Goal: Task Accomplishment & Management: Use online tool/utility

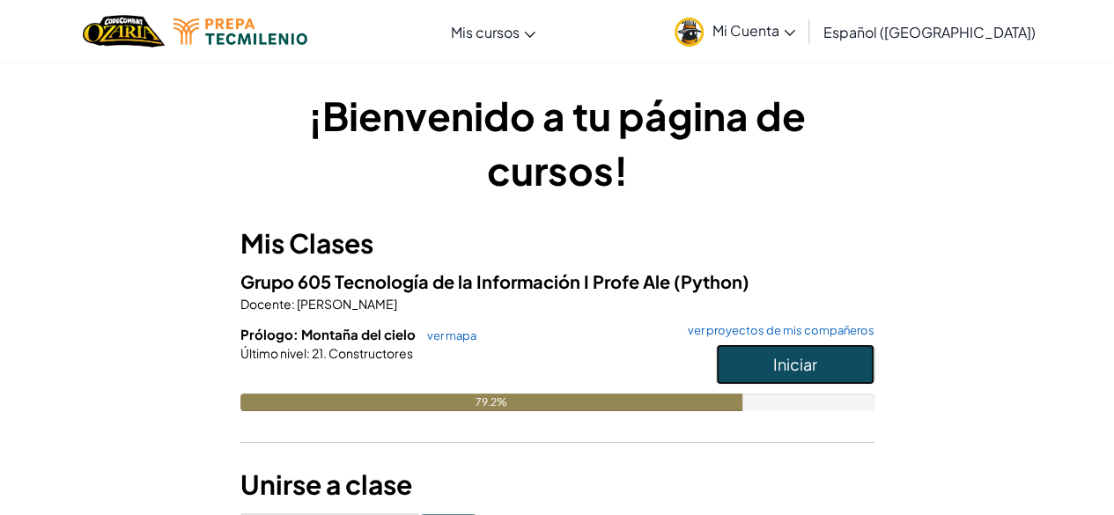
click at [719, 374] on button "Iniciar" at bounding box center [795, 364] width 159 height 41
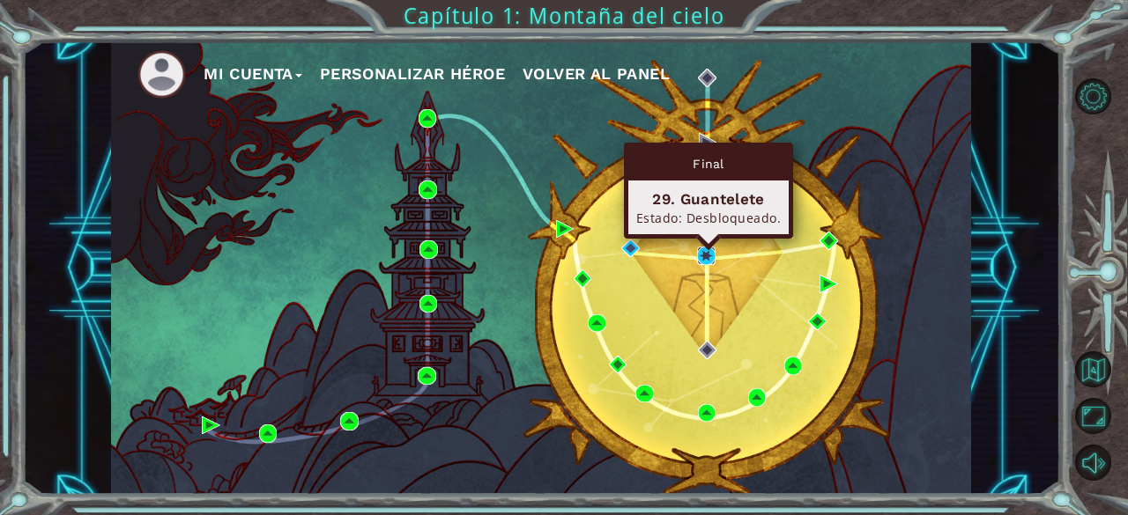
click at [711, 263] on img at bounding box center [706, 256] width 18 height 18
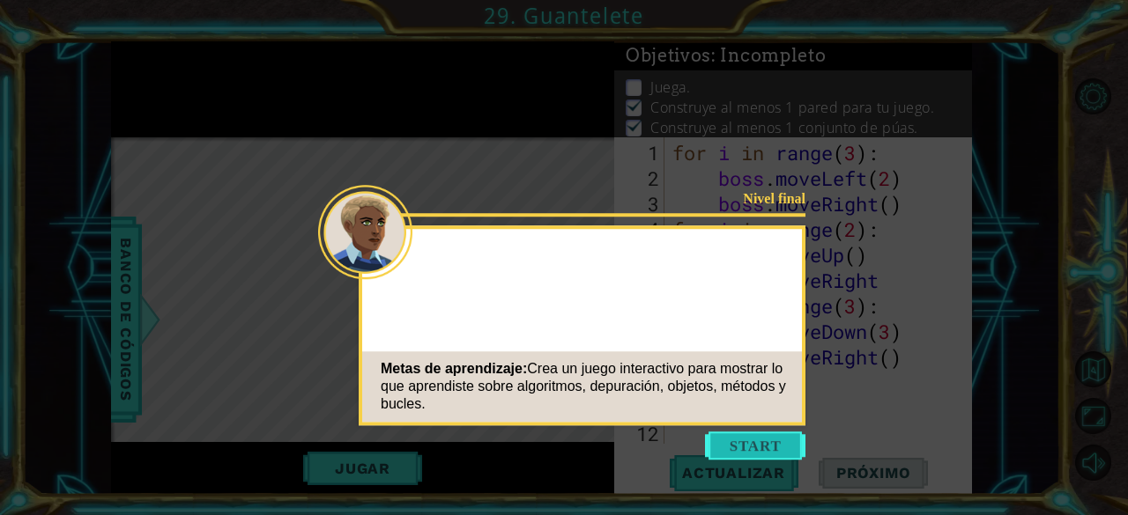
click at [745, 438] on button "Start" at bounding box center [755, 446] width 100 height 28
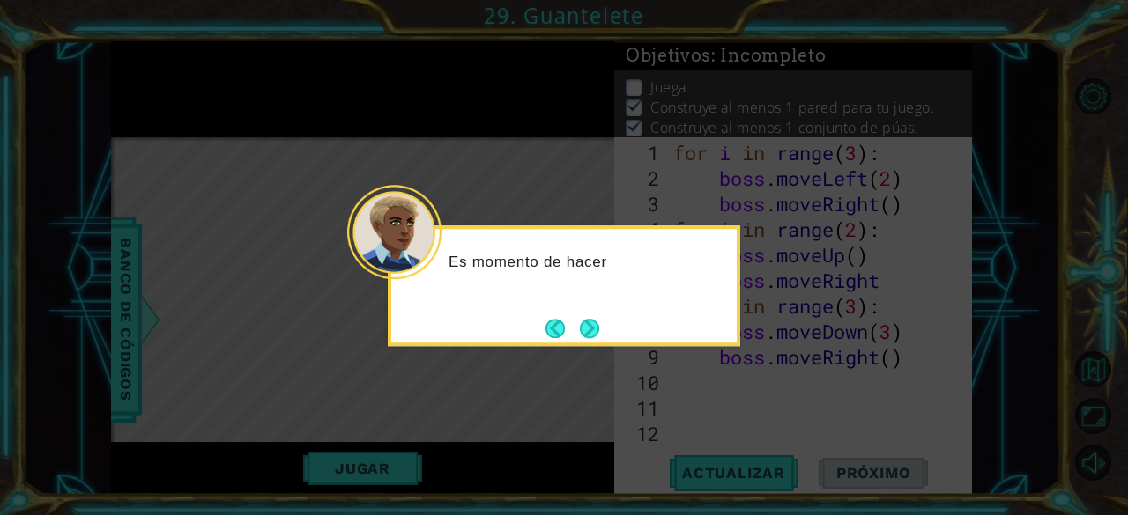
click at [606, 321] on div "Es momento de hacer" at bounding box center [564, 286] width 352 height 121
click at [606, 321] on div "Es momento de hacerlo más" at bounding box center [564, 286] width 352 height 121
click at [606, 321] on div "Es momento de hacerlo más interesante. Los ayu" at bounding box center [563, 280] width 345 height 89
click at [605, 321] on div "Es momento de hacerlo más interesante. Los ayudantes pueden" at bounding box center [563, 280] width 345 height 89
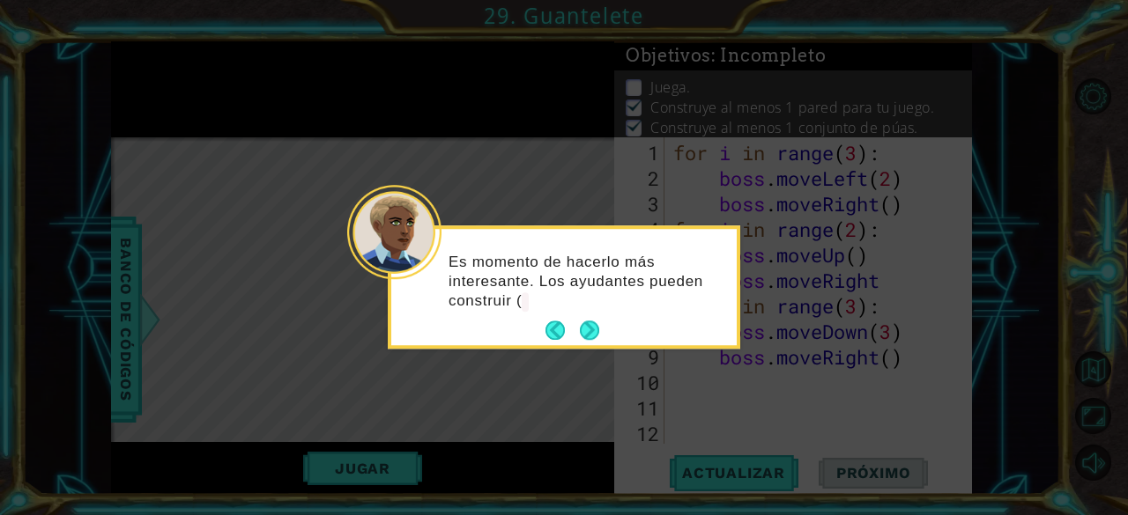
click at [601, 322] on div "Es momento de hacerlo más interesante. Los ayudantes pueden construir (" at bounding box center [563, 290] width 345 height 109
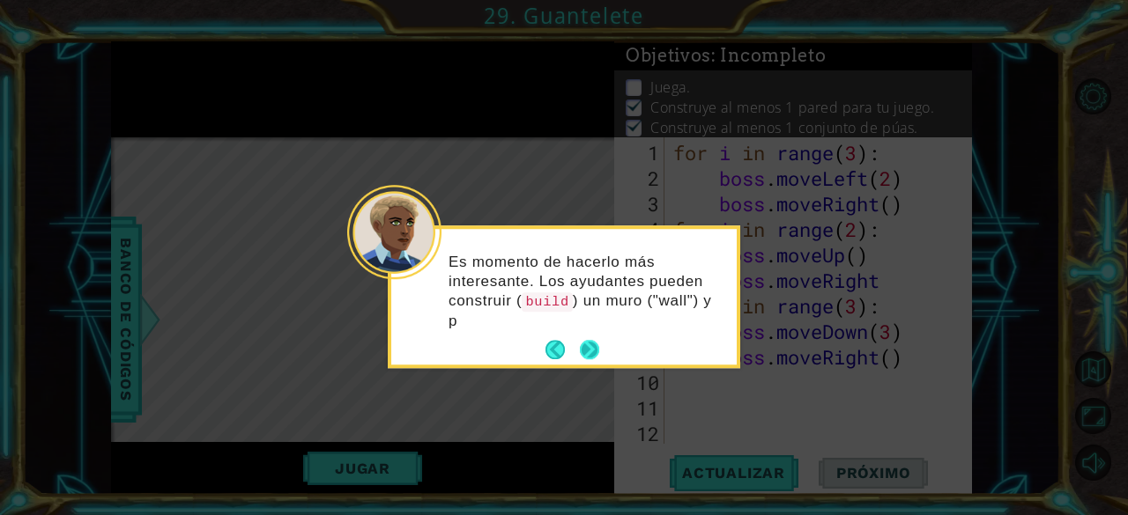
click at [589, 329] on div "Es momento de hacerlo más interesante. Los ayudantes pueden construir ( build )…" at bounding box center [563, 297] width 345 height 136
click at [583, 351] on div "Es momento de hacerlo más interesante. Los ayudantes pueden construir ( build )…" at bounding box center [563, 297] width 345 height 136
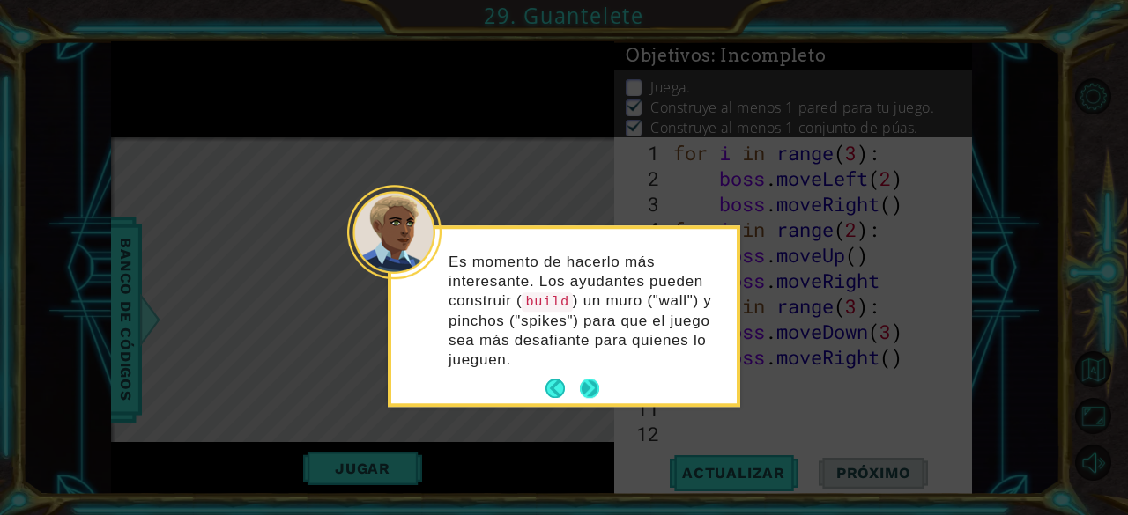
click at [588, 372] on div "Es momento de hacerlo más interesante. Los ayudantes pueden construir ( build )…" at bounding box center [563, 320] width 345 height 168
click at [588, 379] on button "Next" at bounding box center [589, 388] width 19 height 19
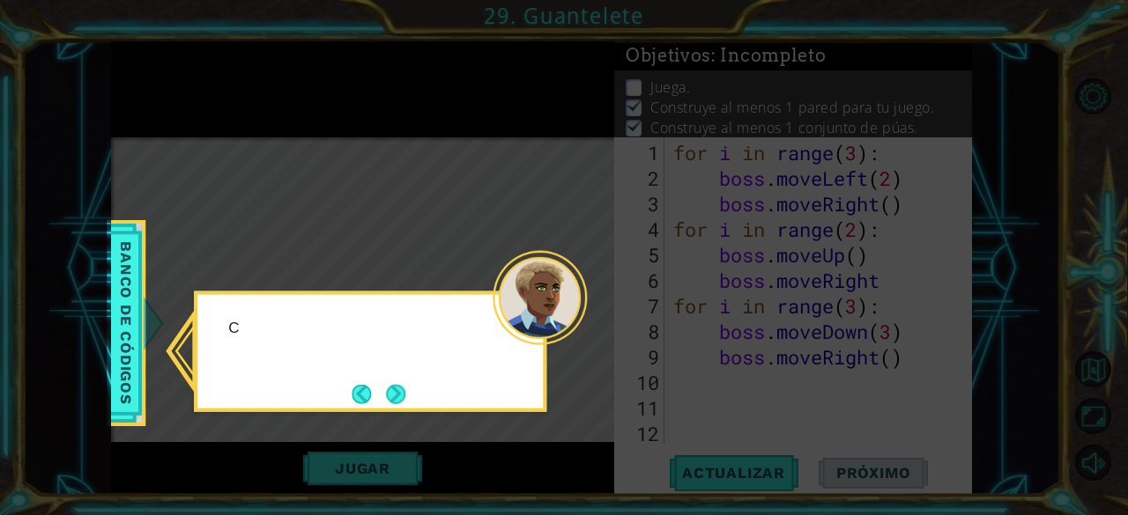
click at [588, 372] on icon at bounding box center [564, 257] width 1128 height 515
drag, startPoint x: 544, startPoint y: 385, endPoint x: 402, endPoint y: 410, distance: 144.0
click at [402, 410] on body "1 ההההההההההההההההההההההההההההההההההההההההההההההההההההההההההההההההההההההההההההה…" at bounding box center [564, 257] width 1128 height 515
click at [402, 403] on button "Next" at bounding box center [395, 393] width 19 height 19
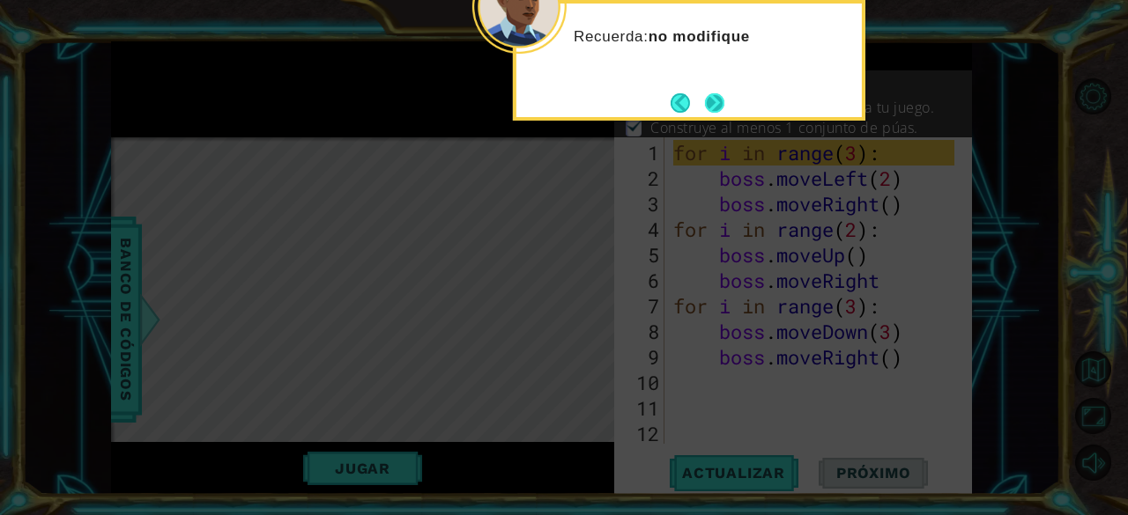
click at [717, 105] on button "Next" at bounding box center [715, 103] width 20 height 20
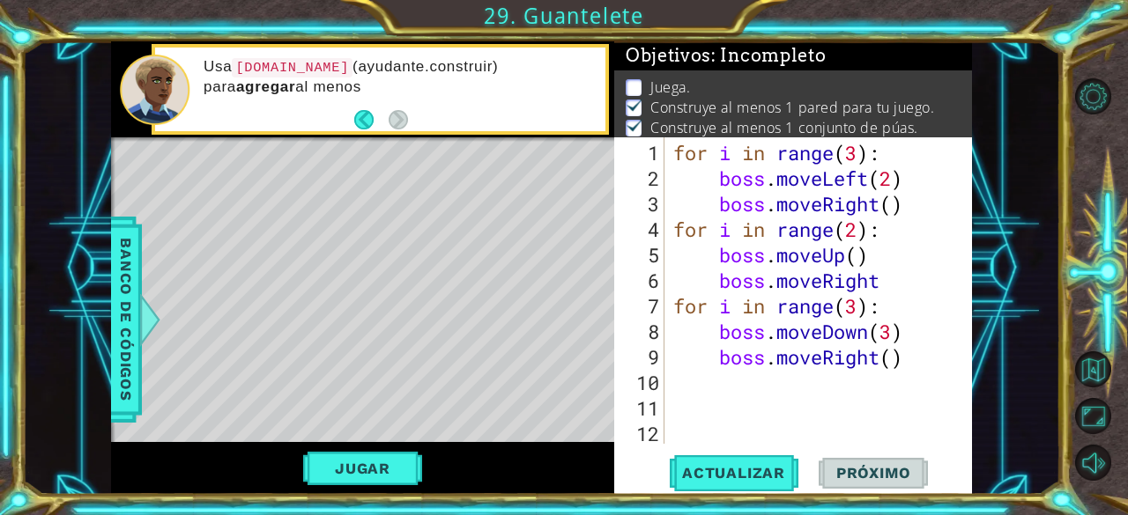
scroll to position [1099, 0]
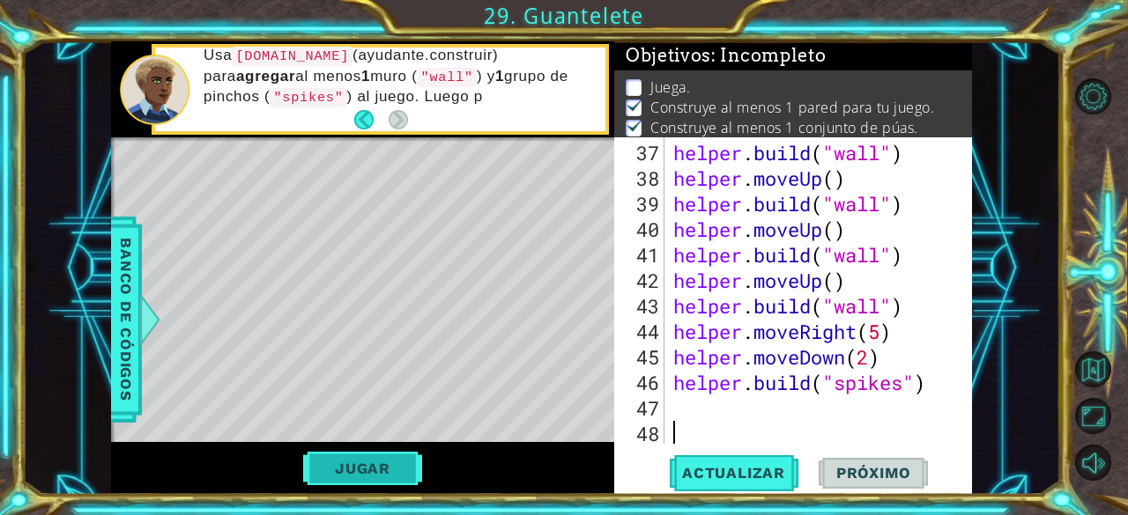
click at [326, 463] on button "Jugar" at bounding box center [362, 468] width 119 height 33
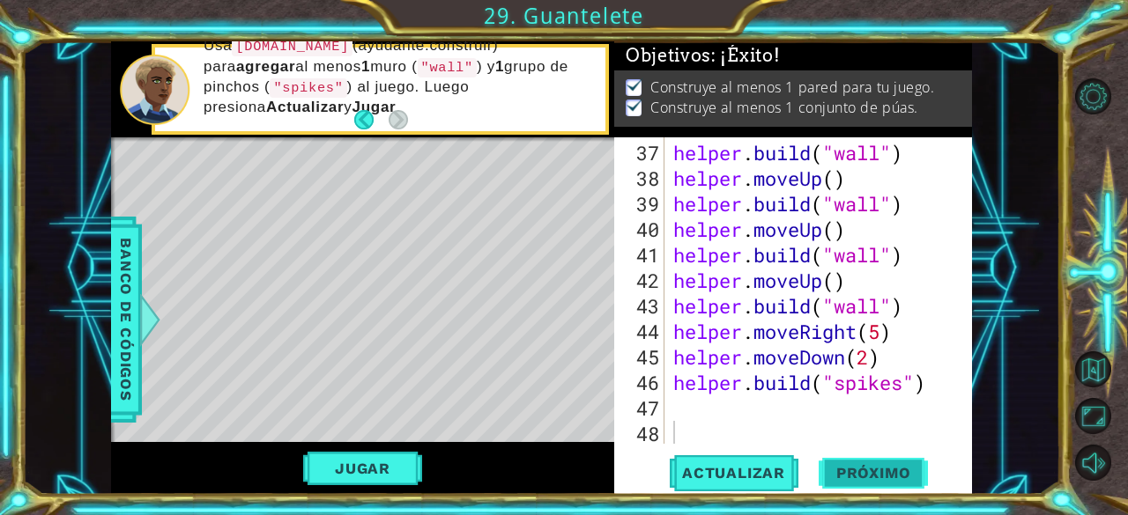
click at [858, 477] on span "Próximo" at bounding box center [872, 477] width 109 height 18
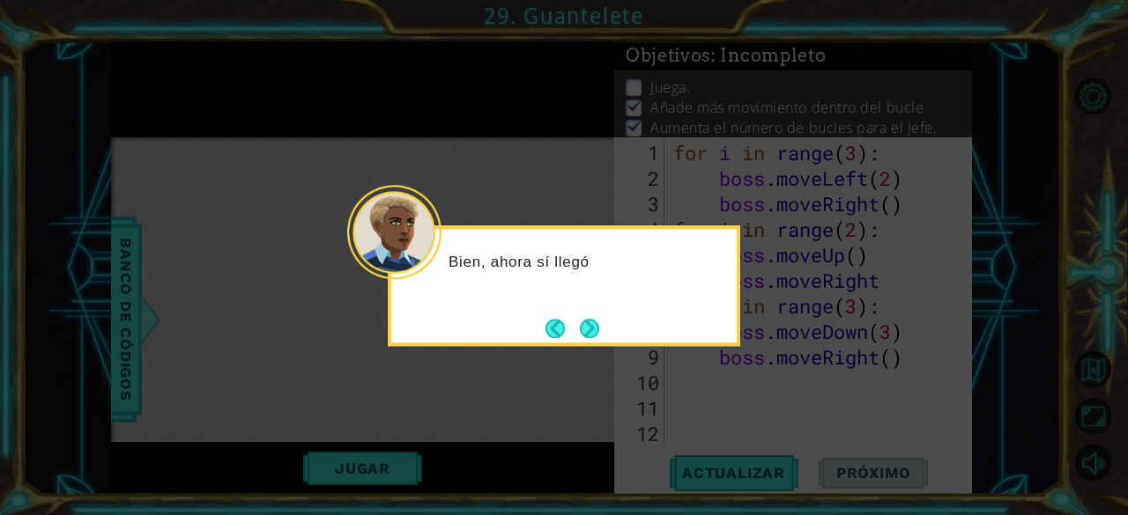
scroll to position [32, 0]
click at [591, 328] on button "Next" at bounding box center [590, 329] width 20 height 20
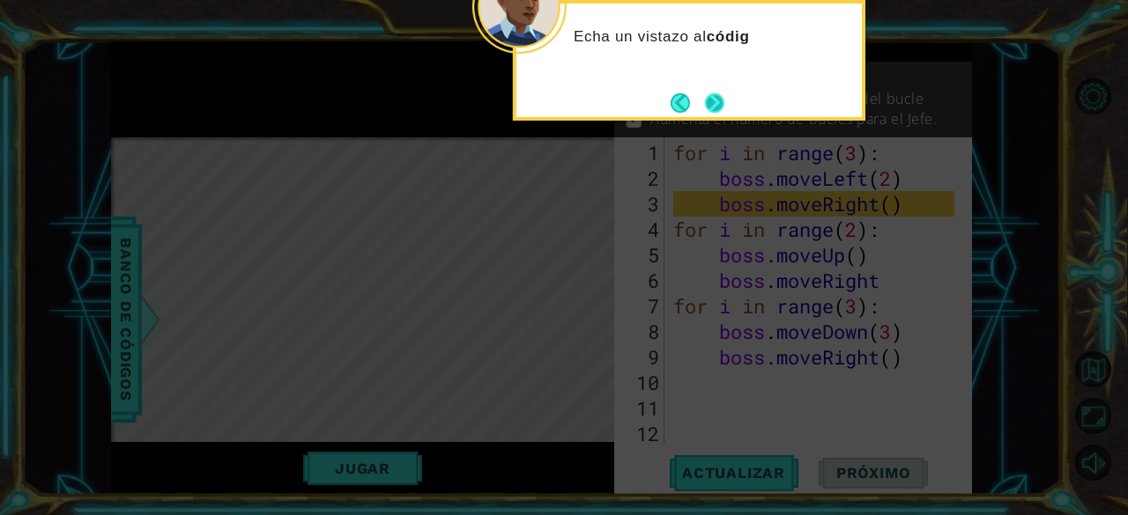
click at [714, 93] on button "Next" at bounding box center [714, 102] width 19 height 19
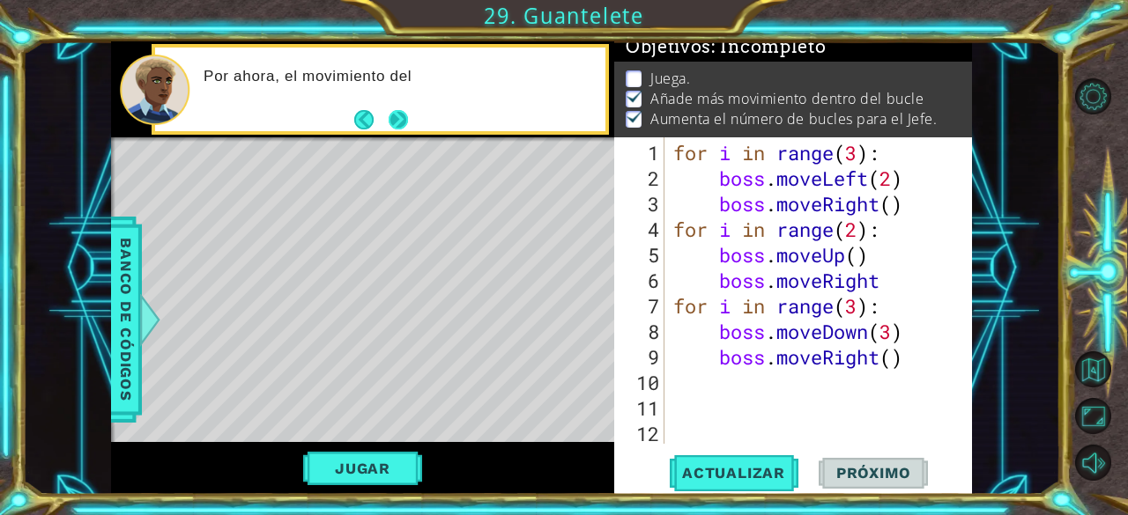
click at [395, 120] on button "Next" at bounding box center [397, 119] width 19 height 19
click at [366, 306] on div "helper methods moveLeft(steps) moveRight(steps) moveUp(steps) moveDown(steps) b…" at bounding box center [541, 268] width 860 height 454
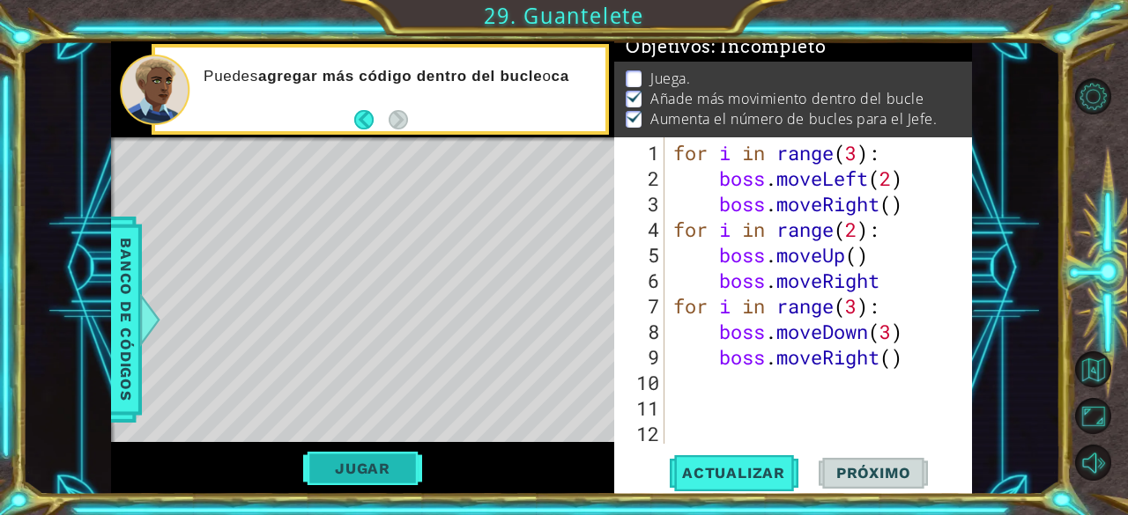
click at [342, 465] on button "Jugar" at bounding box center [362, 468] width 119 height 33
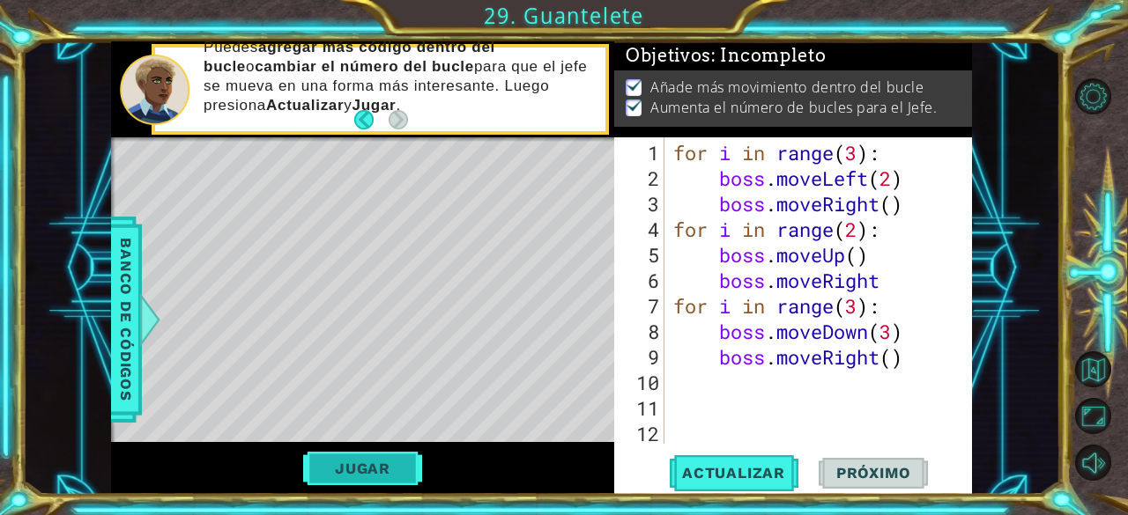
scroll to position [11, 0]
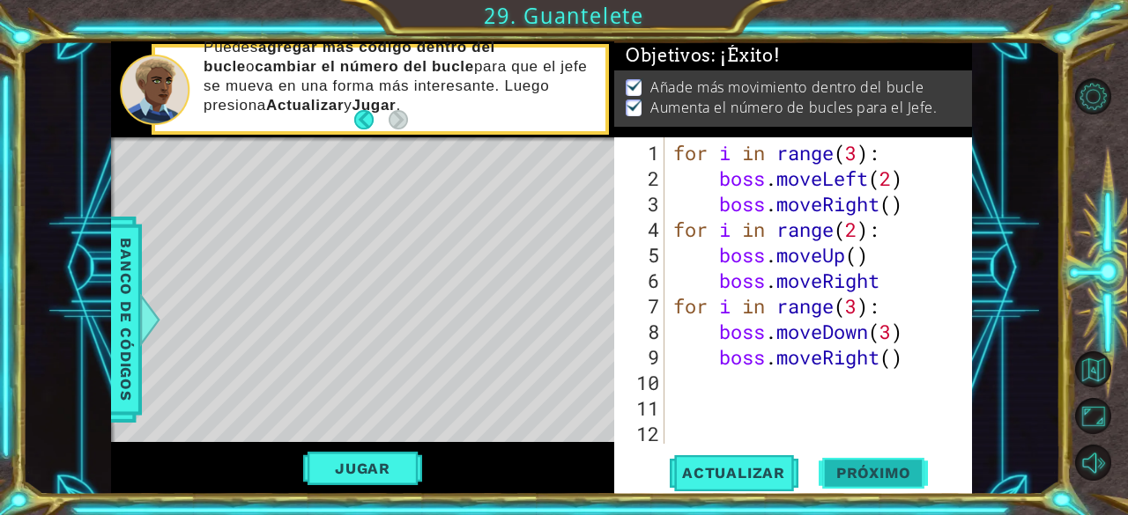
click at [878, 482] on button "Próximo" at bounding box center [872, 473] width 109 height 36
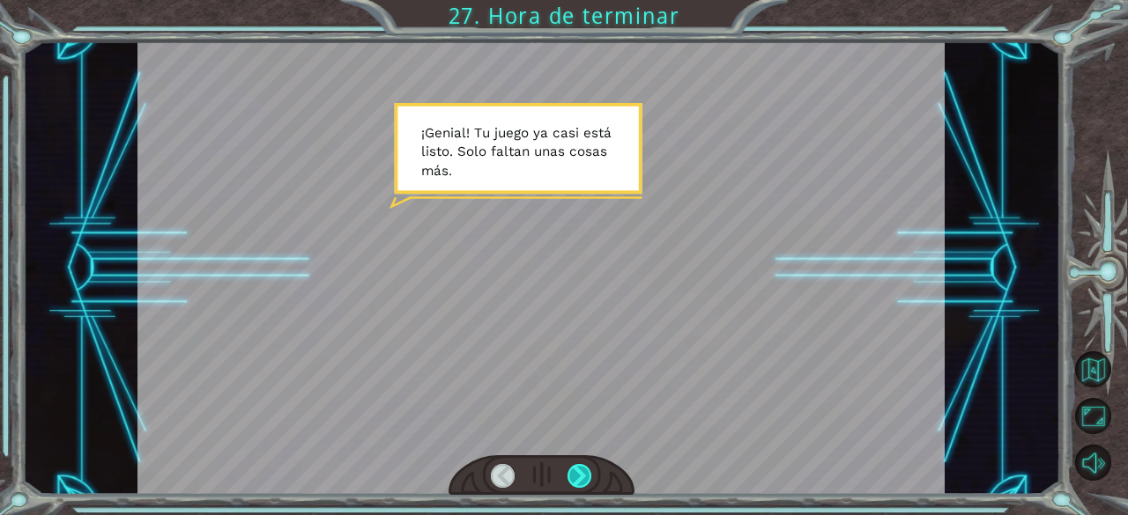
click at [590, 477] on div at bounding box center [579, 476] width 25 height 25
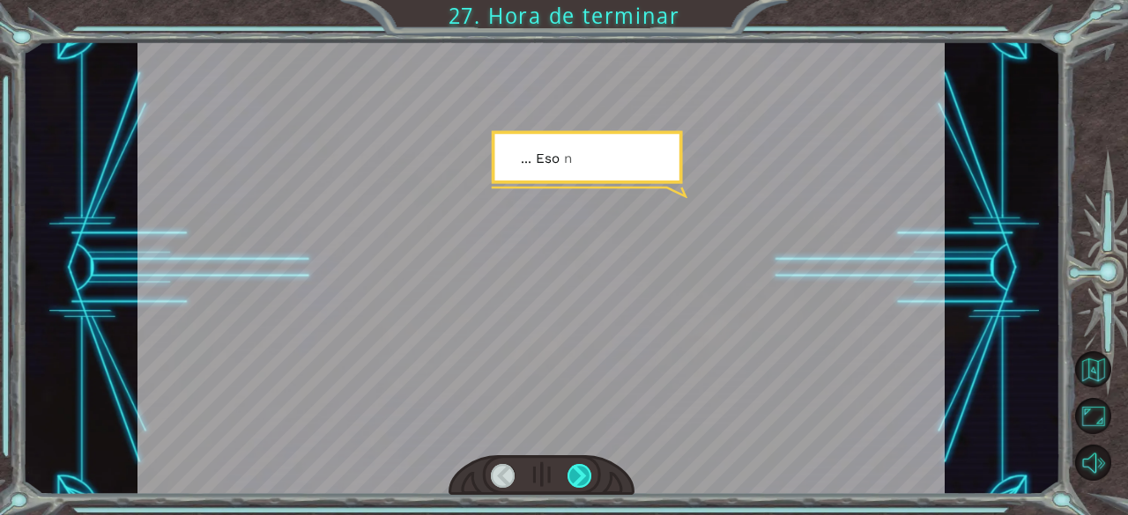
click at [590, 477] on div at bounding box center [579, 476] width 25 height 25
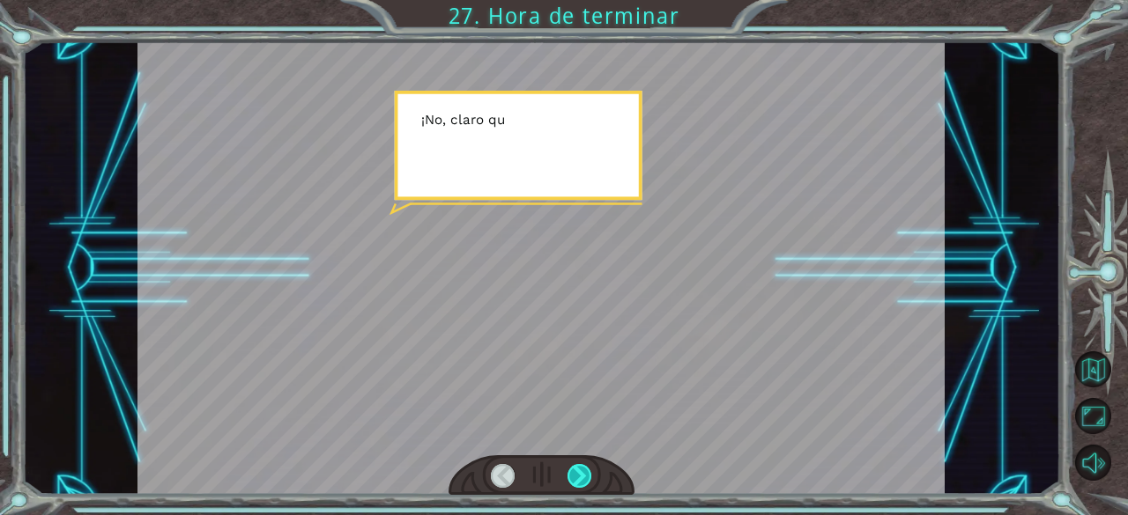
click at [590, 477] on div at bounding box center [579, 476] width 25 height 25
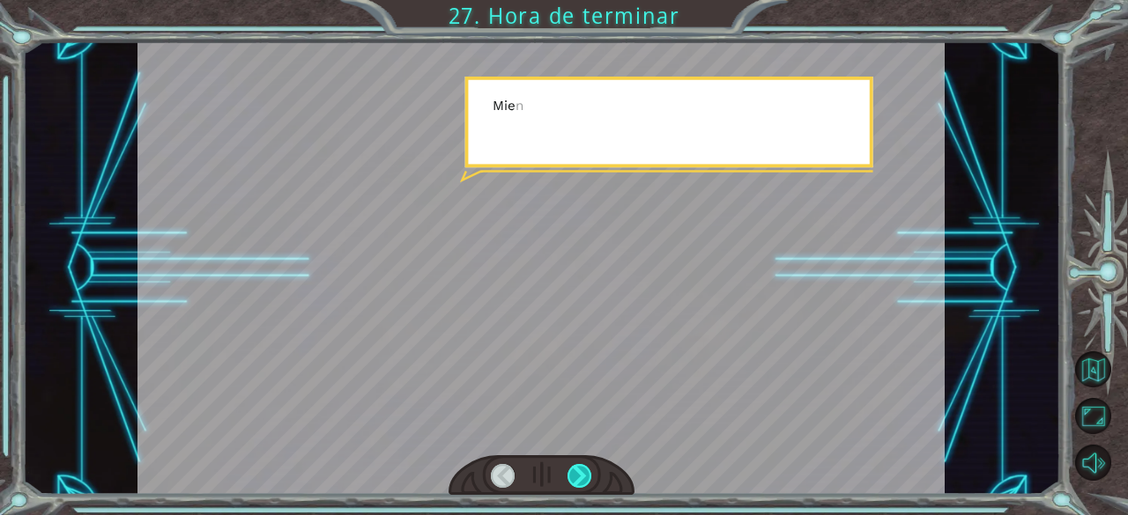
click at [590, 477] on div at bounding box center [579, 476] width 25 height 25
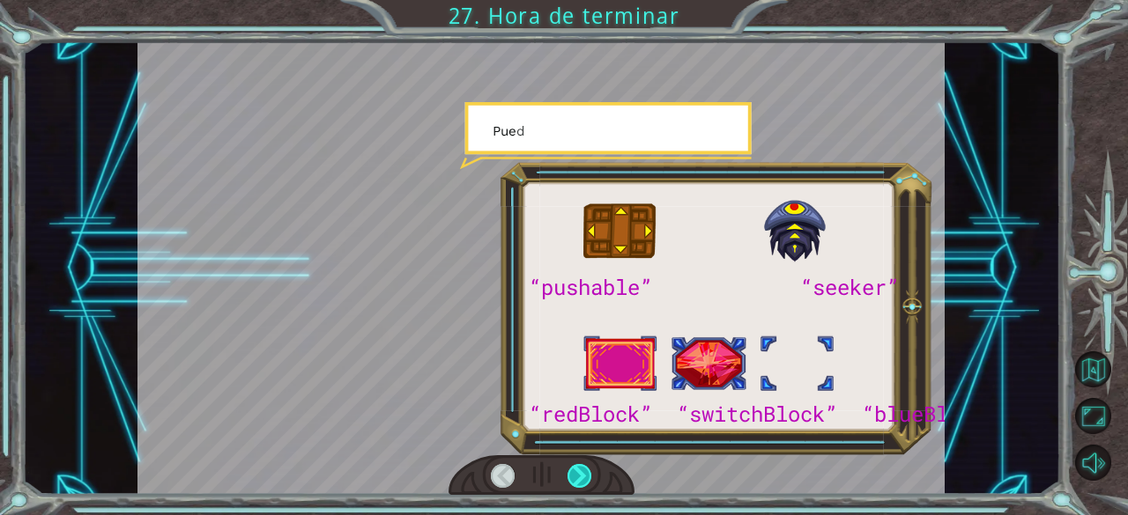
click at [590, 477] on div at bounding box center [579, 476] width 25 height 25
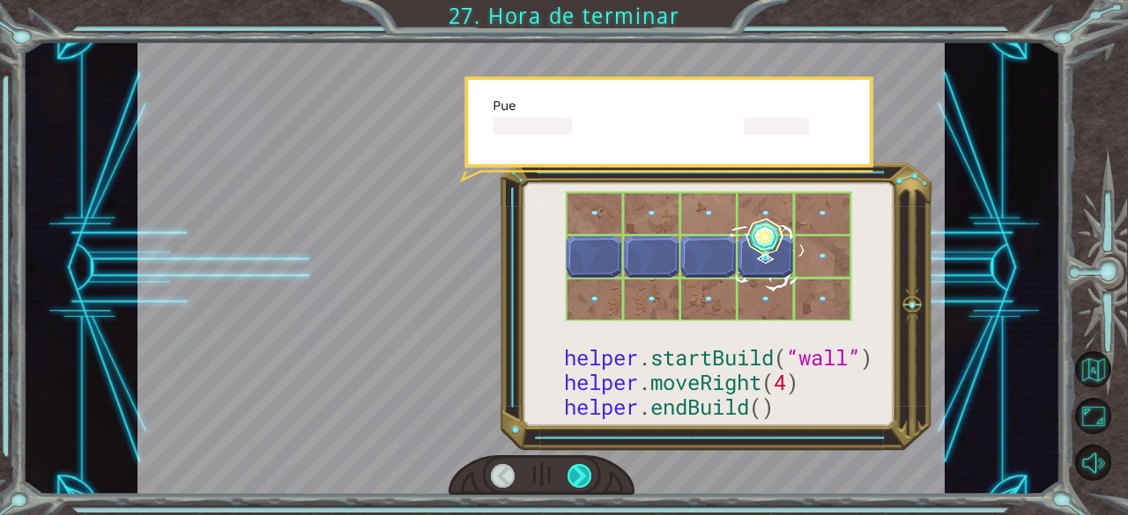
click at [590, 477] on div at bounding box center [579, 476] width 25 height 25
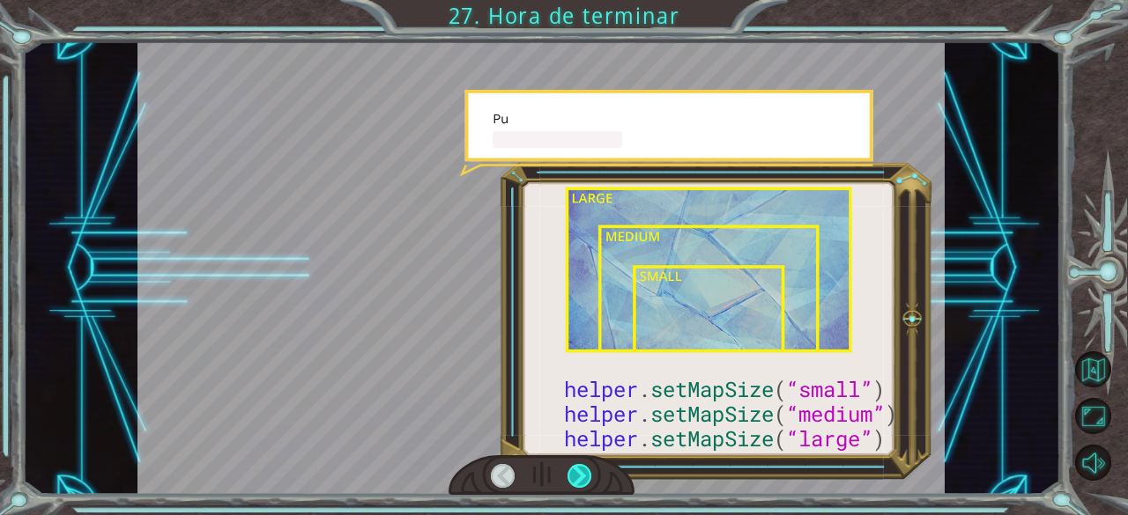
click at [590, 477] on div at bounding box center [579, 476] width 25 height 25
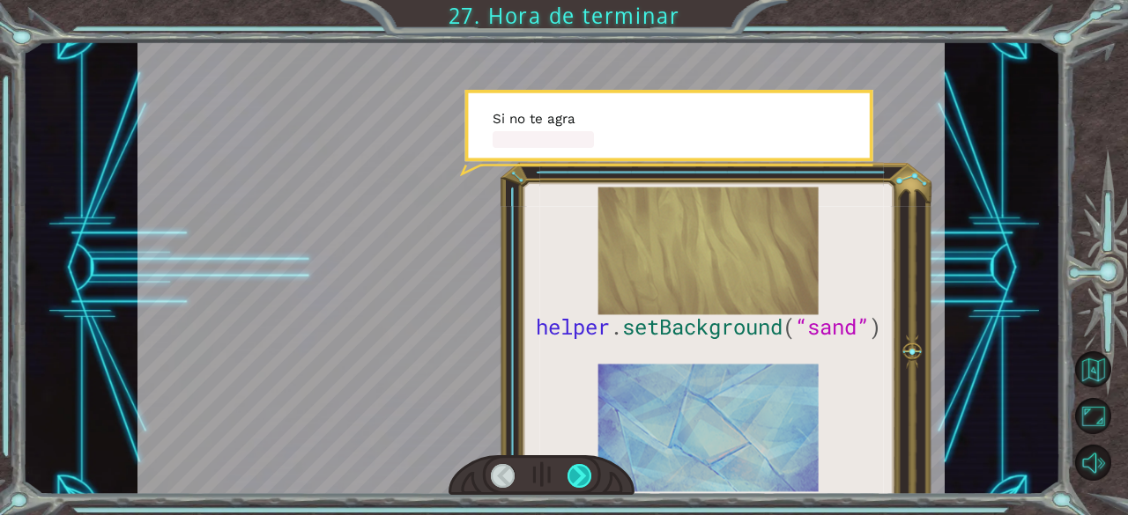
click at [590, 477] on div at bounding box center [579, 476] width 25 height 25
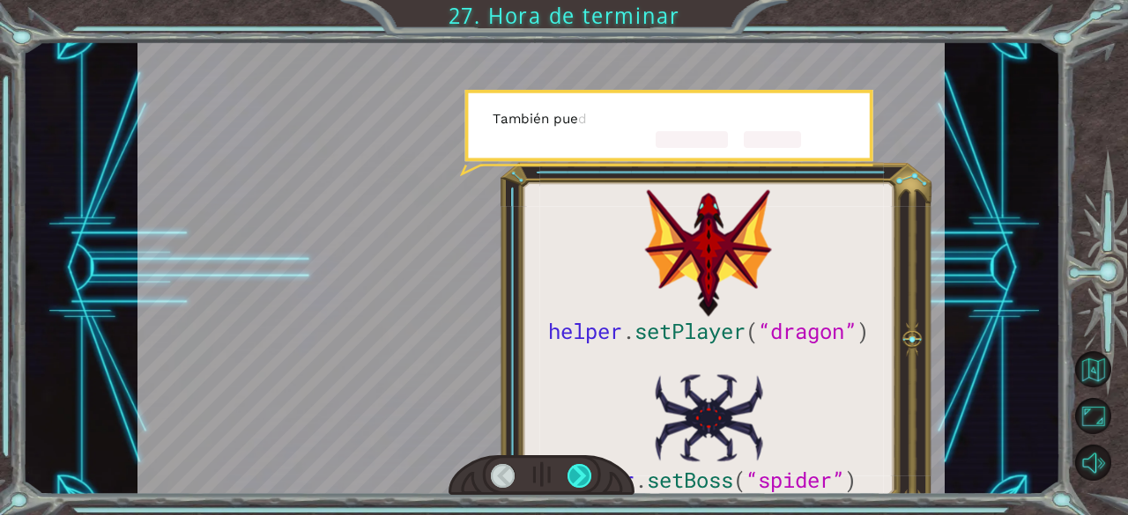
click at [590, 477] on div at bounding box center [579, 476] width 25 height 25
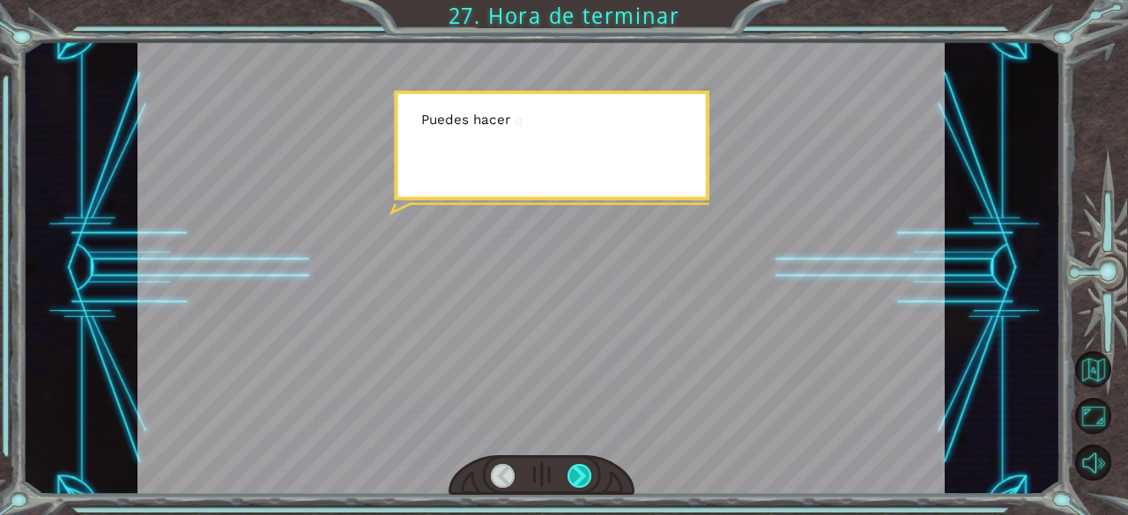
click at [590, 477] on div at bounding box center [579, 476] width 25 height 25
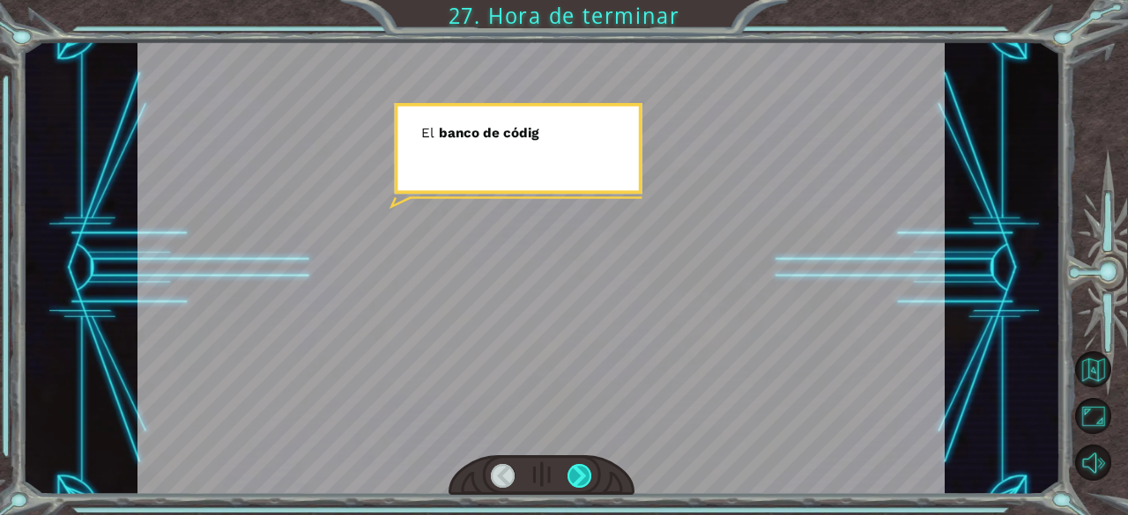
click at [590, 477] on div at bounding box center [579, 476] width 25 height 25
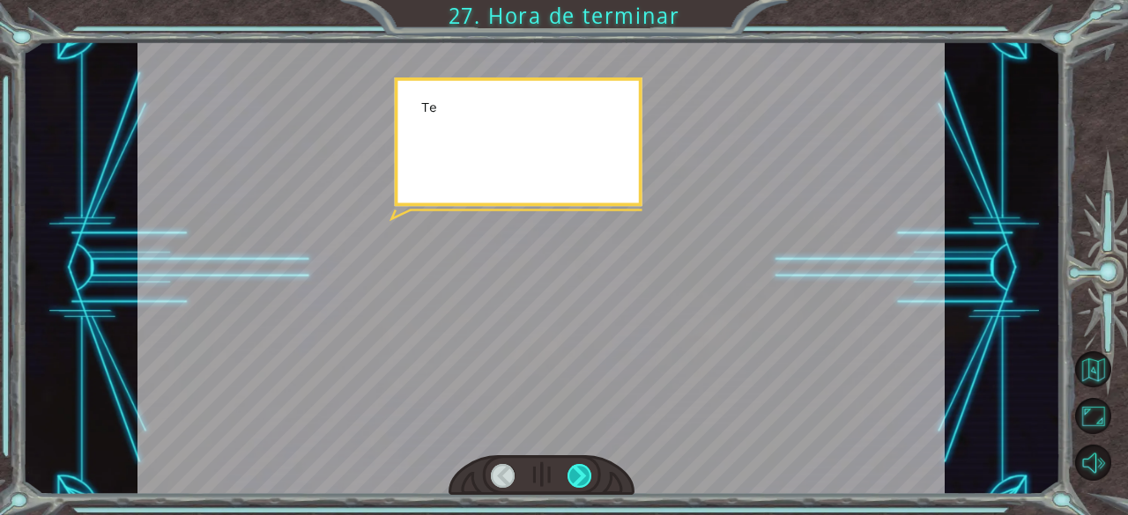
click at [590, 477] on div at bounding box center [579, 476] width 25 height 25
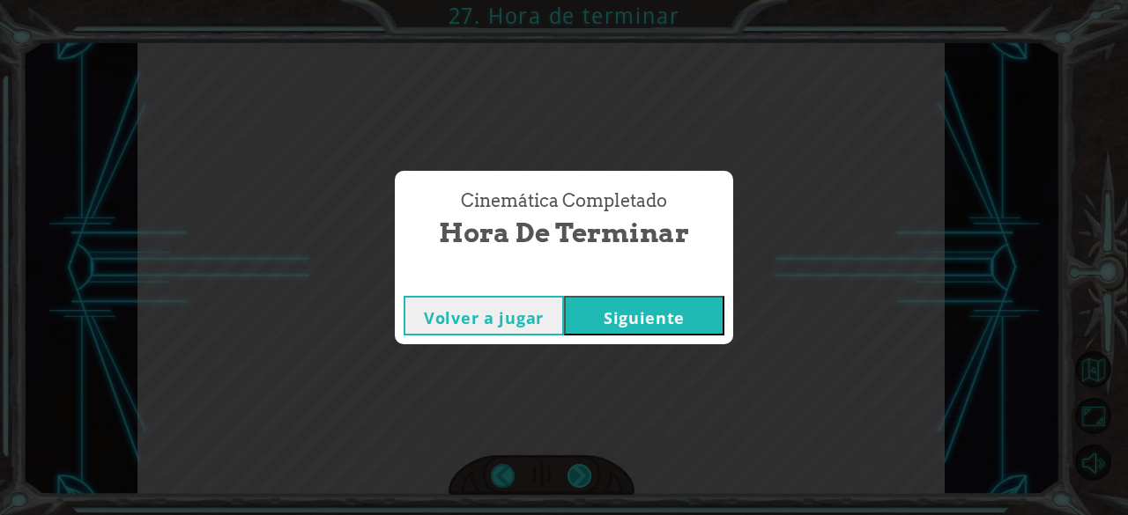
click at [590, 477] on div "Cinemática Completado Hora de terminar Volver a jugar [GEOGRAPHIC_DATA]" at bounding box center [564, 257] width 1128 height 515
click at [629, 321] on button "Siguiente" at bounding box center [644, 316] width 160 height 40
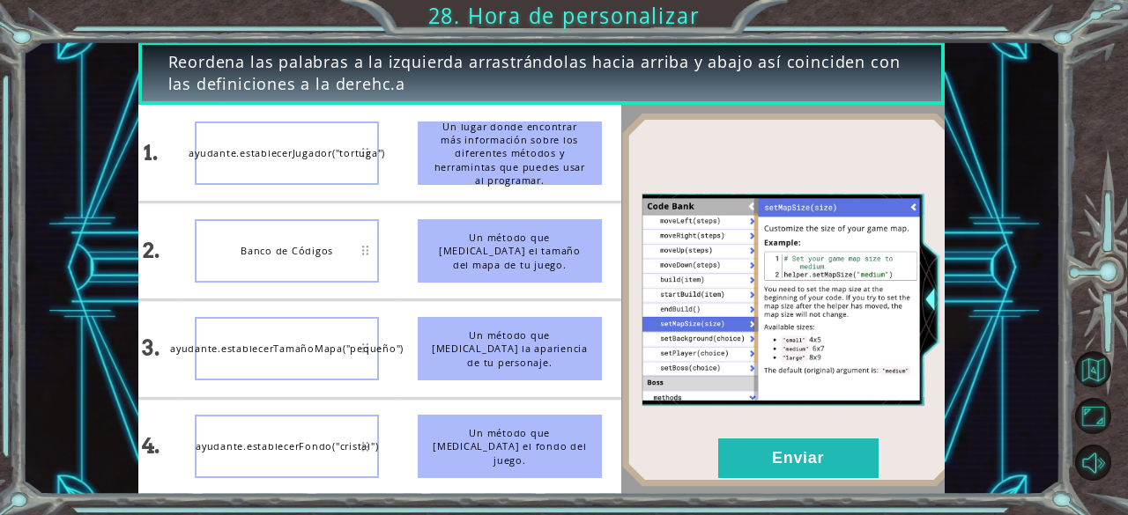
drag, startPoint x: 329, startPoint y: 156, endPoint x: 322, endPoint y: 314, distance: 157.8
click at [213, 165] on div "ayudante.establecerJugador("tortuga")" at bounding box center [287, 153] width 184 height 63
drag, startPoint x: 213, startPoint y: 165, endPoint x: 218, endPoint y: 278, distance: 112.9
click at [218, 278] on ul "ayudante.establecerJugador("tortuga") Banco de Códigos ayudante.establecerTamañ…" at bounding box center [286, 299] width 223 height 389
click at [267, 151] on div "ayudante.establecerJugador("tortuga")" at bounding box center [287, 153] width 184 height 63
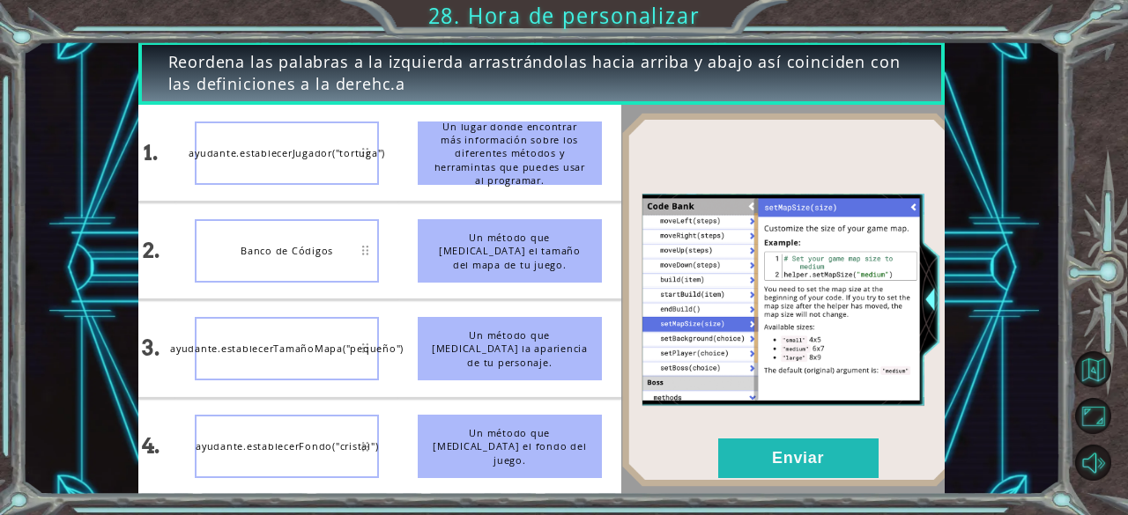
drag, startPoint x: 459, startPoint y: 357, endPoint x: 426, endPoint y: 311, distance: 56.7
click at [426, 311] on li "Un método que [MEDICAL_DATA] la apariencia de tu personaje." at bounding box center [509, 348] width 223 height 96
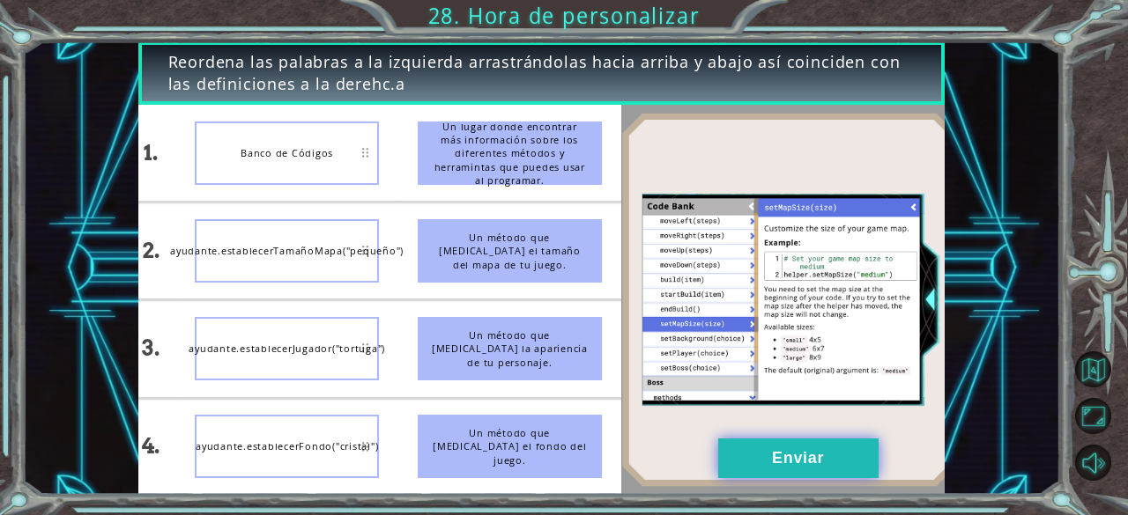
click at [777, 477] on button "Enviar" at bounding box center [798, 459] width 160 height 40
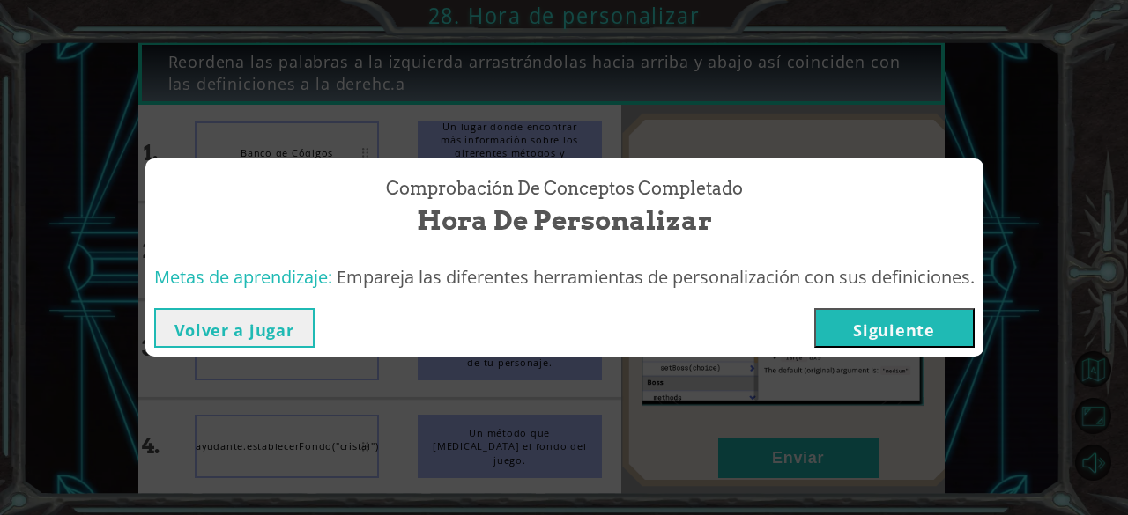
drag, startPoint x: 825, startPoint y: 359, endPoint x: 847, endPoint y: 322, distance: 43.5
click at [847, 322] on div "Comprobación de conceptos Completado Hora de personalizar Metas de aprendizaje:…" at bounding box center [564, 257] width 1128 height 515
click at [847, 322] on button "Siguiente" at bounding box center [894, 328] width 160 height 40
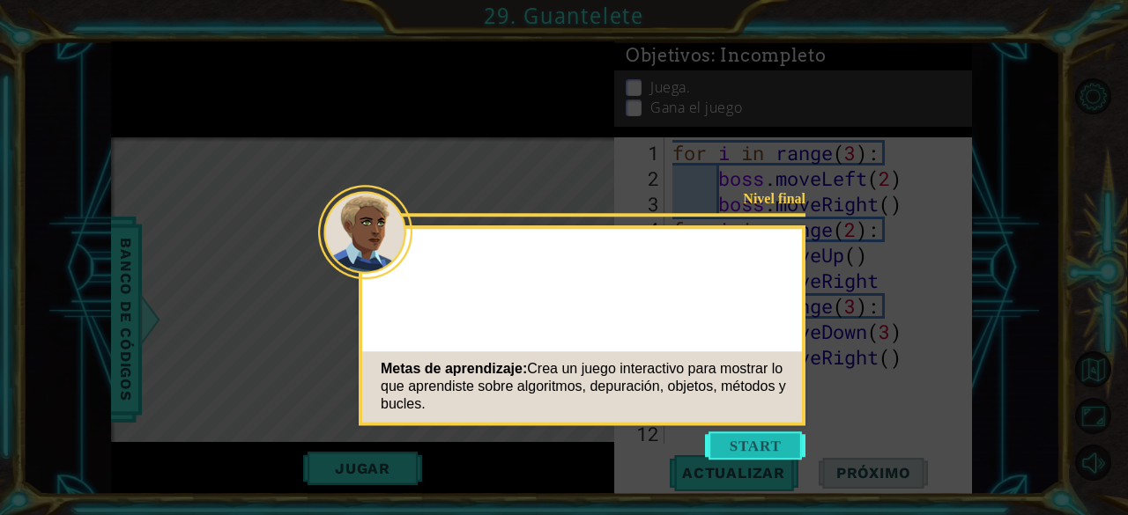
click at [773, 445] on button "Start" at bounding box center [755, 446] width 100 height 28
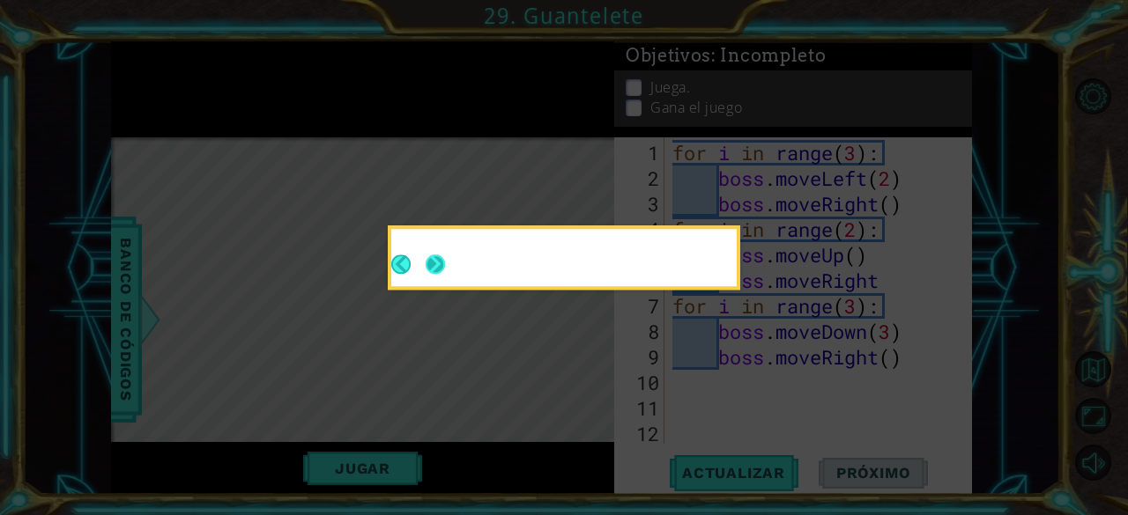
click at [445, 256] on button "Next" at bounding box center [435, 264] width 19 height 19
click at [439, 260] on button "Next" at bounding box center [435, 264] width 19 height 19
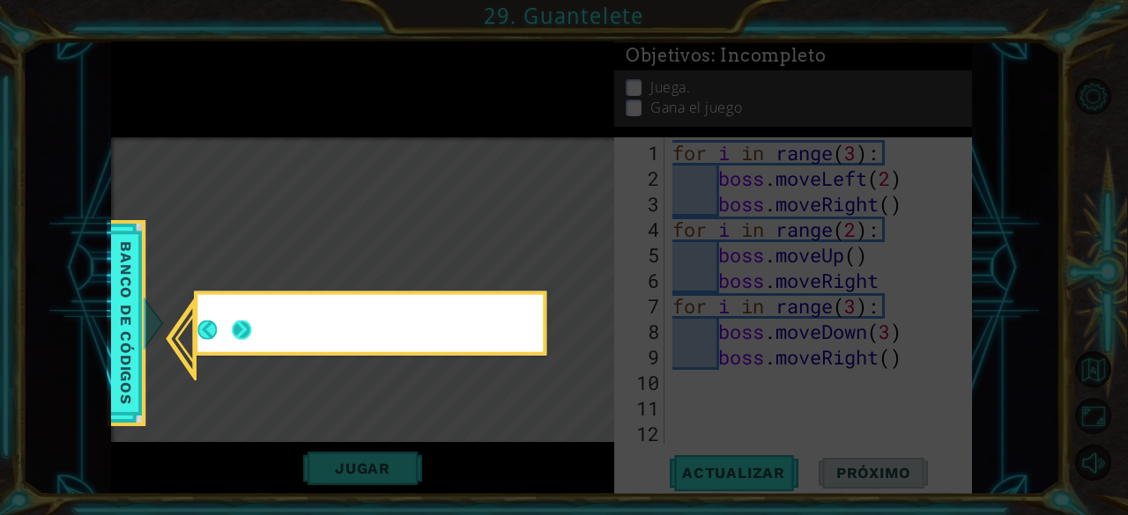
click at [249, 336] on button "Next" at bounding box center [241, 330] width 19 height 19
click at [249, 336] on icon at bounding box center [564, 257] width 1128 height 515
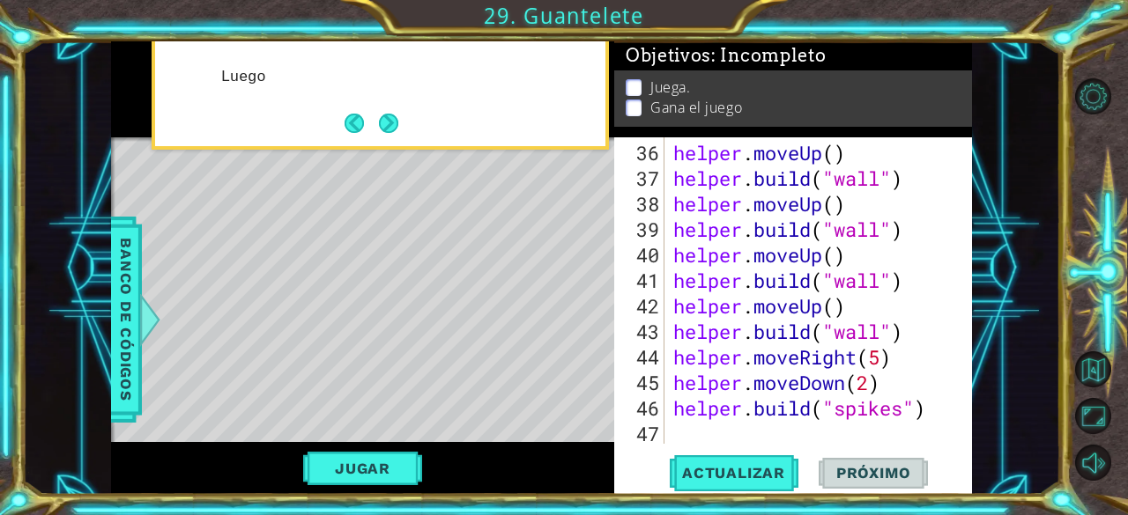
scroll to position [1099, 0]
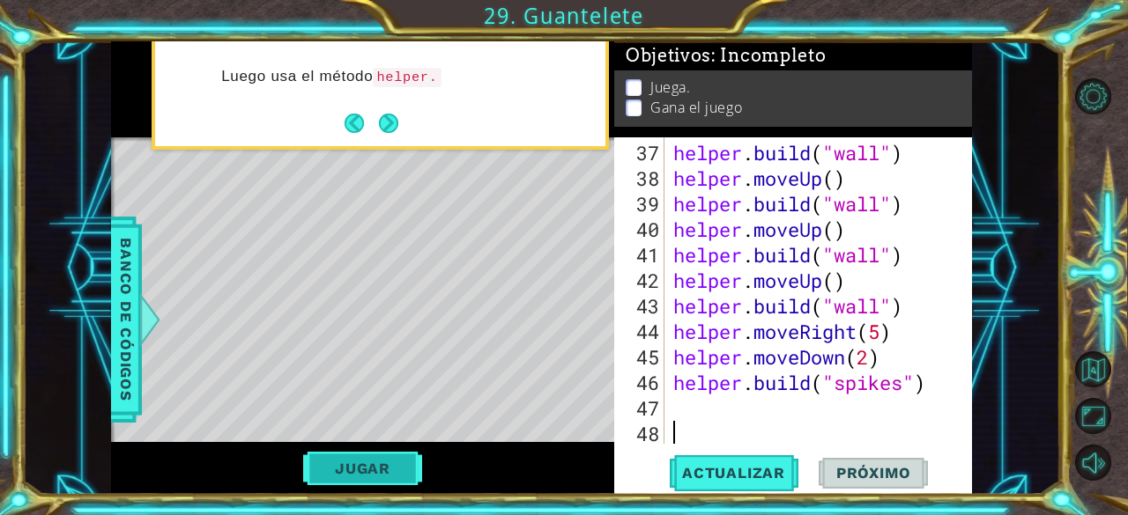
click at [399, 471] on button "Jugar" at bounding box center [362, 468] width 119 height 33
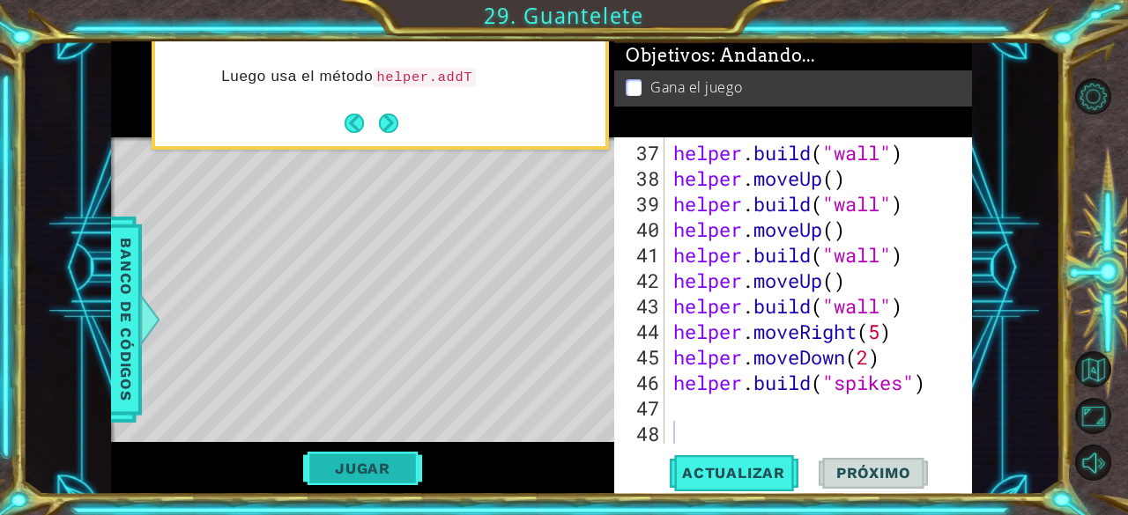
click at [399, 471] on button "Jugar" at bounding box center [362, 468] width 119 height 33
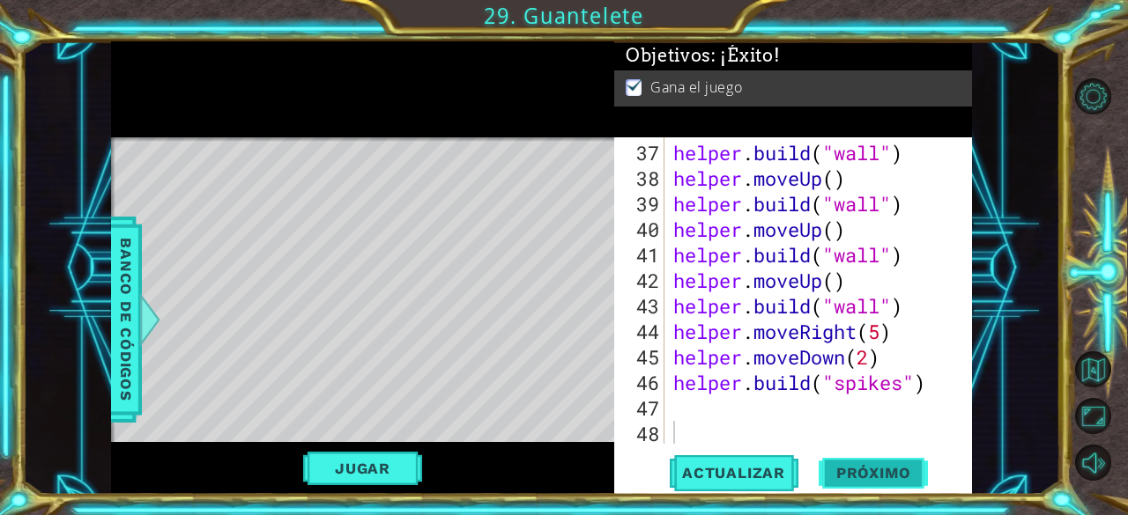
click at [860, 463] on button "Próximo" at bounding box center [872, 475] width 109 height 36
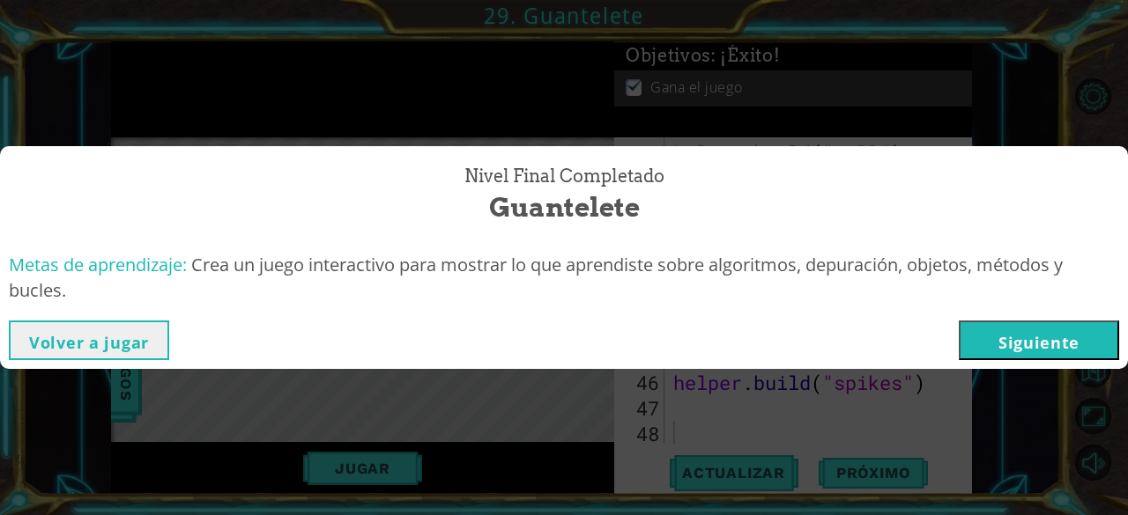
click at [1002, 353] on button "Siguiente" at bounding box center [1038, 341] width 160 height 40
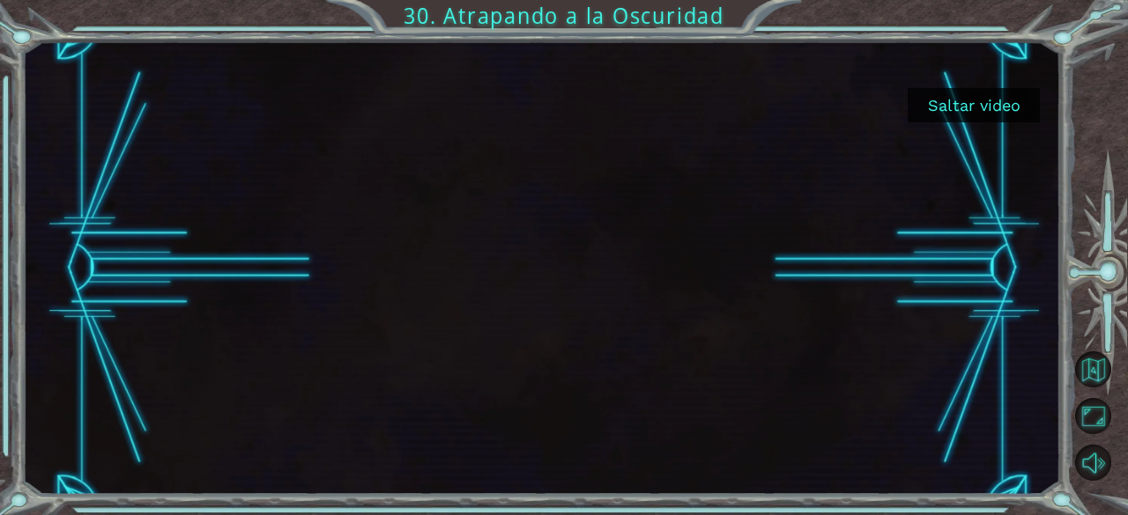
click at [957, 107] on button "Saltar video" at bounding box center [973, 105] width 132 height 34
click at [957, 0] on div "Saltar video 30. Atrapando a la Oscuridad" at bounding box center [564, 0] width 1128 height 0
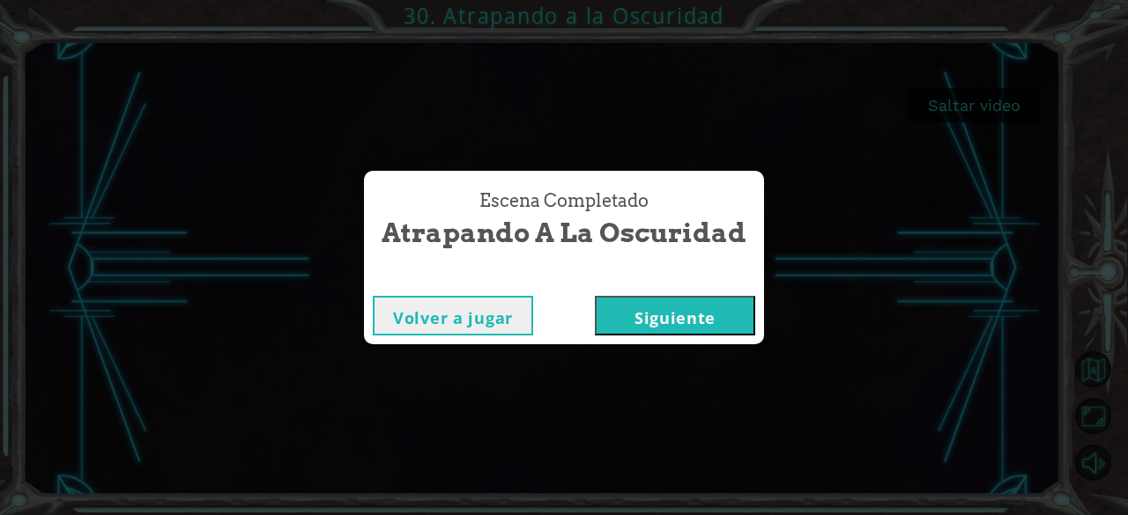
click at [673, 306] on button "Siguiente" at bounding box center [675, 316] width 160 height 40
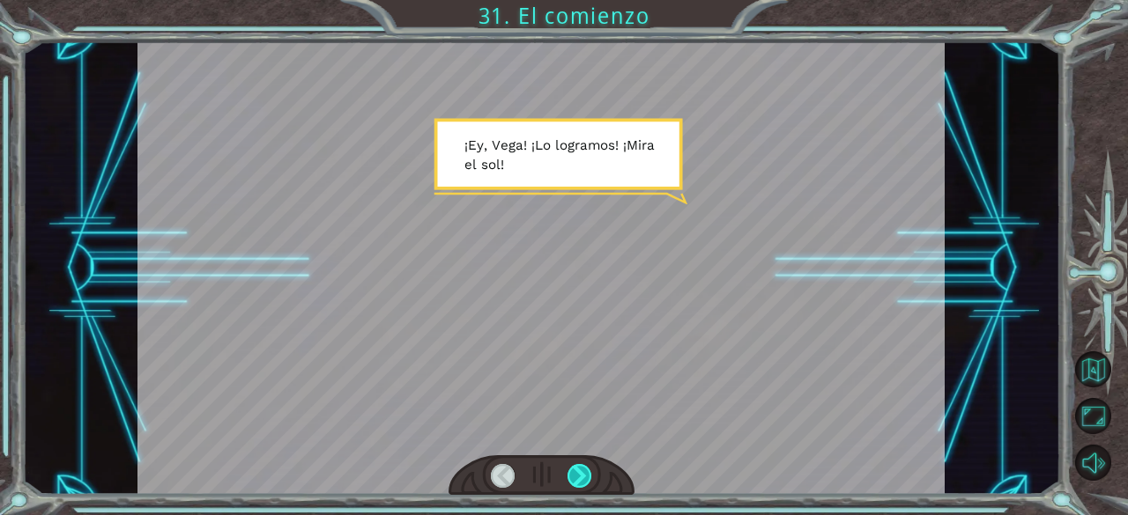
click at [578, 471] on div at bounding box center [579, 476] width 25 height 25
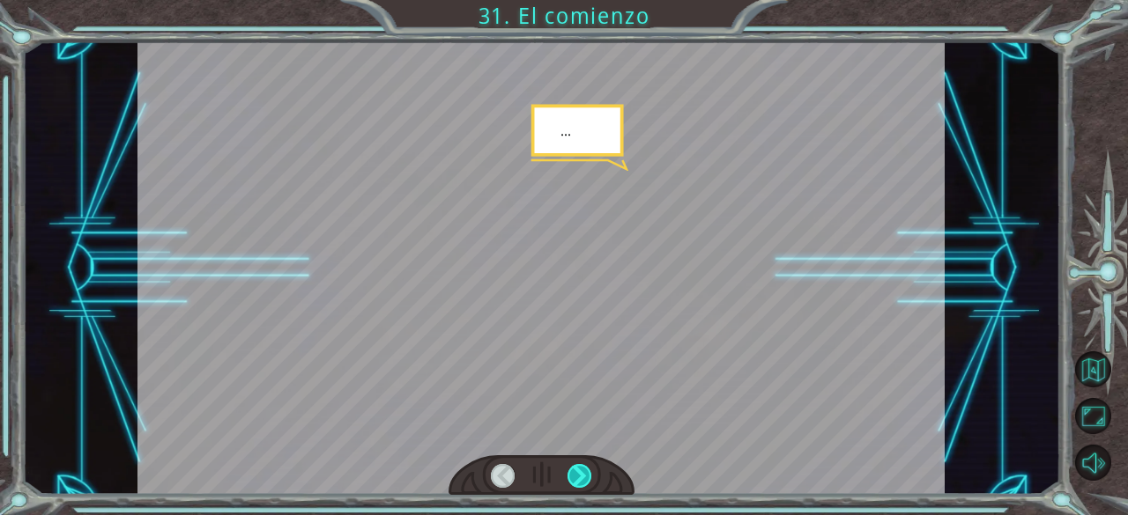
click at [578, 471] on div at bounding box center [579, 476] width 25 height 25
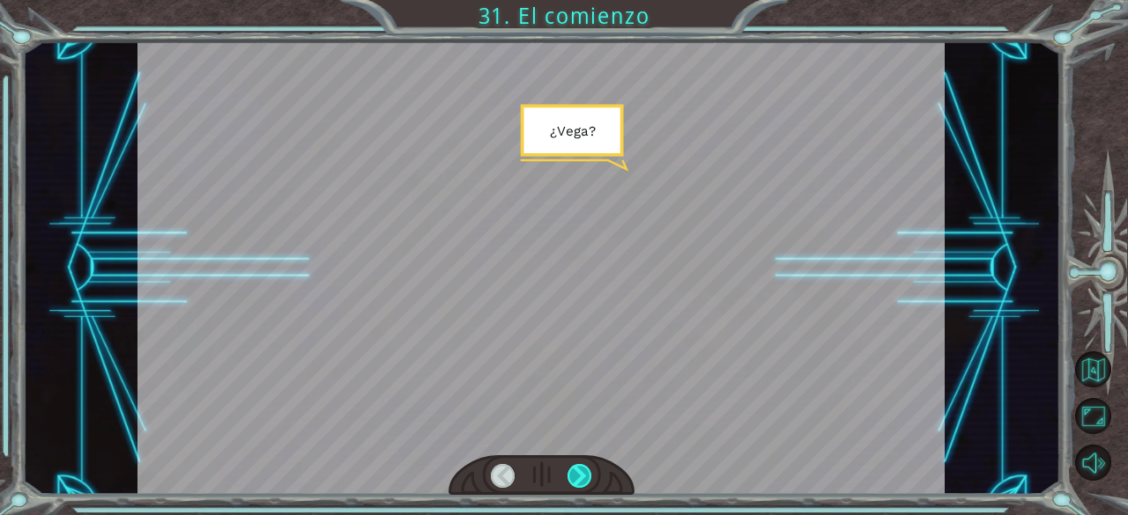
click at [578, 471] on div at bounding box center [579, 476] width 25 height 25
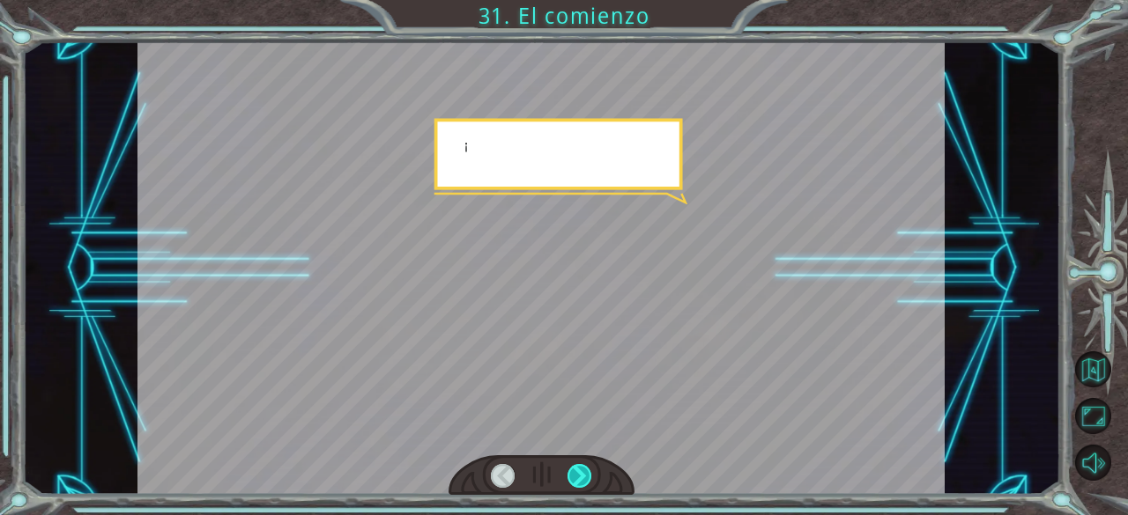
click at [578, 471] on div at bounding box center [579, 476] width 25 height 25
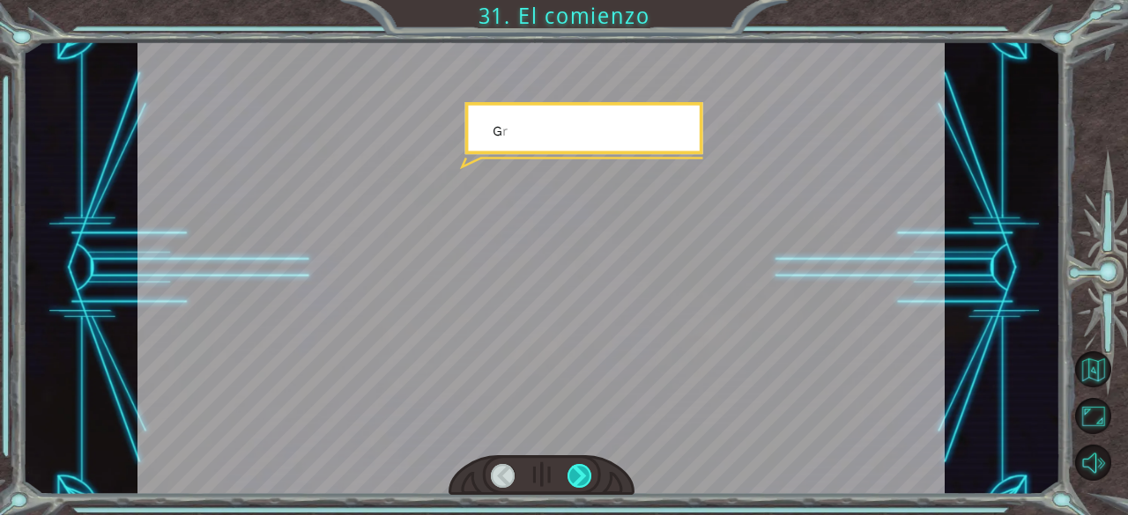
click at [578, 471] on div at bounding box center [579, 476] width 25 height 25
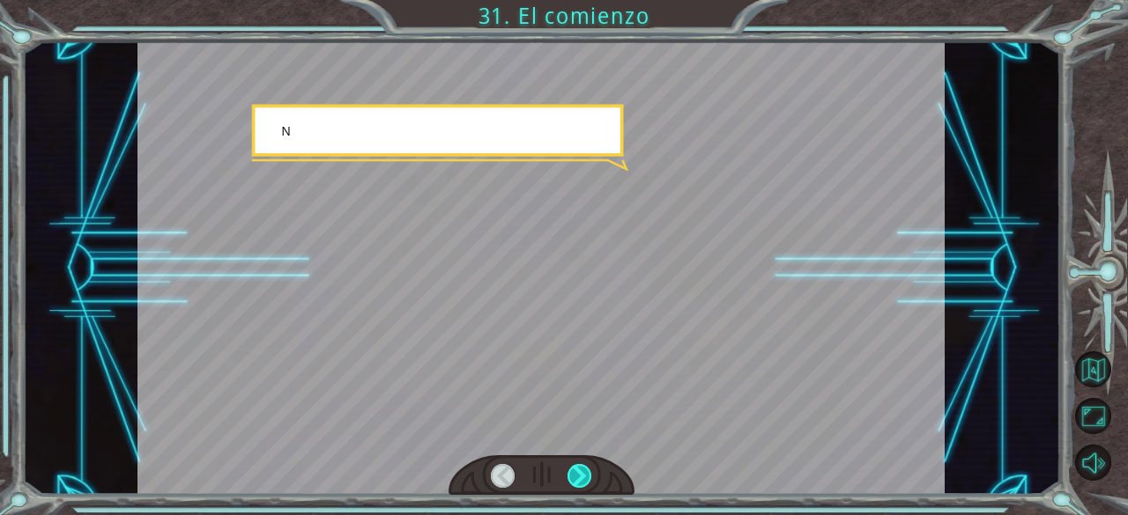
click at [578, 471] on div at bounding box center [579, 476] width 25 height 25
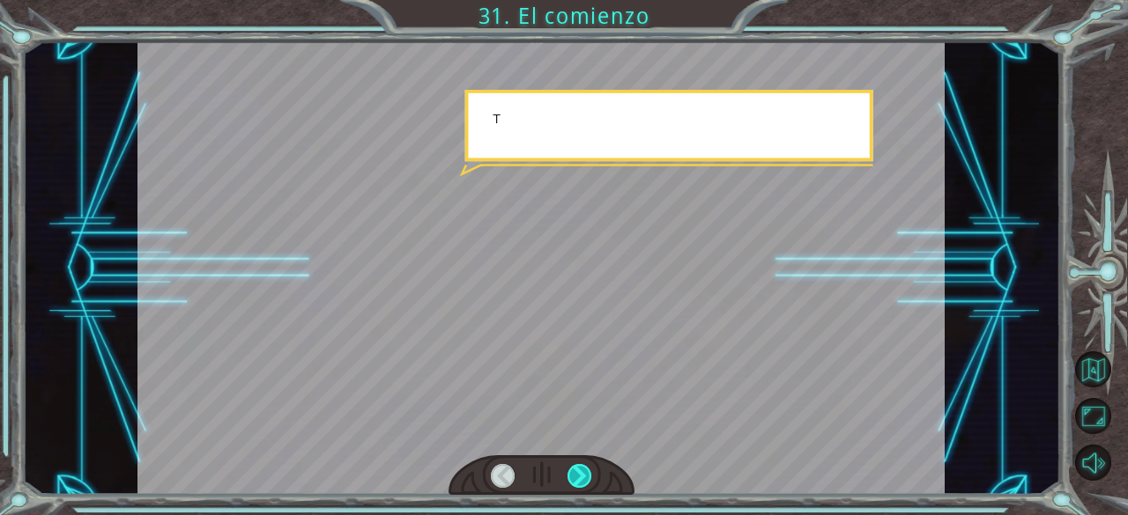
click at [578, 471] on div at bounding box center [579, 476] width 25 height 25
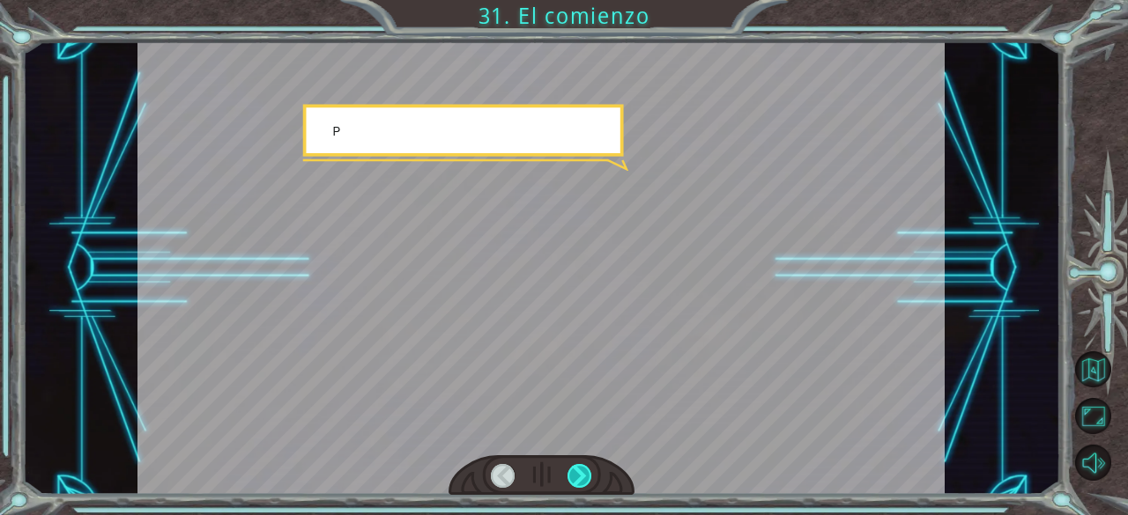
click at [578, 471] on div at bounding box center [579, 476] width 25 height 25
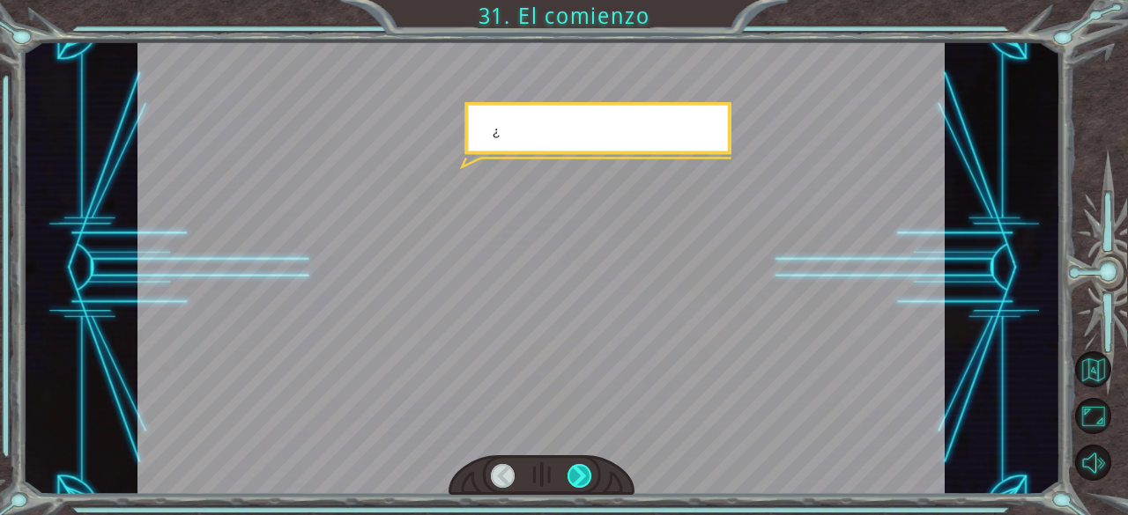
click at [578, 471] on div at bounding box center [579, 476] width 25 height 25
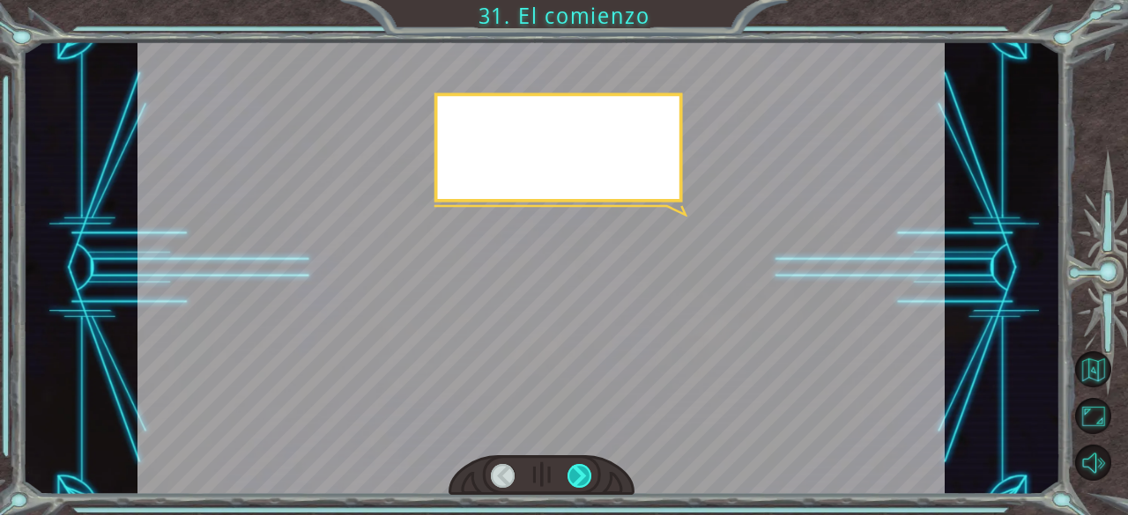
click at [578, 471] on div at bounding box center [579, 476] width 25 height 25
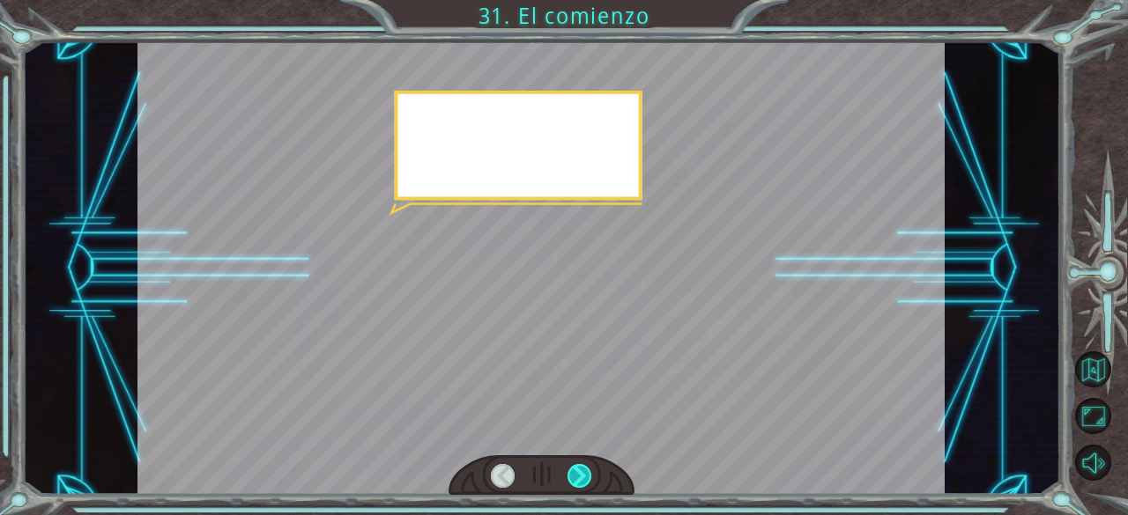
click at [578, 471] on div at bounding box center [579, 476] width 25 height 25
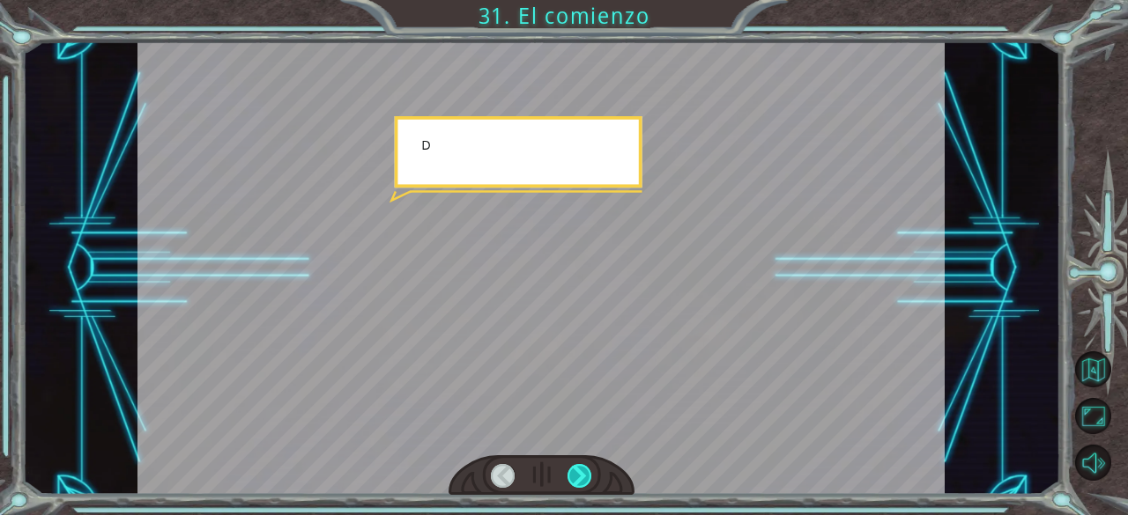
click at [578, 471] on div at bounding box center [579, 476] width 25 height 25
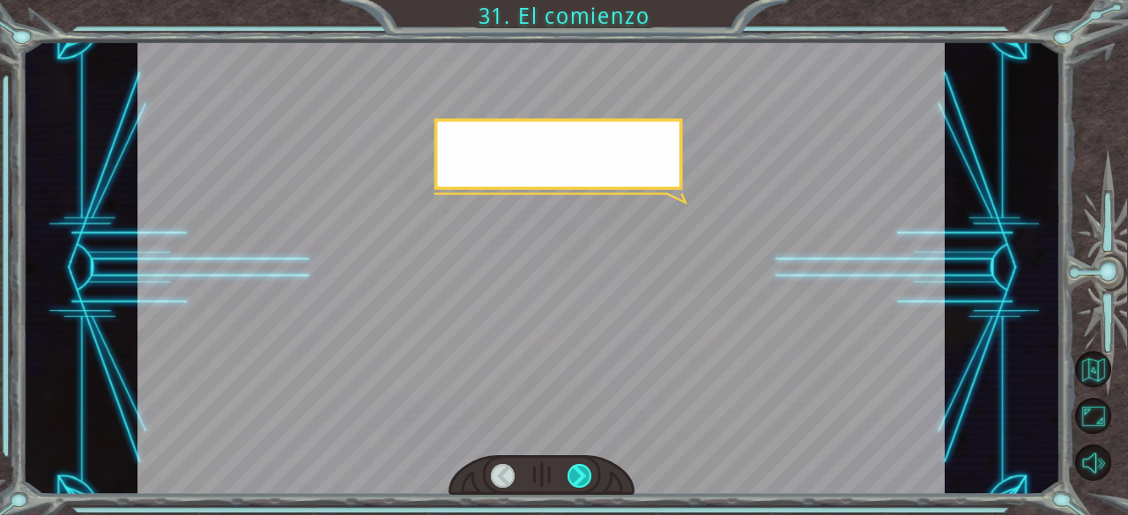
click at [578, 471] on div at bounding box center [579, 476] width 25 height 25
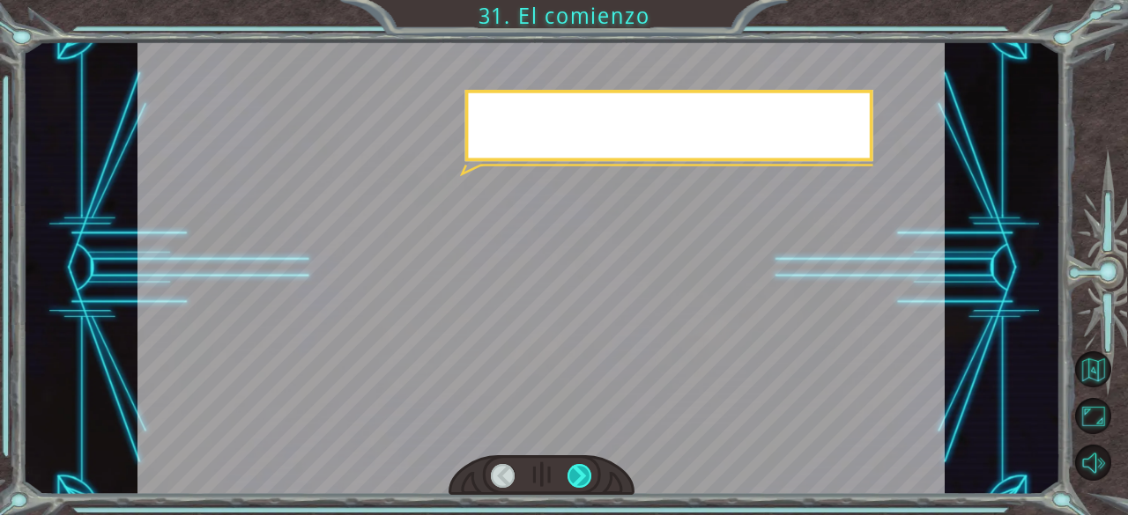
click at [578, 471] on div at bounding box center [579, 476] width 25 height 25
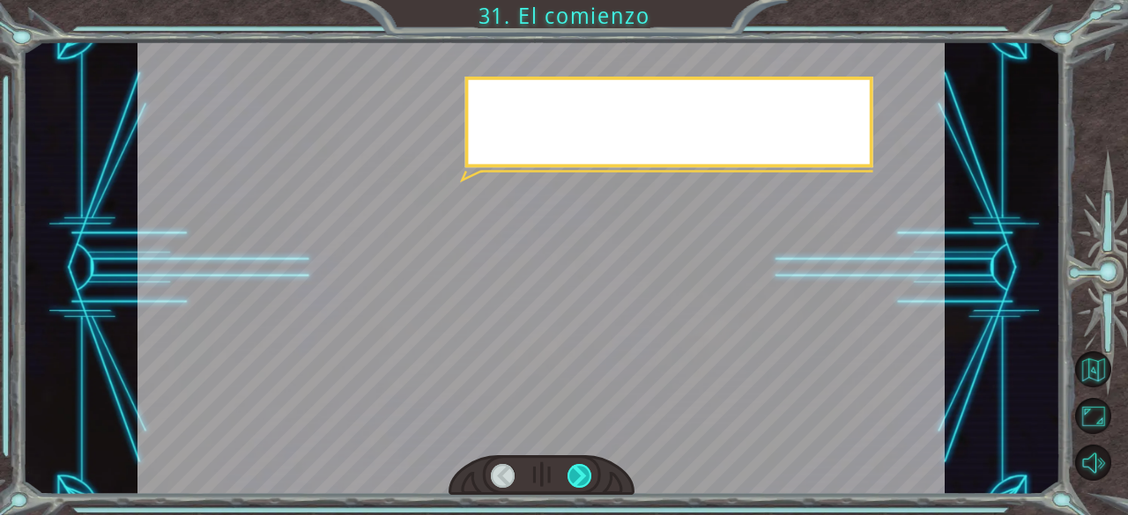
click at [578, 471] on div at bounding box center [579, 476] width 25 height 25
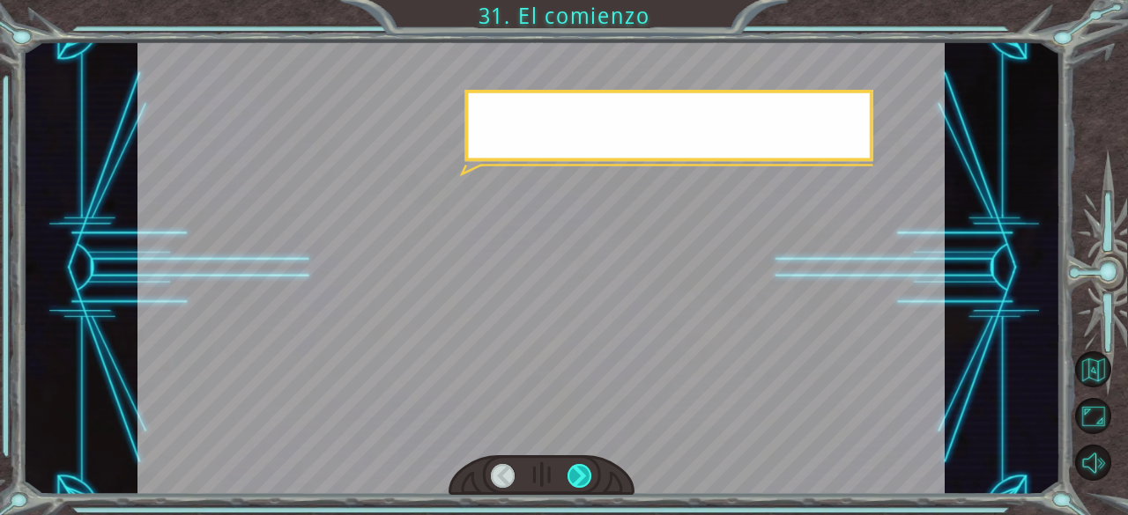
click at [578, 471] on div at bounding box center [579, 476] width 25 height 25
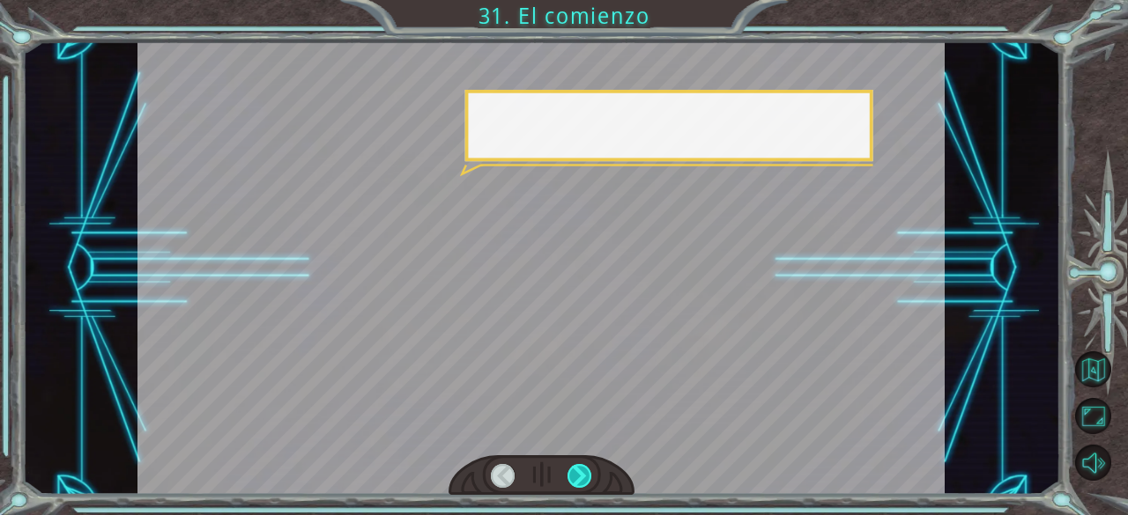
click at [578, 471] on div at bounding box center [579, 476] width 25 height 25
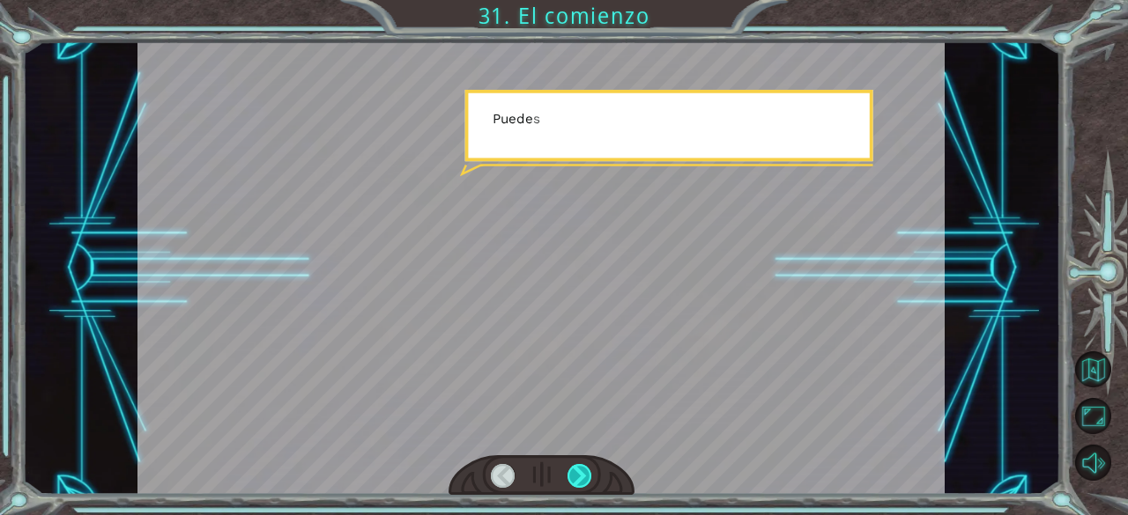
click at [578, 471] on div at bounding box center [579, 476] width 25 height 25
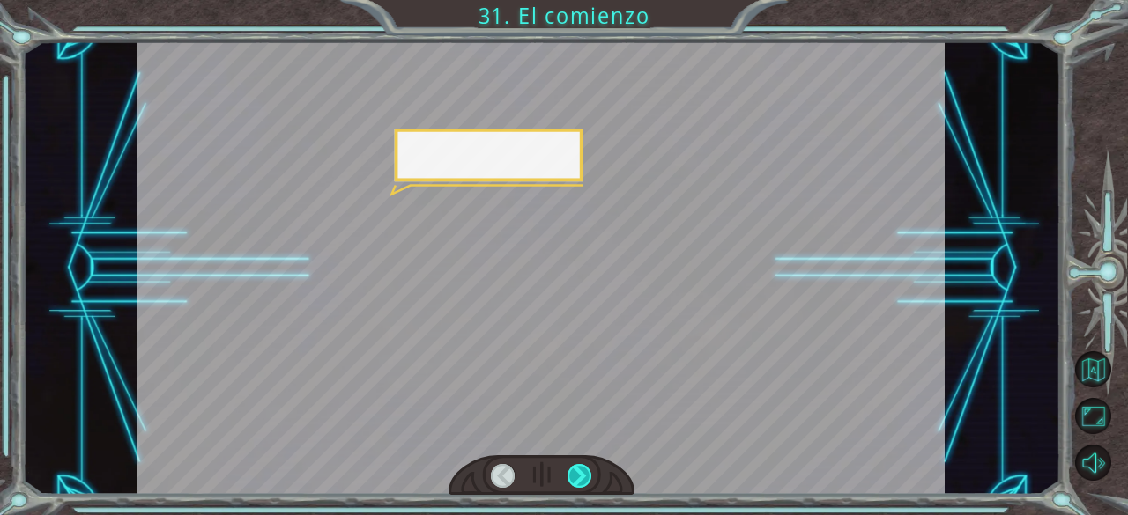
click at [578, 471] on div at bounding box center [579, 476] width 25 height 25
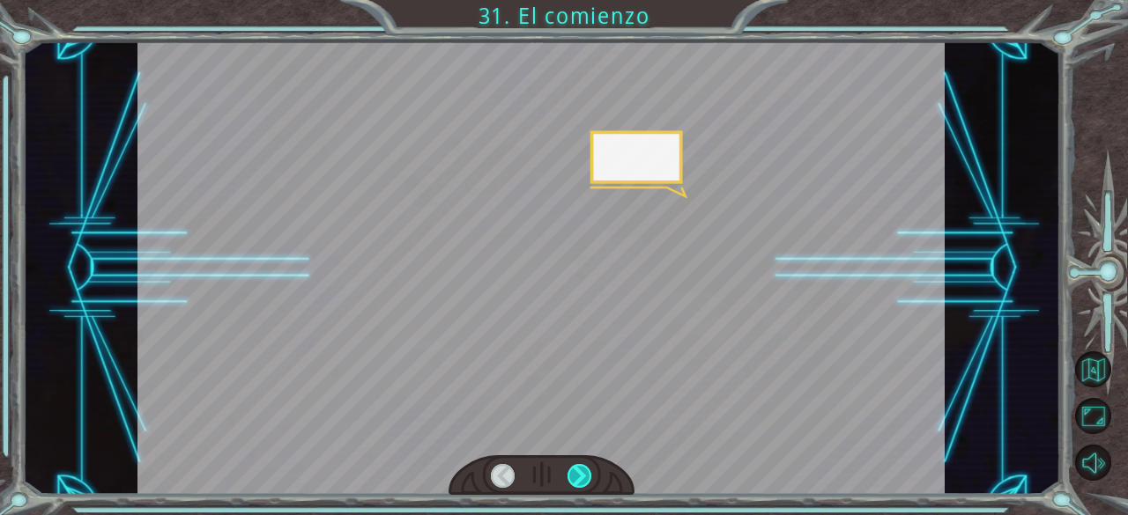
click at [578, 471] on div at bounding box center [579, 476] width 25 height 25
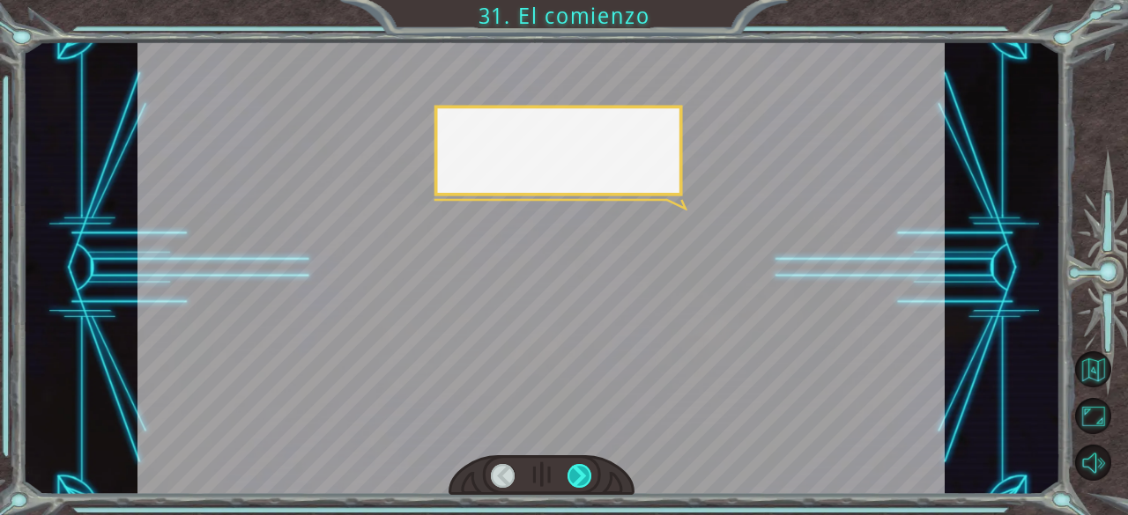
click at [578, 471] on div at bounding box center [579, 476] width 25 height 25
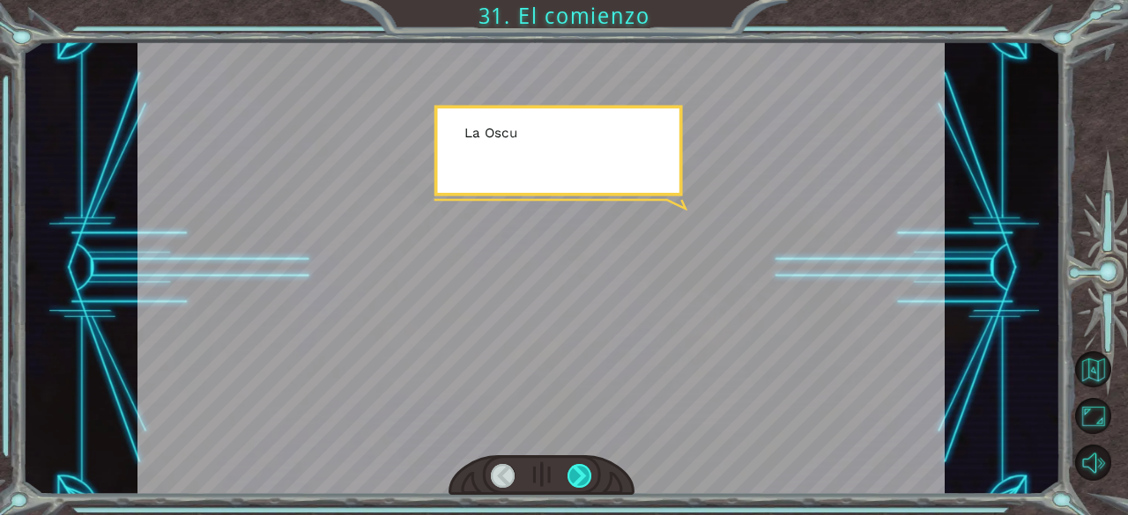
click at [578, 471] on div at bounding box center [579, 476] width 25 height 25
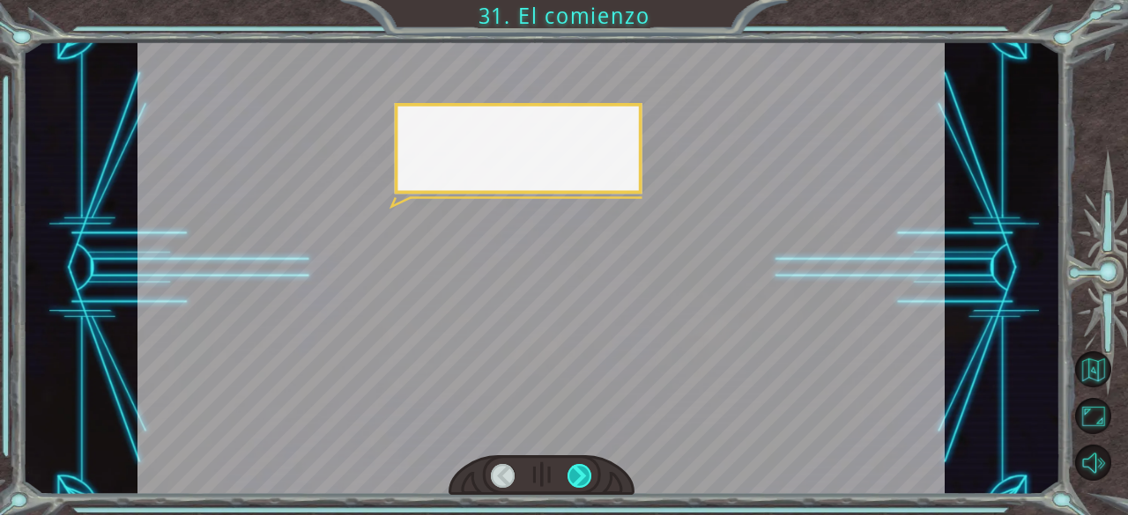
click at [578, 471] on div at bounding box center [579, 476] width 25 height 25
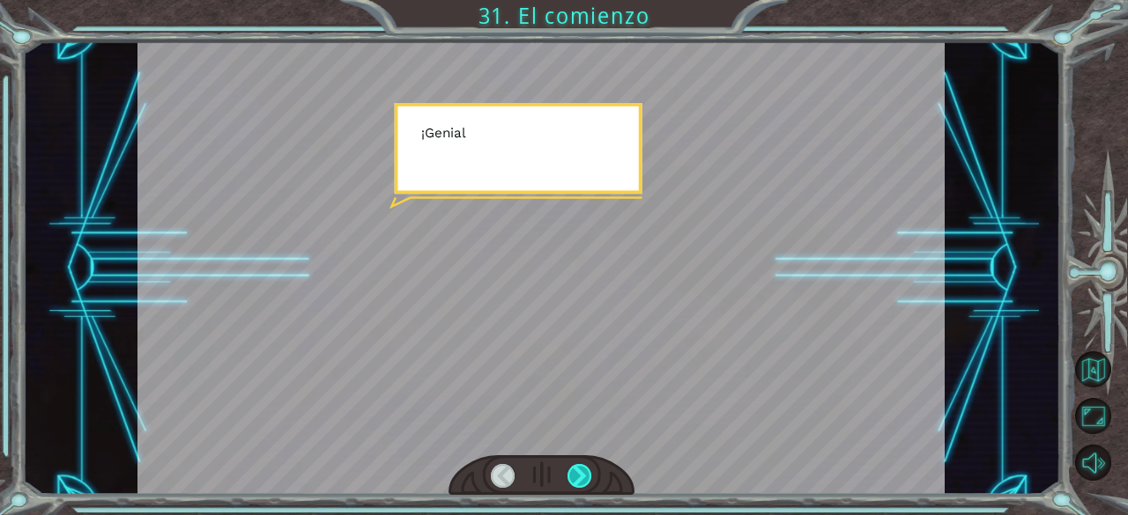
click at [578, 471] on div at bounding box center [579, 476] width 25 height 25
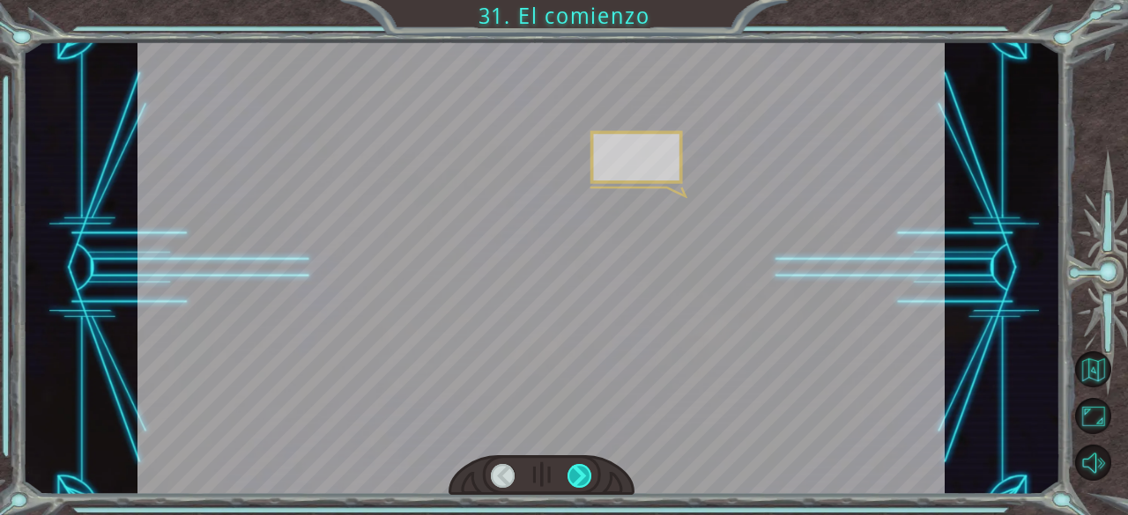
click at [578, 471] on div at bounding box center [579, 476] width 25 height 25
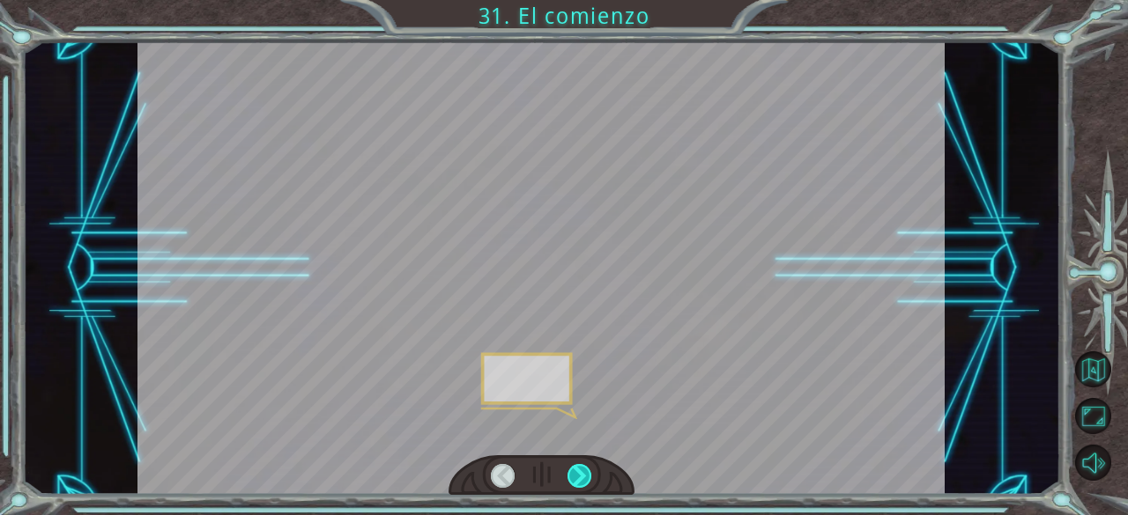
click at [578, 471] on div at bounding box center [579, 476] width 25 height 25
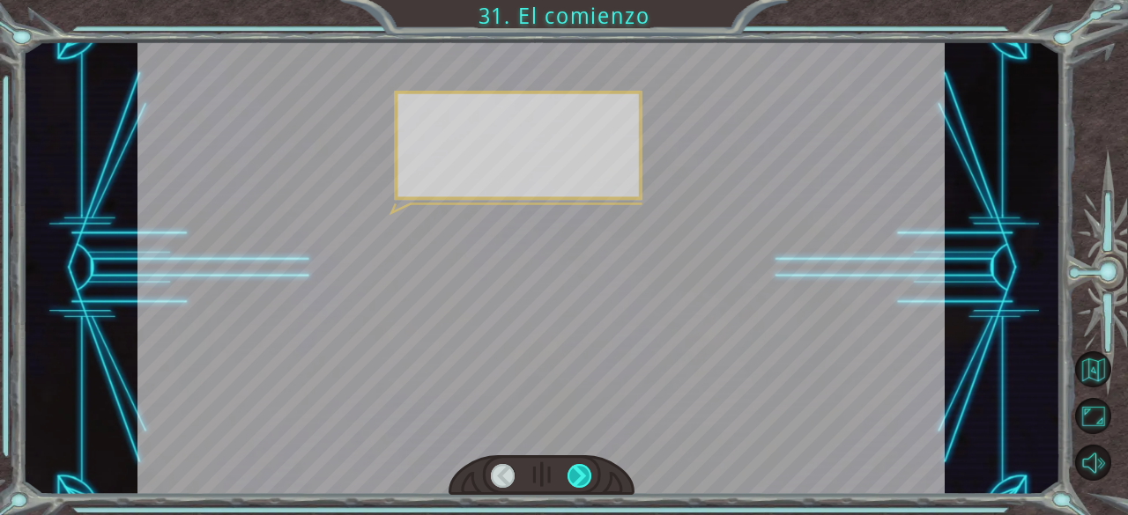
click at [578, 471] on div at bounding box center [579, 476] width 25 height 25
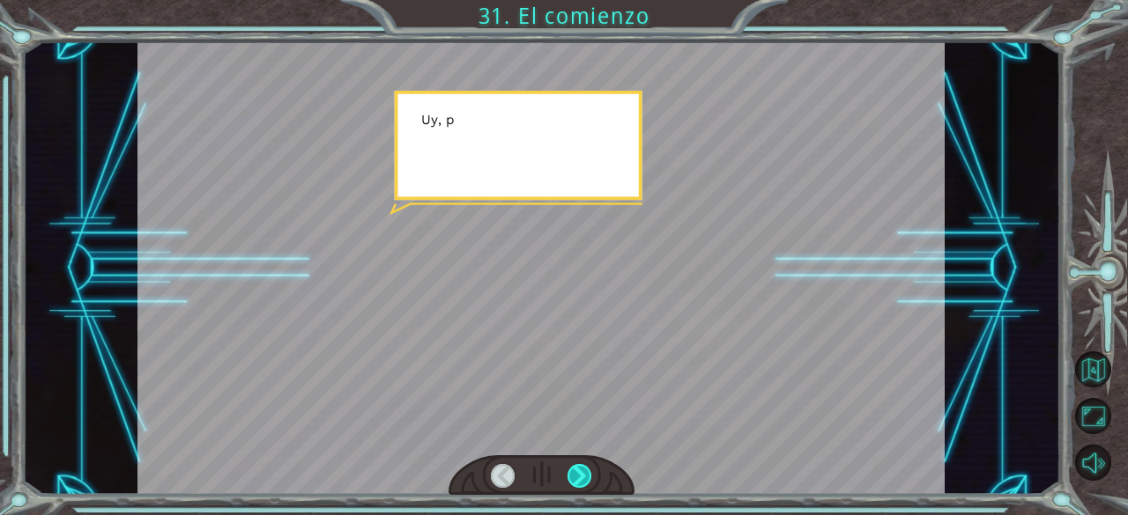
click at [578, 471] on div at bounding box center [579, 476] width 25 height 25
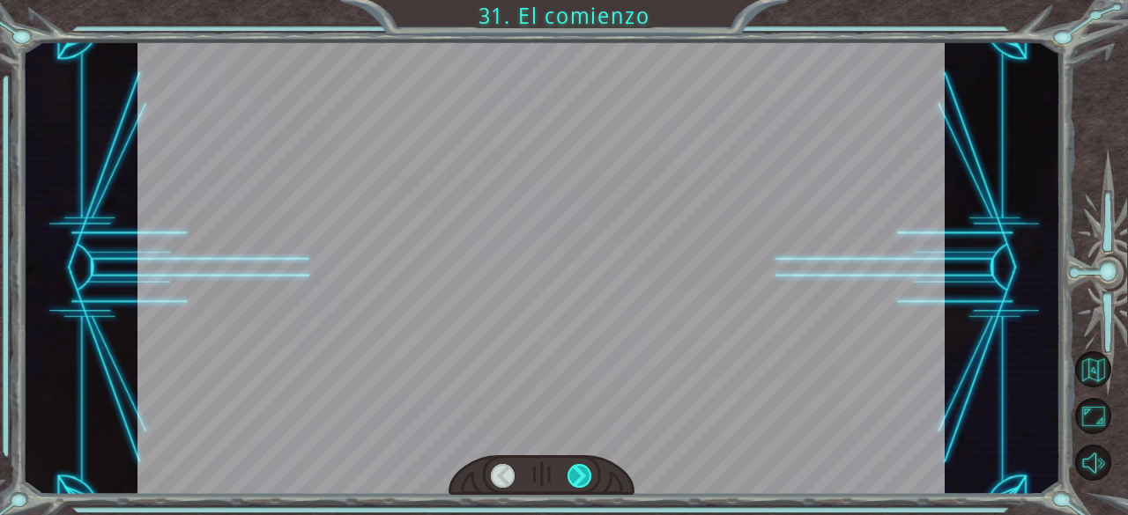
click at [578, 471] on div at bounding box center [579, 476] width 25 height 25
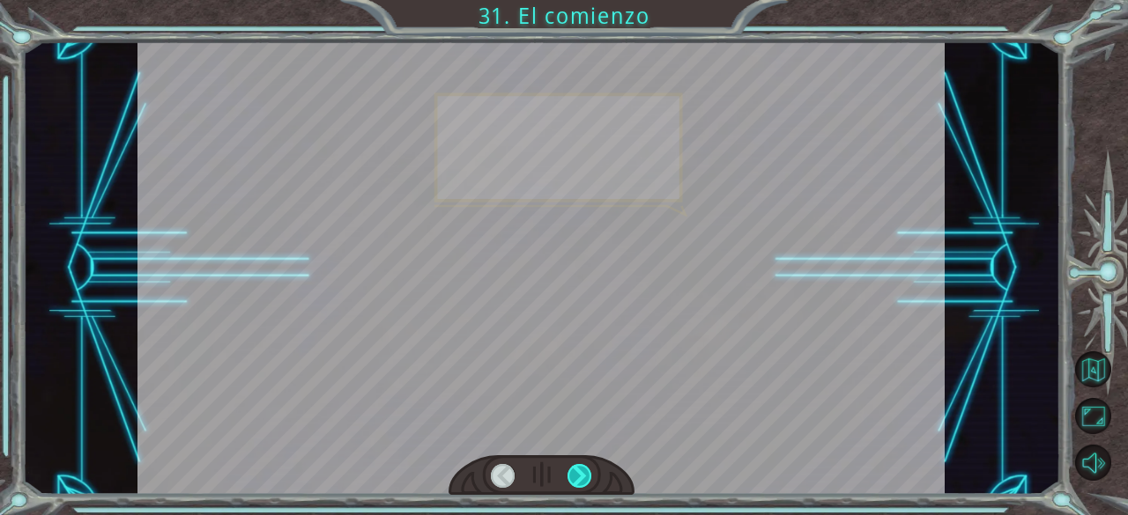
click at [578, 471] on div at bounding box center [579, 476] width 25 height 25
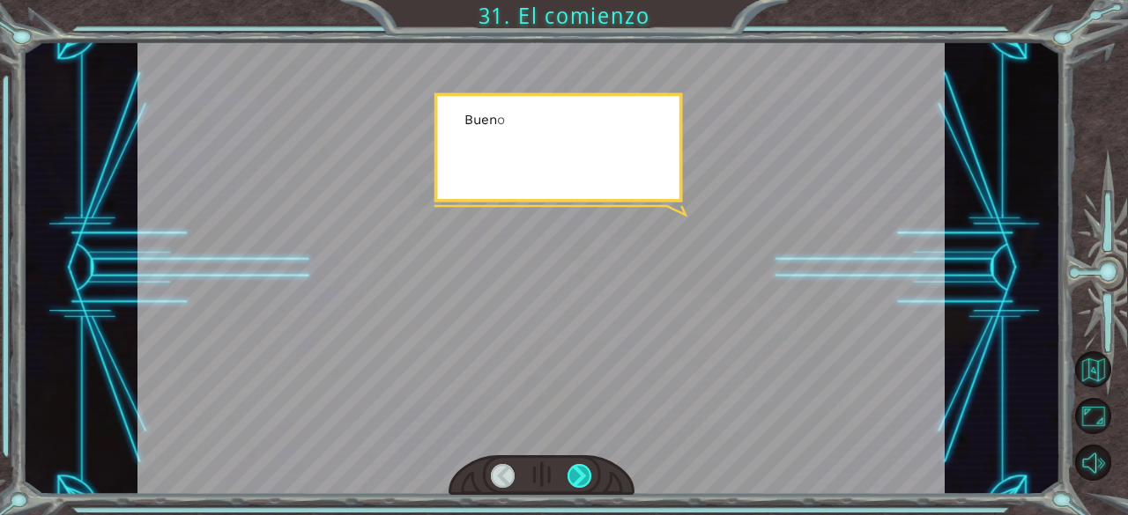
click at [578, 471] on div at bounding box center [579, 476] width 25 height 25
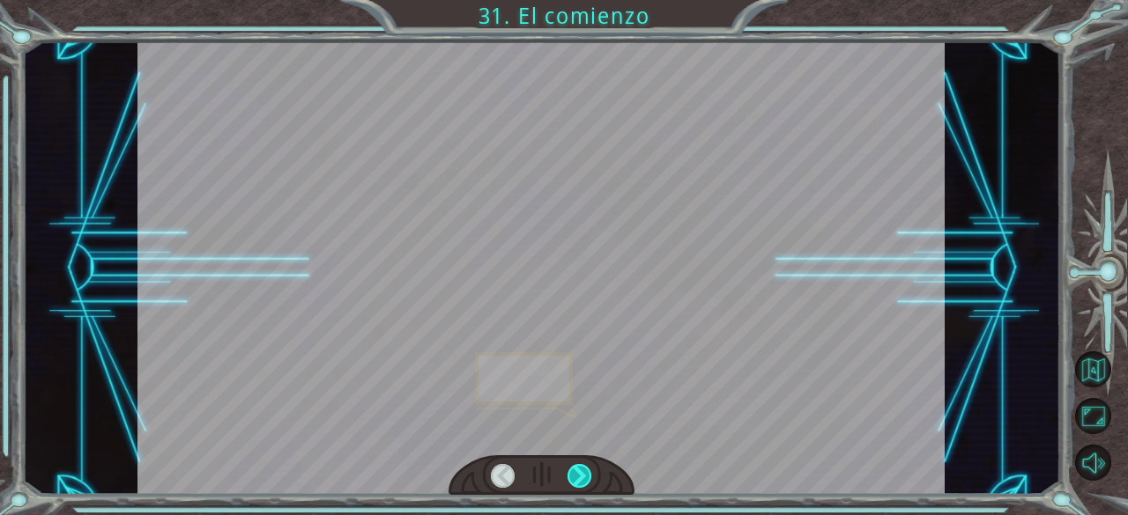
click at [578, 471] on div at bounding box center [579, 476] width 25 height 25
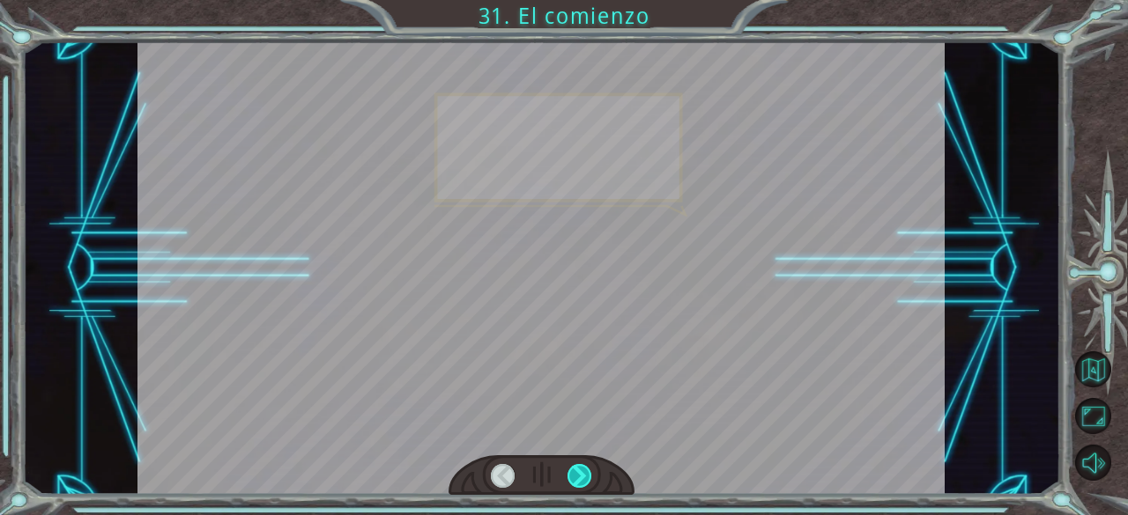
click at [578, 471] on div at bounding box center [579, 476] width 25 height 25
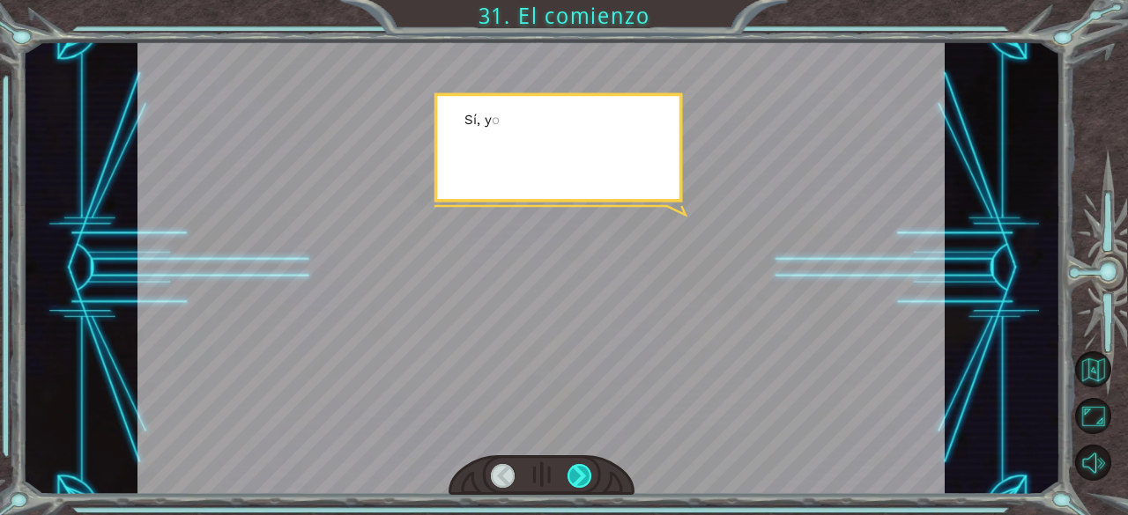
click at [578, 471] on div at bounding box center [579, 476] width 25 height 25
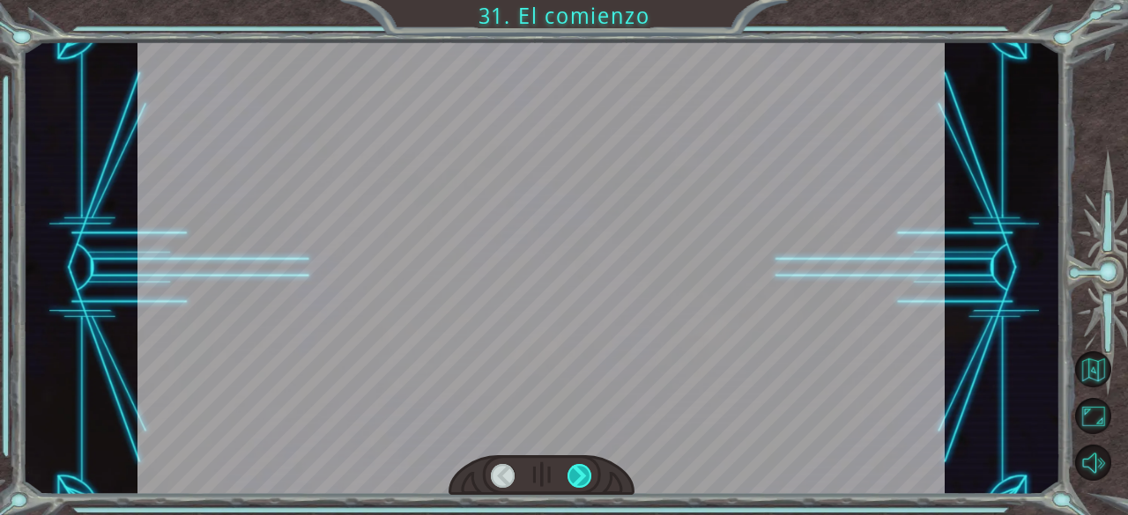
click at [578, 471] on div at bounding box center [579, 476] width 25 height 25
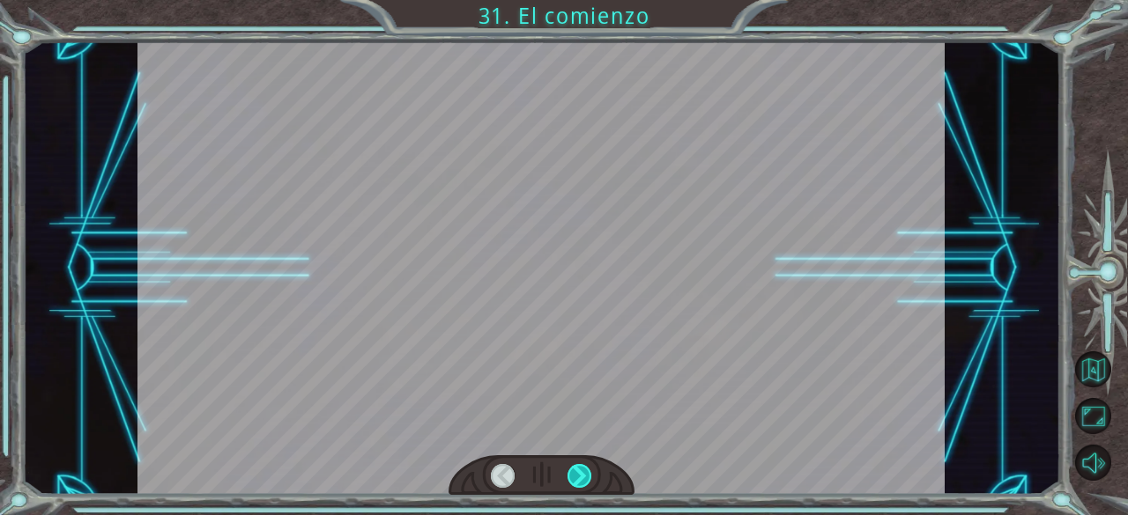
click at [578, 471] on div at bounding box center [579, 476] width 25 height 25
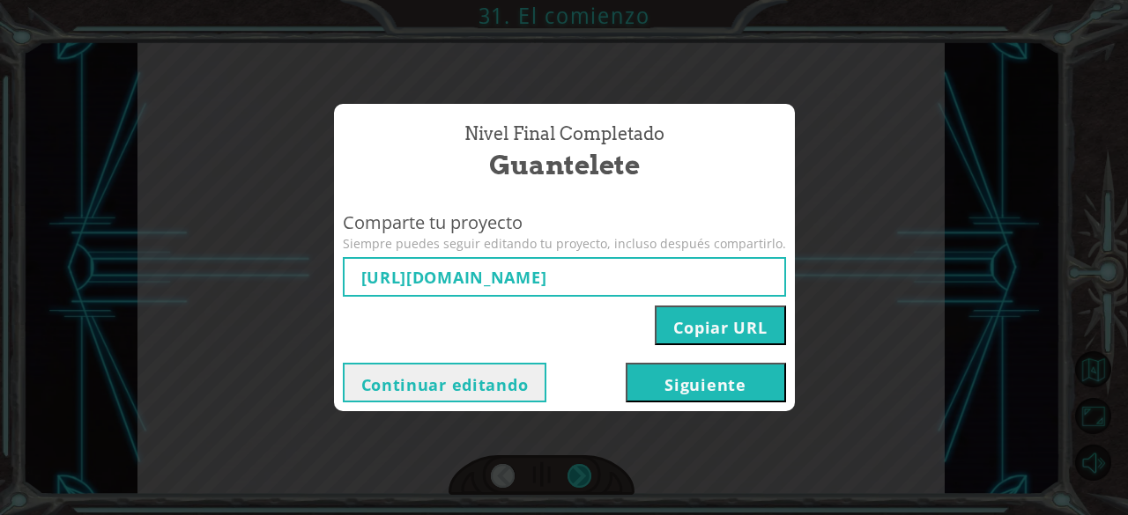
type input "[URL][DOMAIN_NAME]"
click at [714, 377] on button "Siguiente" at bounding box center [705, 383] width 160 height 40
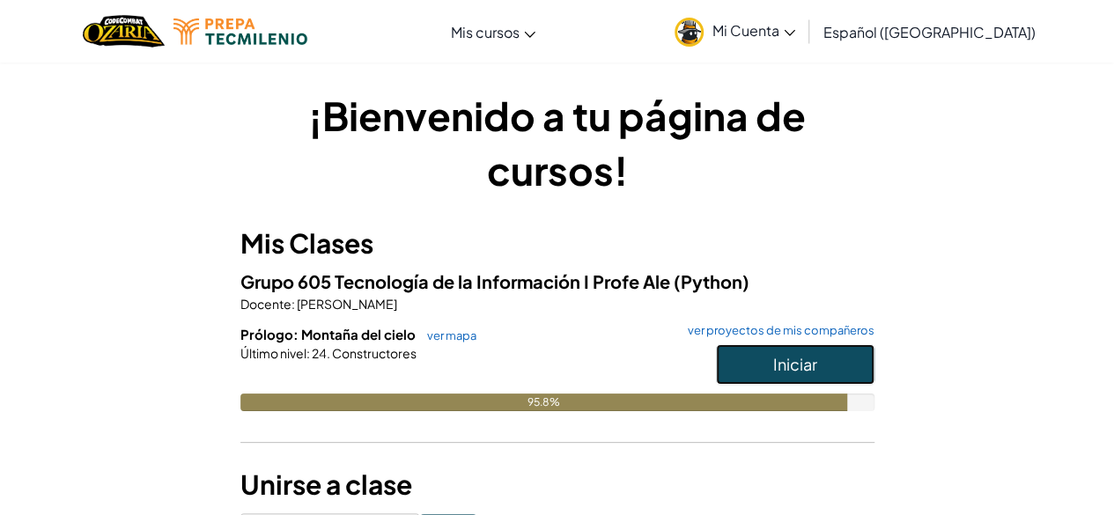
click at [722, 374] on button "Iniciar" at bounding box center [795, 364] width 159 height 41
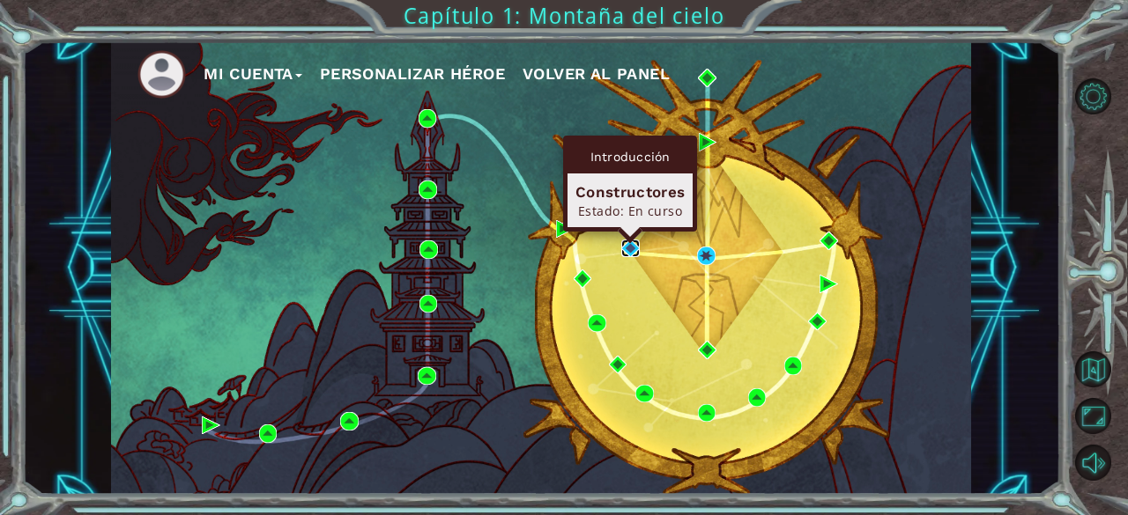
click at [625, 251] on img at bounding box center [630, 249] width 18 height 18
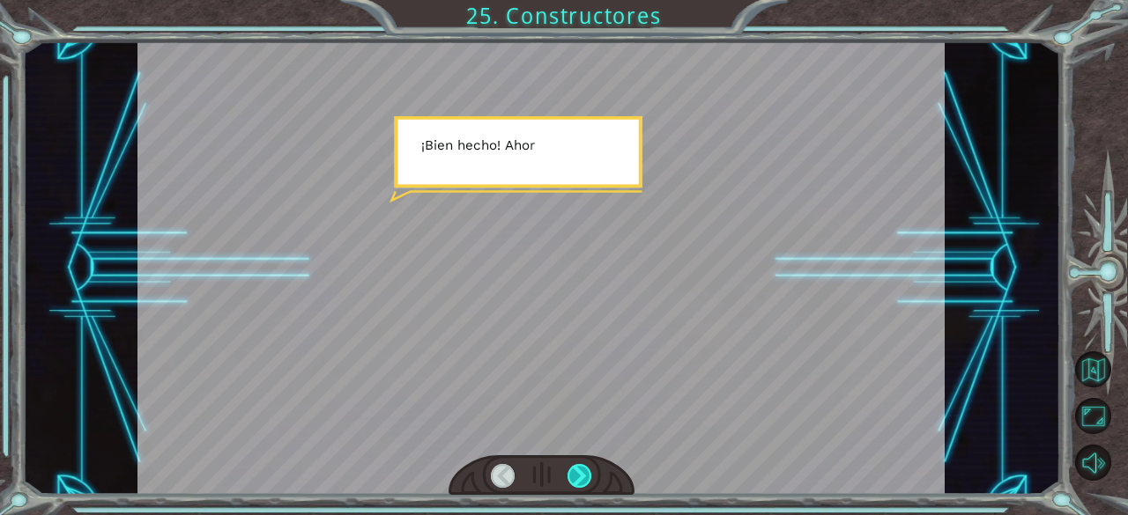
click at [569, 465] on div at bounding box center [579, 476] width 25 height 25
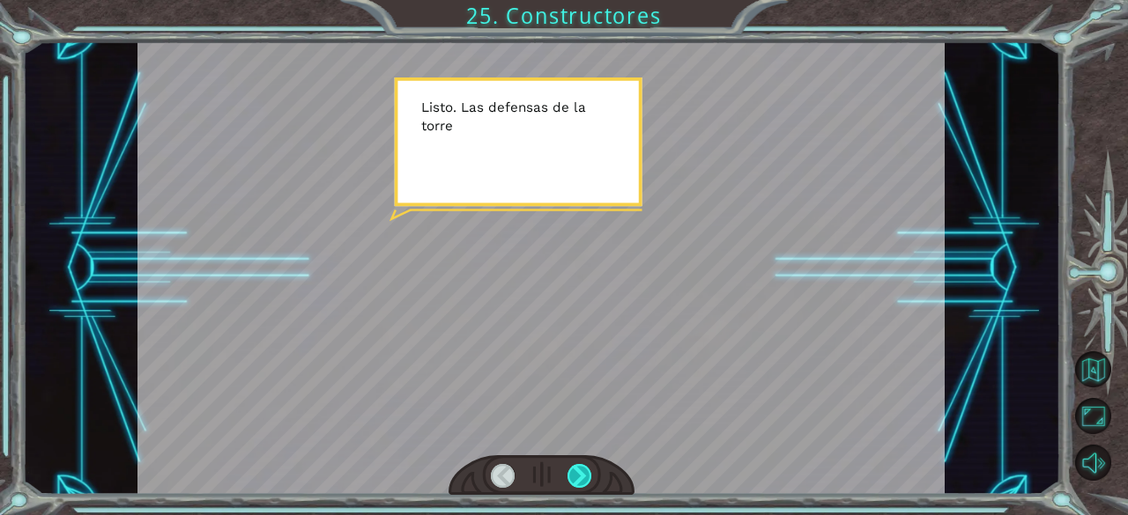
click at [569, 465] on div at bounding box center [579, 476] width 25 height 25
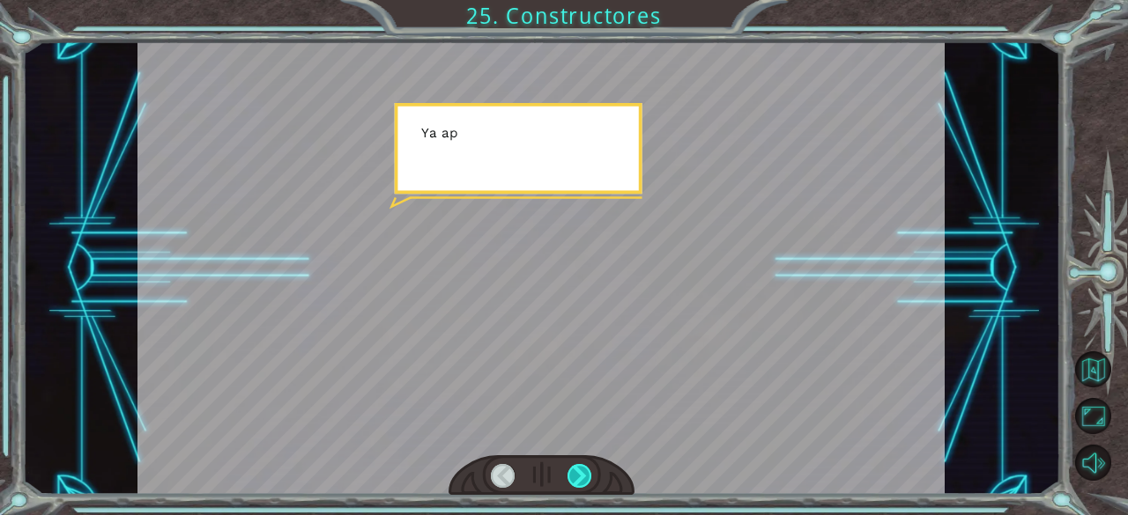
click at [569, 465] on div at bounding box center [579, 476] width 25 height 25
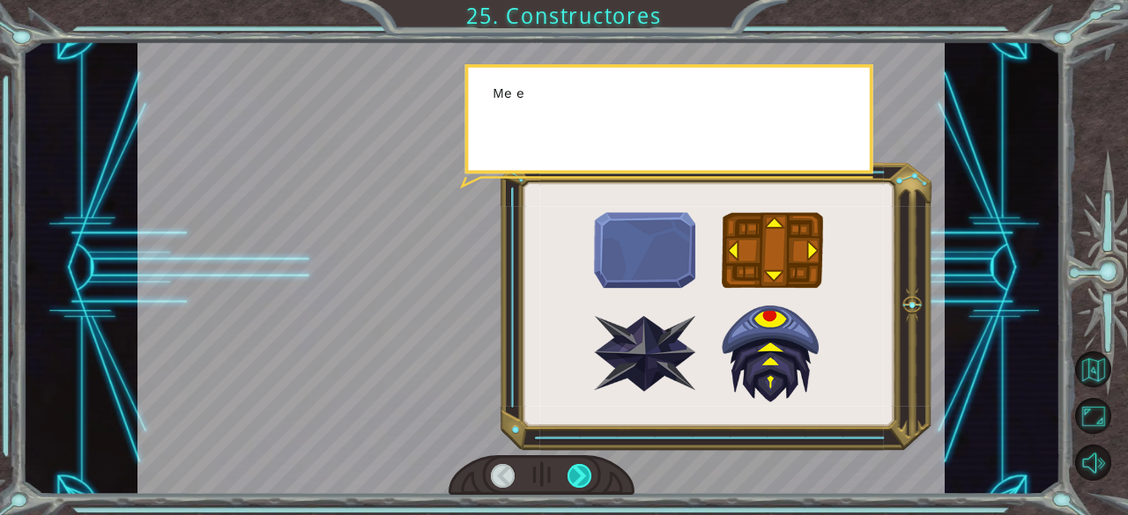
click at [569, 465] on div at bounding box center [579, 476] width 25 height 25
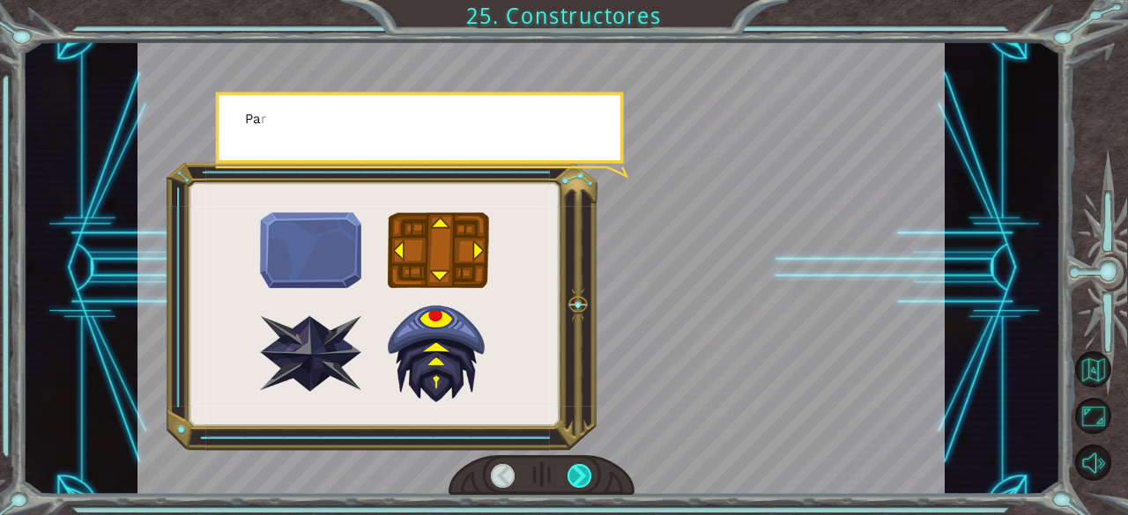
click at [569, 465] on div at bounding box center [579, 476] width 25 height 25
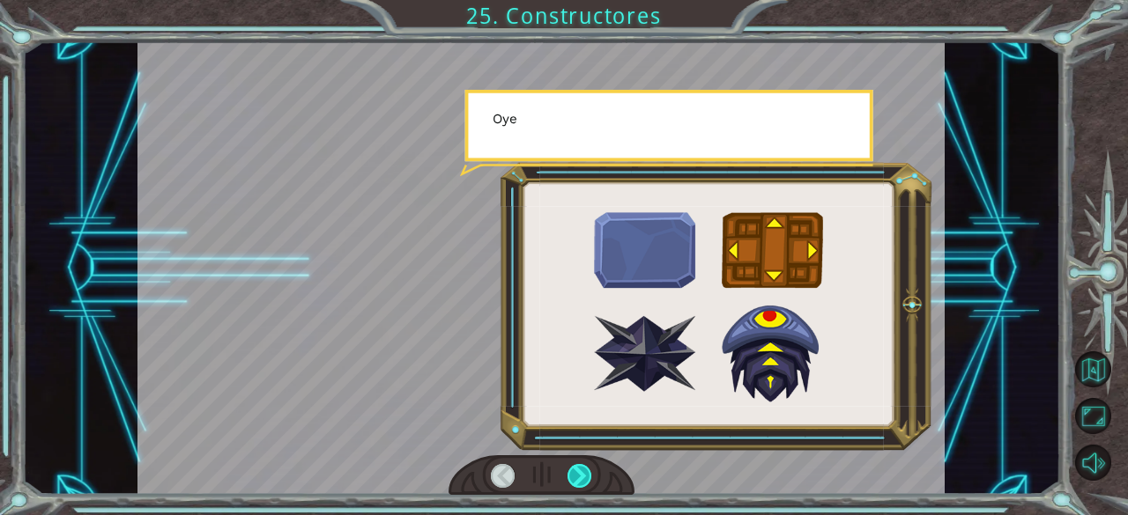
click at [569, 465] on div at bounding box center [579, 476] width 25 height 25
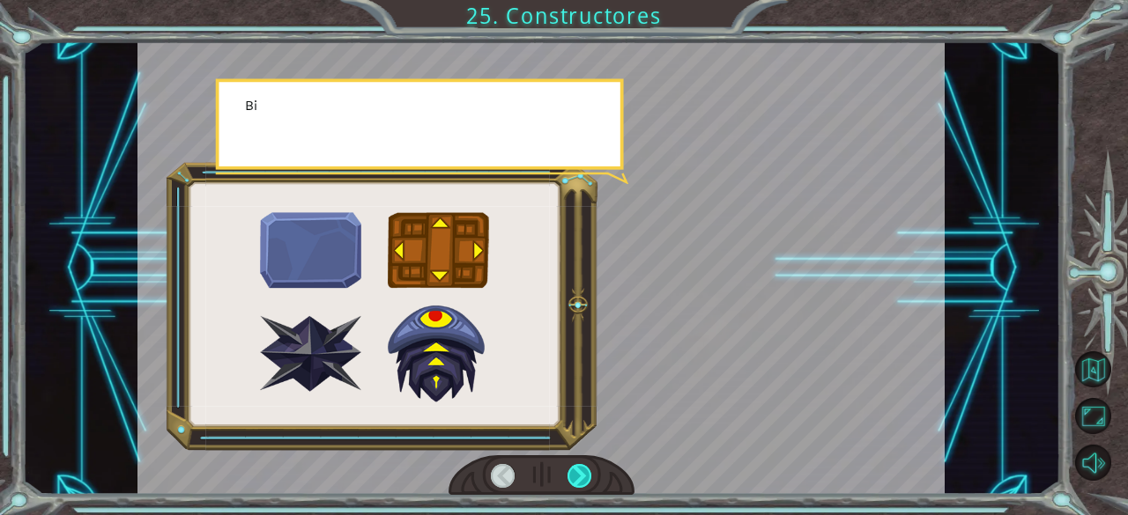
click at [569, 465] on div at bounding box center [579, 476] width 25 height 25
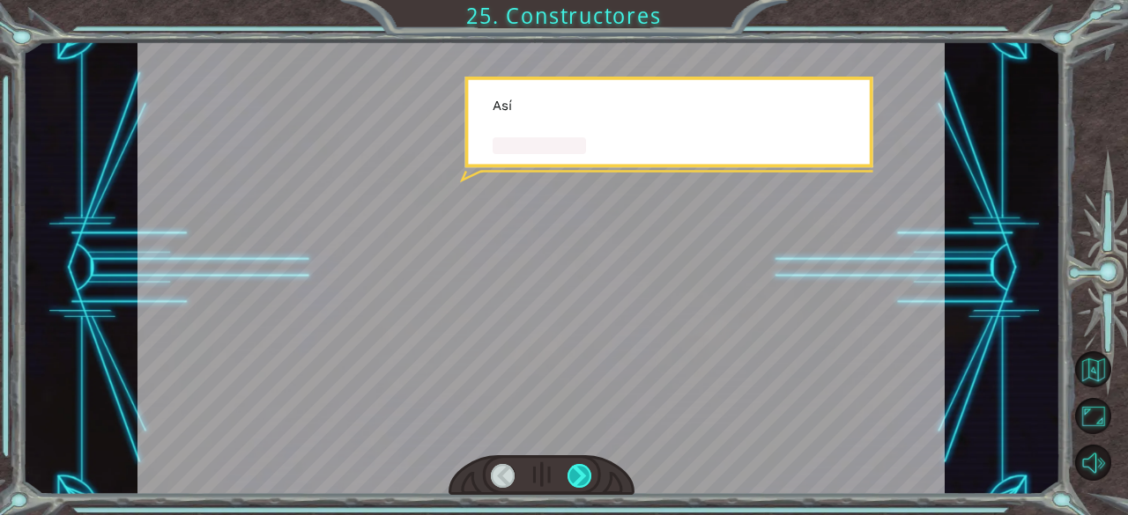
click at [569, 465] on div at bounding box center [579, 476] width 25 height 25
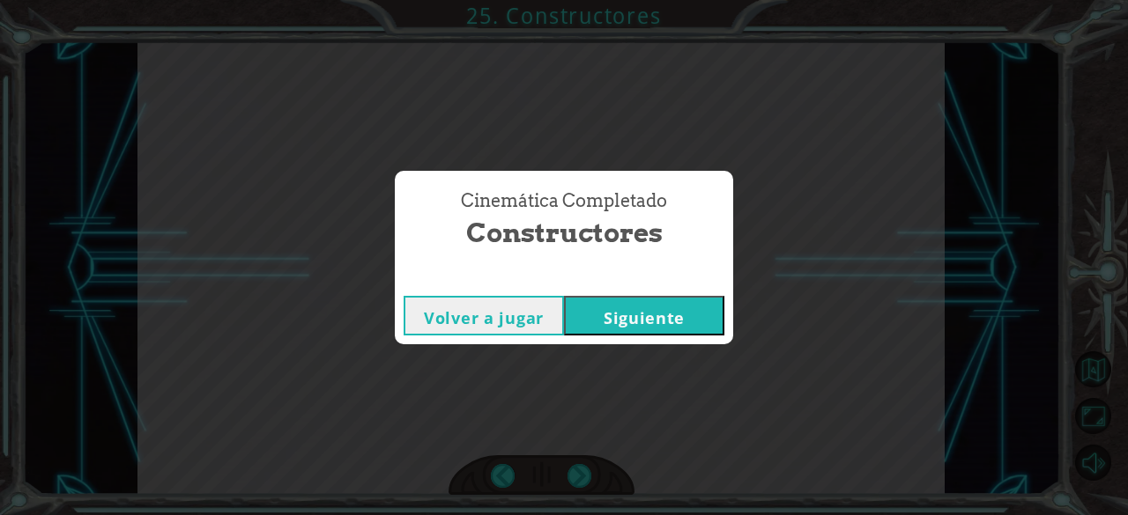
click at [652, 316] on button "Siguiente" at bounding box center [644, 316] width 160 height 40
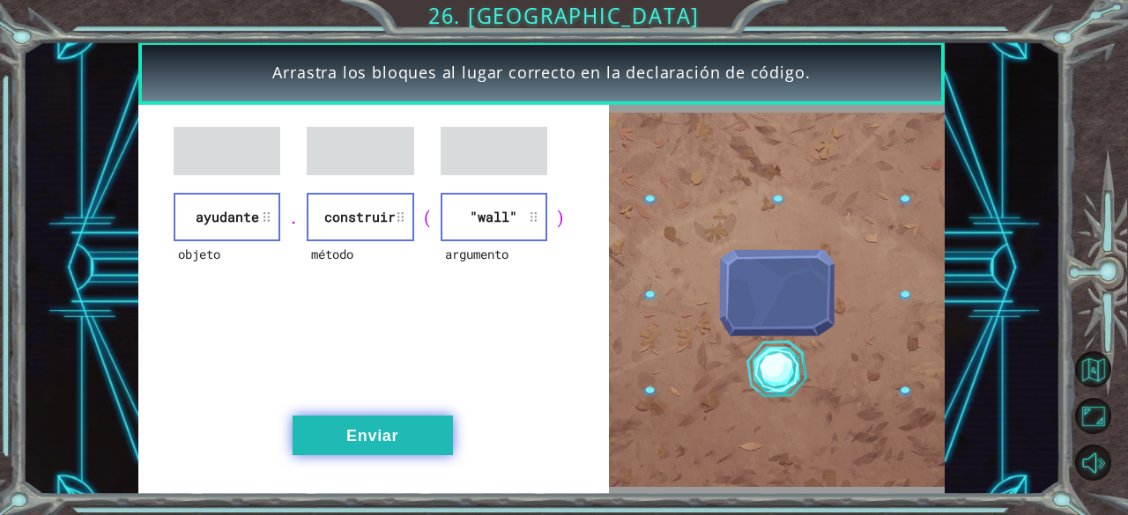
drag, startPoint x: 439, startPoint y: 463, endPoint x: 439, endPoint y: 450, distance: 13.2
click at [439, 450] on div "objeto ayudante . método construir ( argumento "wall" ) Enviar" at bounding box center [373, 299] width 471 height 389
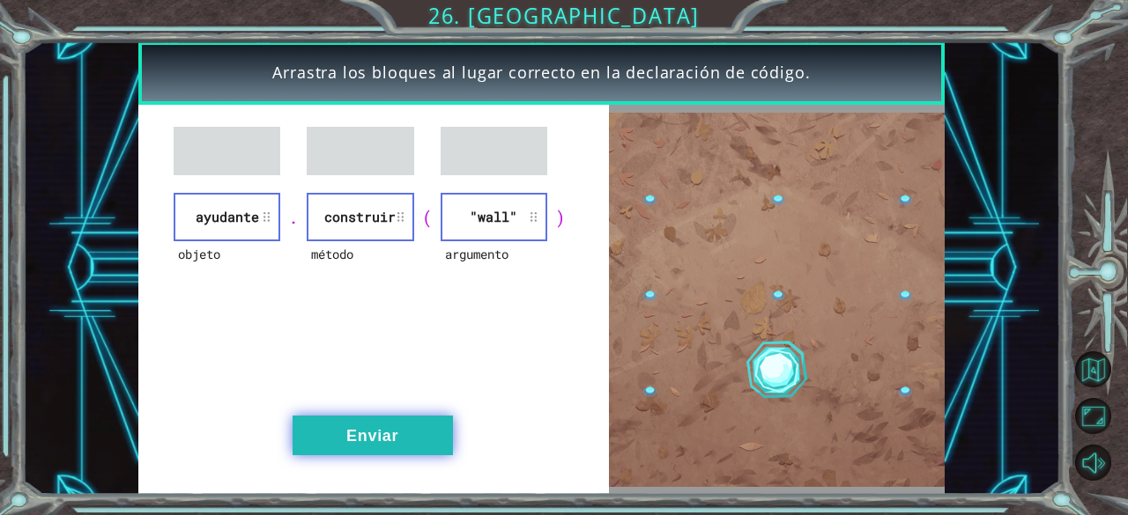
click at [439, 450] on button "Enviar" at bounding box center [372, 436] width 160 height 40
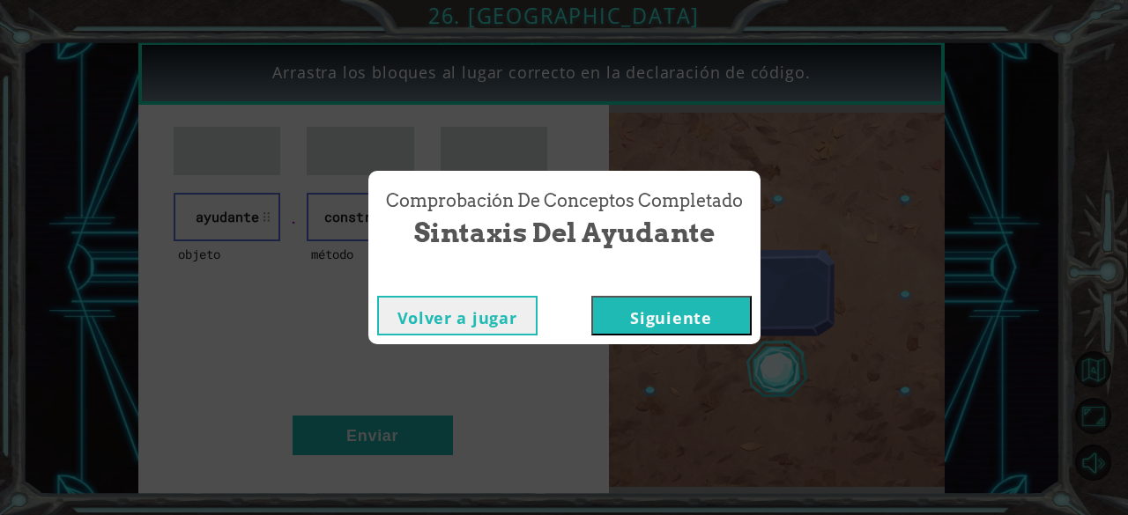
click at [669, 300] on button "Siguiente" at bounding box center [671, 316] width 160 height 40
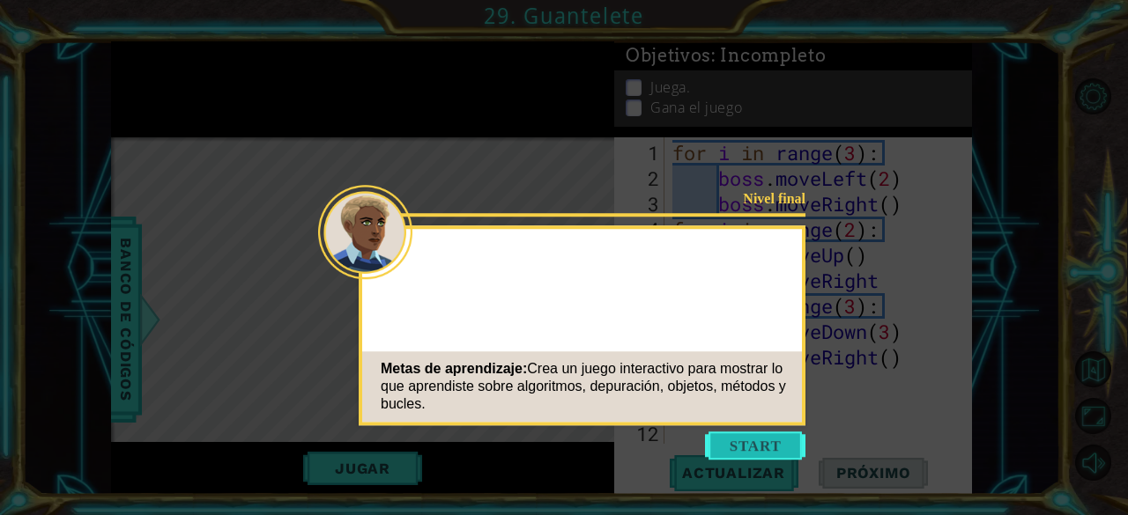
click at [754, 438] on button "Start" at bounding box center [755, 446] width 100 height 28
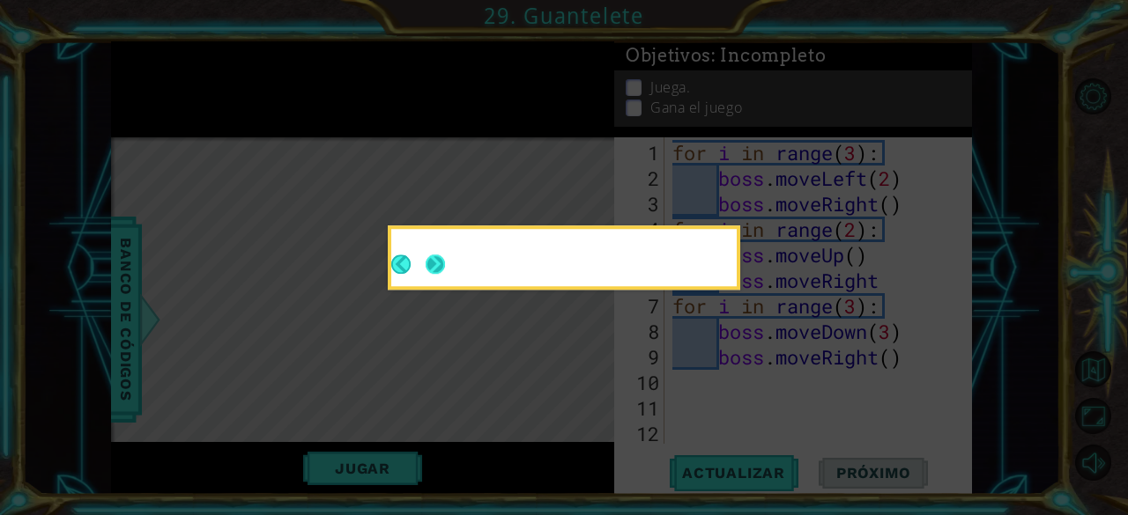
click at [426, 256] on button "Next" at bounding box center [435, 264] width 33 height 33
click at [426, 256] on button "Next" at bounding box center [435, 264] width 19 height 19
click at [426, 256] on icon at bounding box center [564, 257] width 1128 height 515
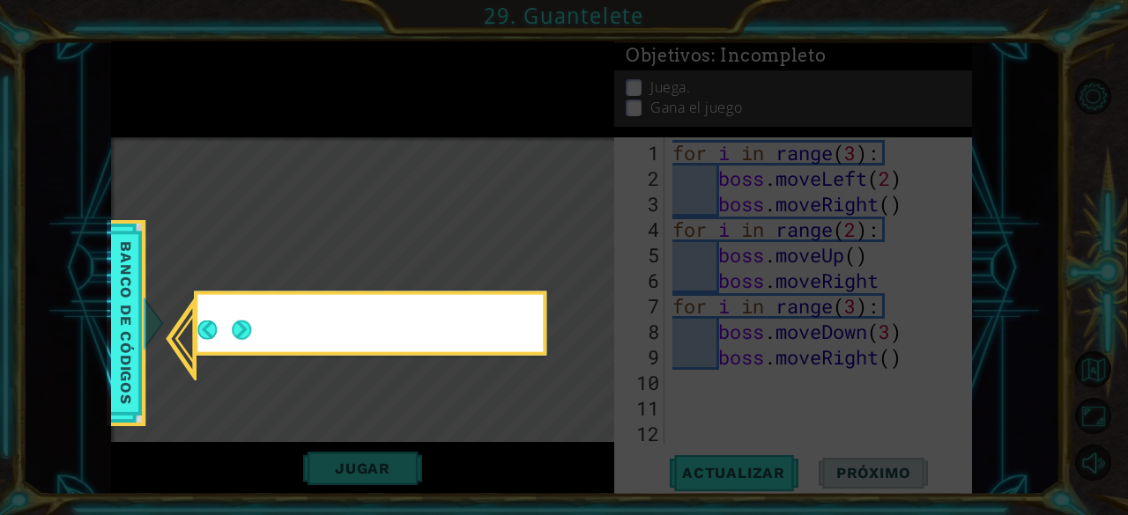
click at [426, 256] on icon at bounding box center [564, 257] width 1128 height 515
click at [233, 321] on button "Next" at bounding box center [241, 330] width 19 height 19
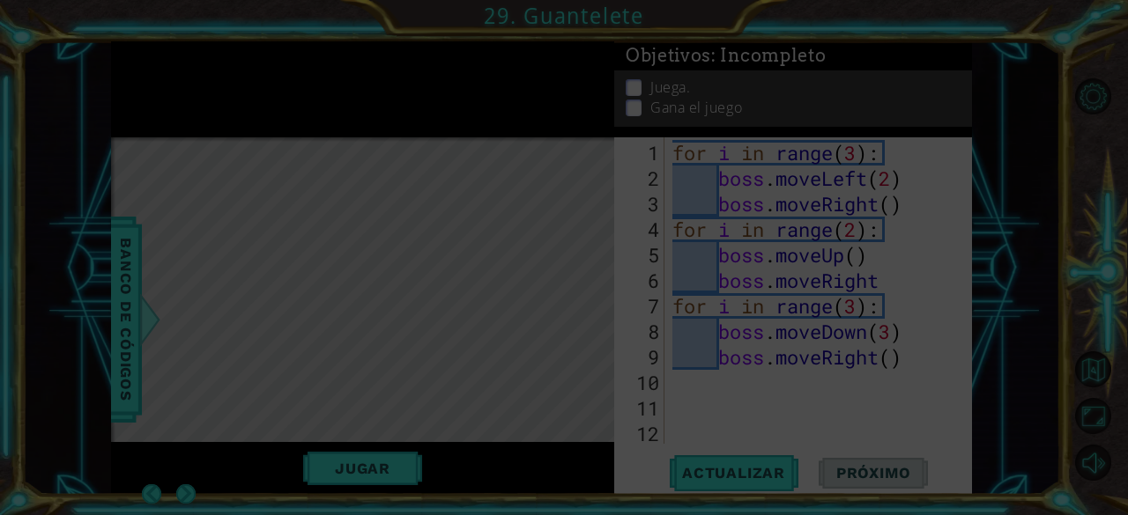
click at [233, 319] on icon at bounding box center [564, 257] width 1128 height 515
click at [291, 313] on icon at bounding box center [564, 257] width 1128 height 515
click at [487, 410] on div "Level Map" at bounding box center [518, 396] width 814 height 519
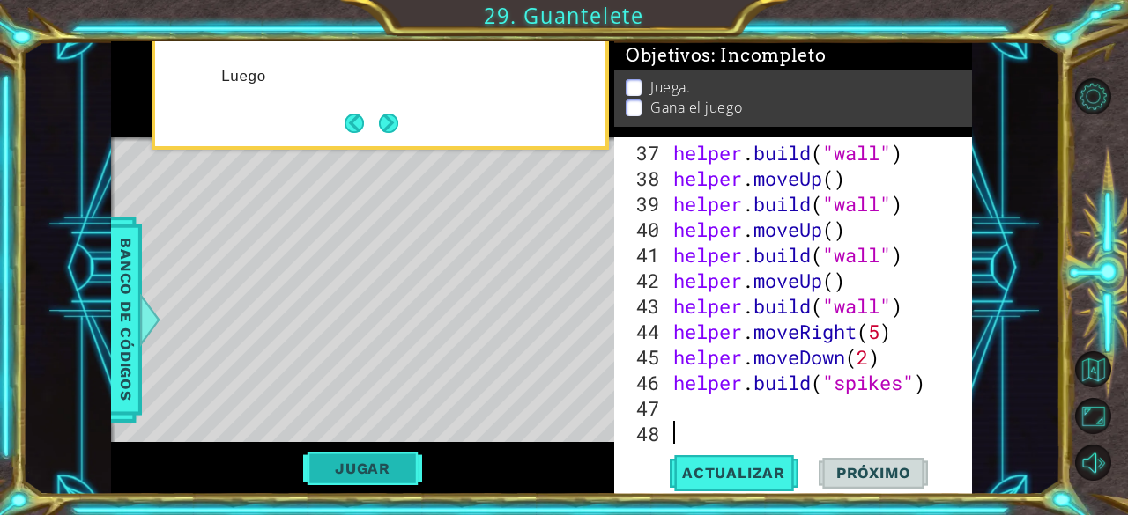
scroll to position [1099, 0]
click at [374, 474] on button "Jugar" at bounding box center [362, 468] width 119 height 33
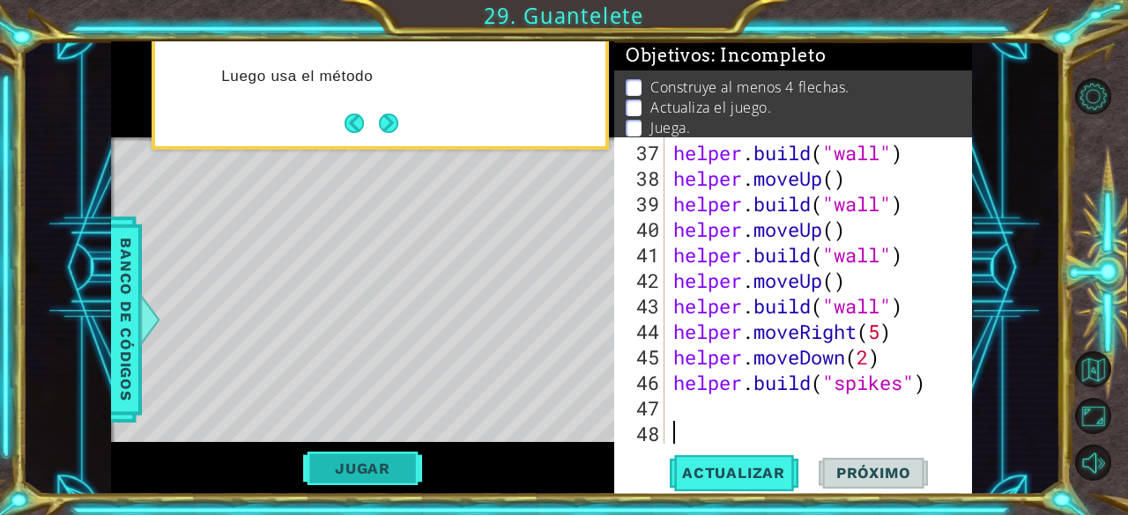
click at [374, 474] on button "Jugar" at bounding box center [362, 468] width 119 height 33
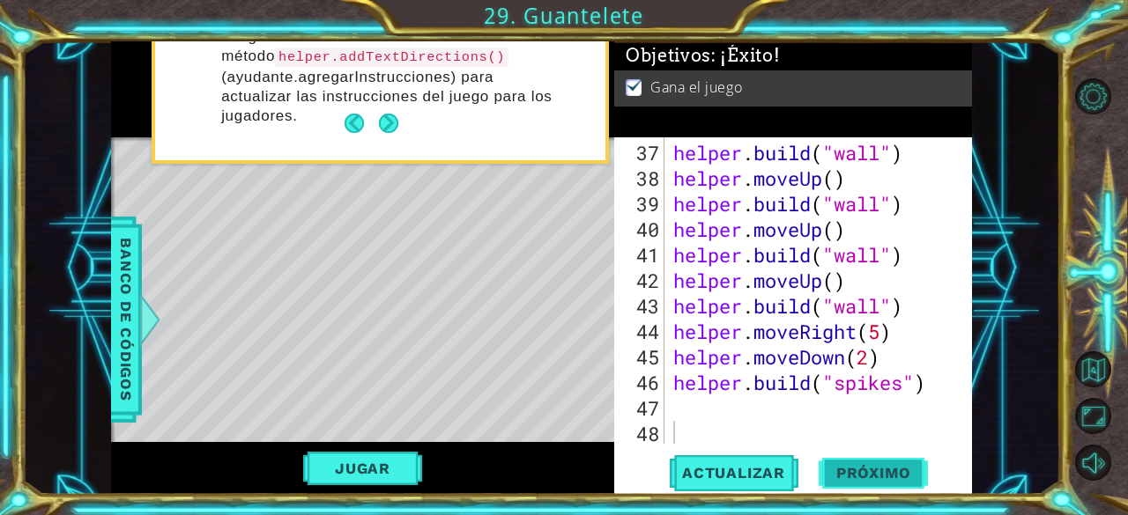
click at [856, 480] on button "Próximo" at bounding box center [872, 473] width 109 height 36
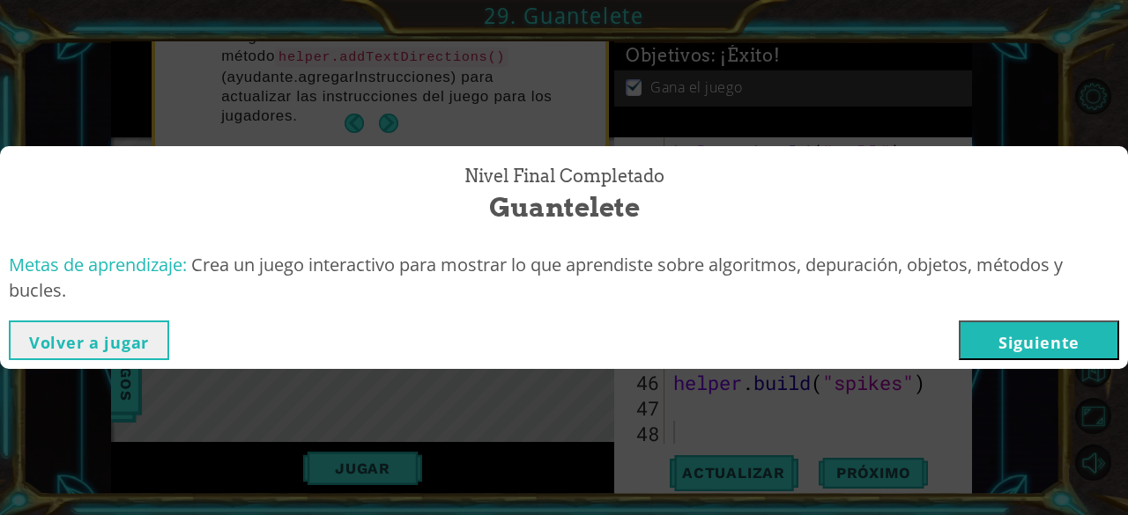
click at [984, 353] on button "Siguiente" at bounding box center [1038, 341] width 160 height 40
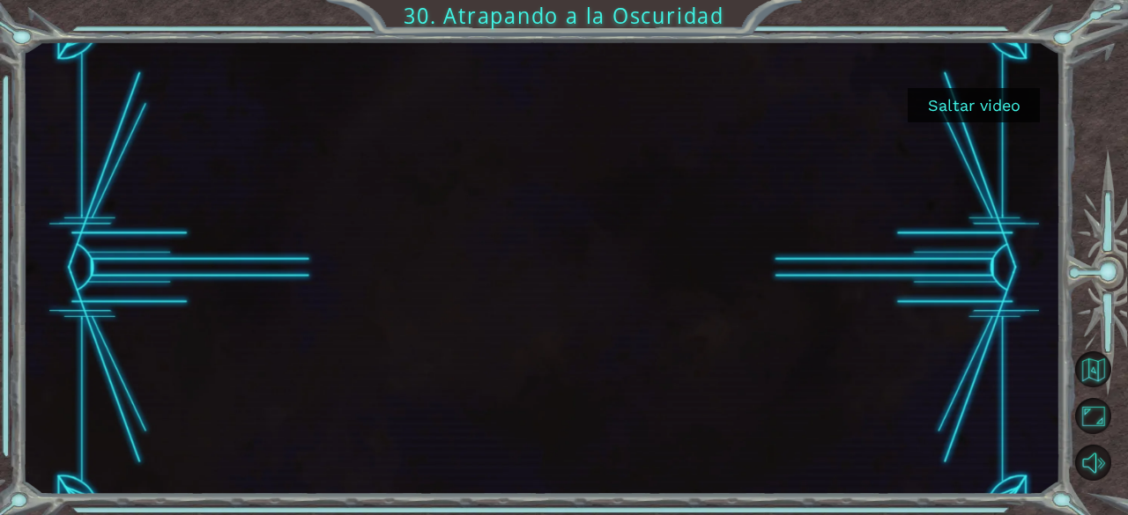
click at [967, 115] on button "Saltar video" at bounding box center [973, 105] width 132 height 34
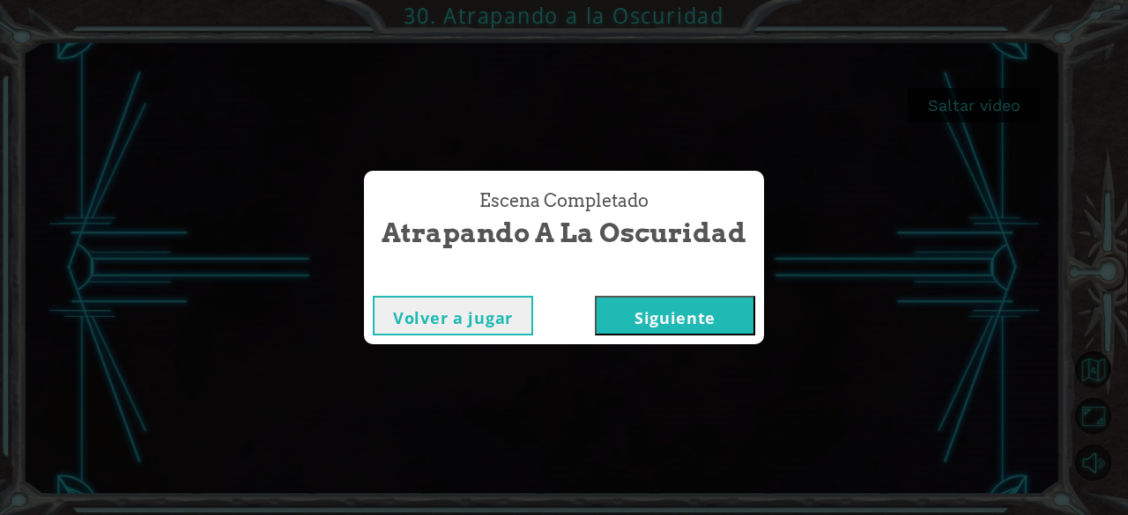
click at [707, 324] on button "Siguiente" at bounding box center [675, 316] width 160 height 40
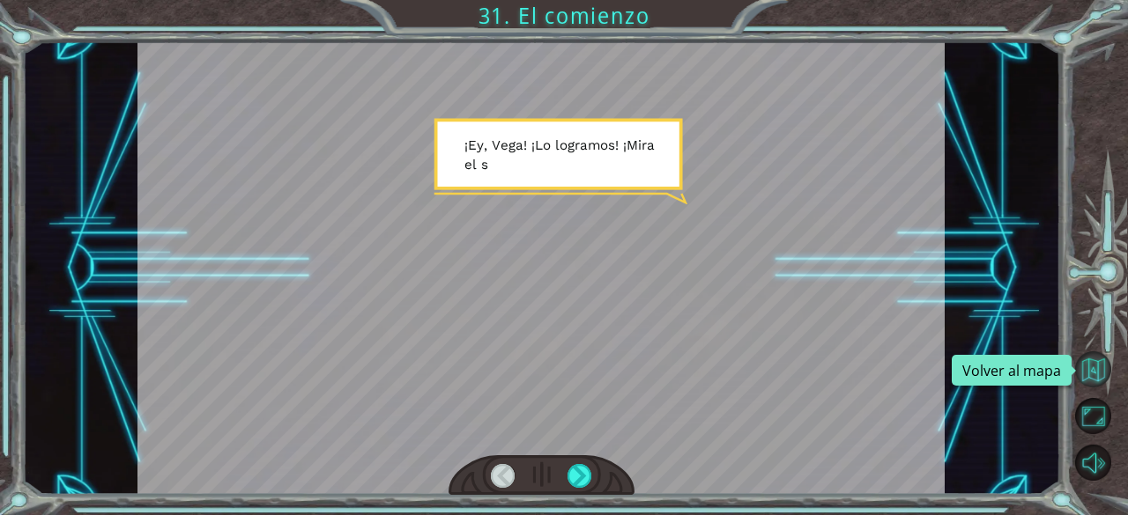
click at [1106, 369] on button "Volver al mapa" at bounding box center [1093, 370] width 36 height 36
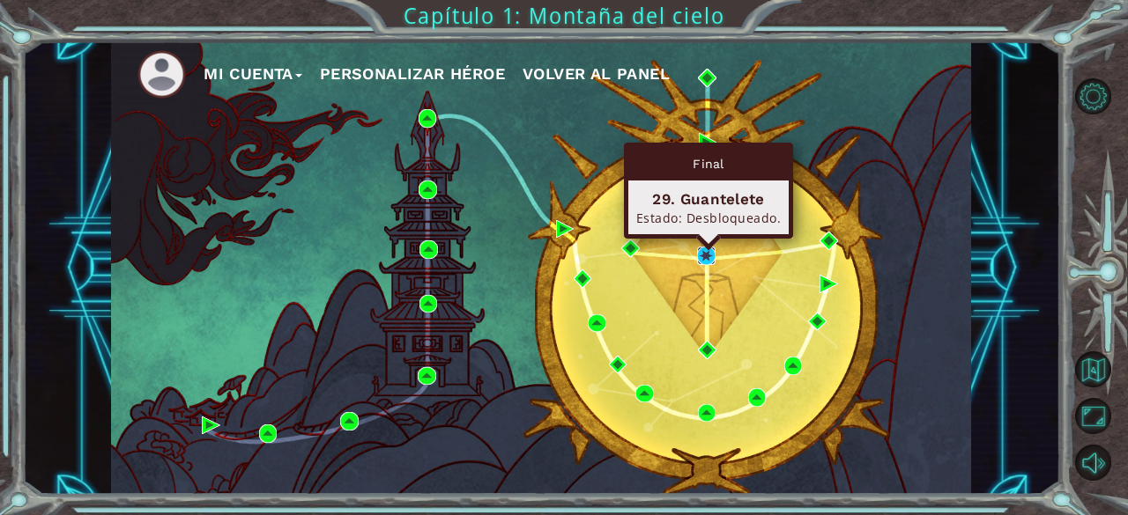
click at [713, 254] on img at bounding box center [706, 256] width 18 height 18
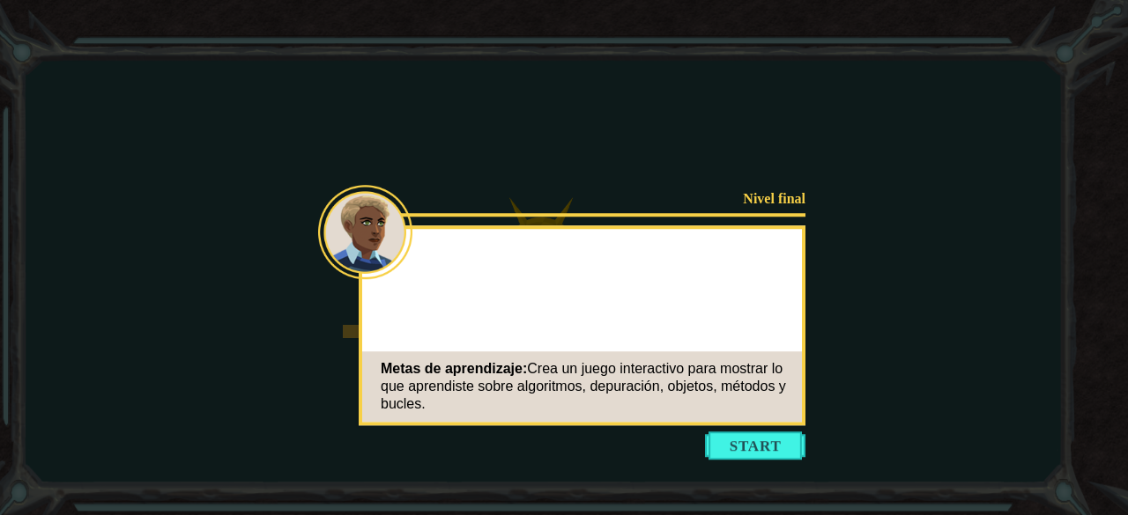
click at [748, 450] on button "Start" at bounding box center [755, 446] width 100 height 28
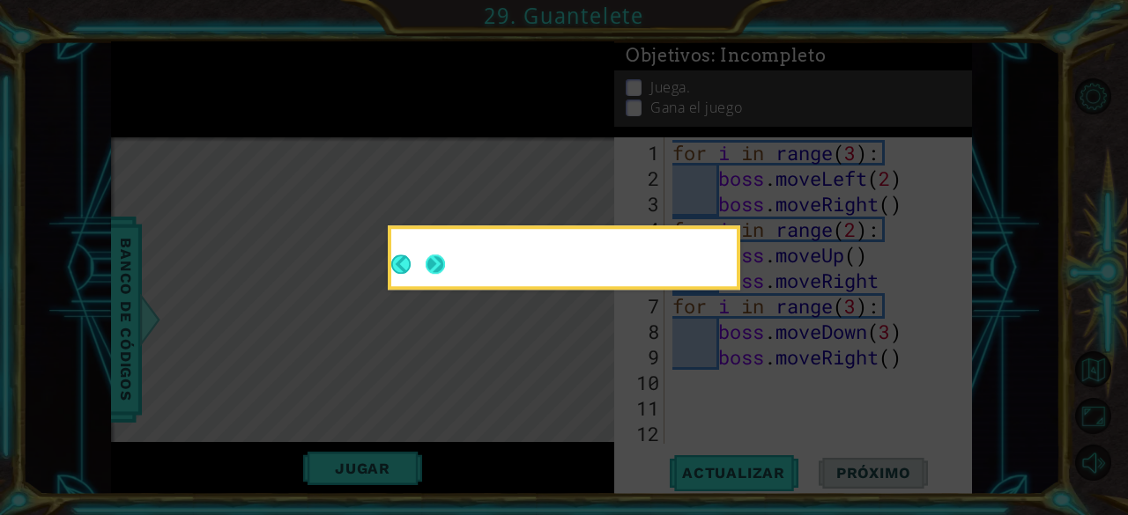
click at [442, 262] on button "Next" at bounding box center [435, 264] width 19 height 19
click at [442, 261] on icon at bounding box center [564, 257] width 1128 height 515
click at [372, 318] on body "1 ההההההההההההההההההההההההההההההההההההההההההההההההההההההההההההההההההההההההההההה…" at bounding box center [564, 257] width 1128 height 515
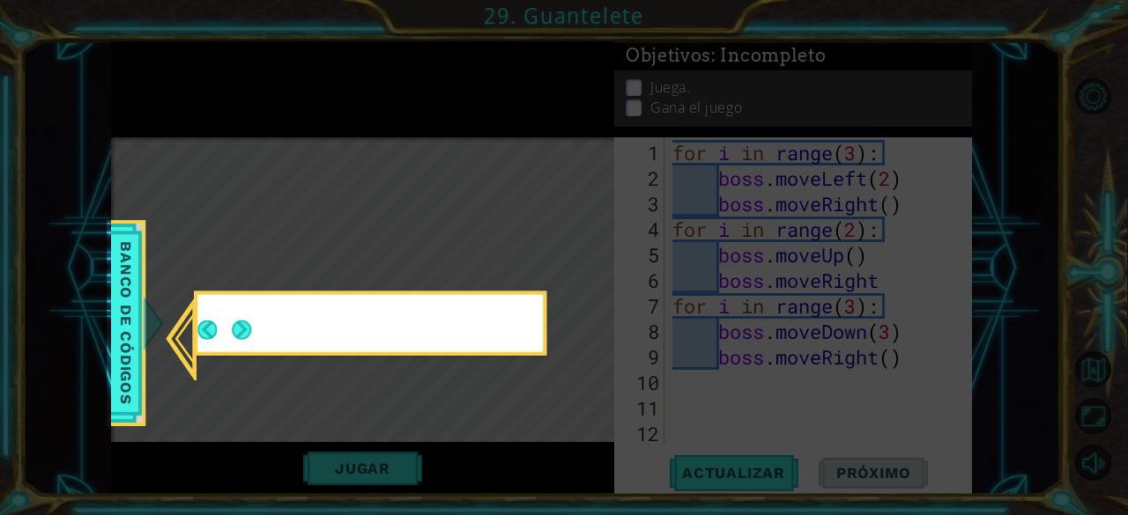
click at [251, 328] on button "Next" at bounding box center [241, 330] width 19 height 19
click at [257, 328] on icon at bounding box center [564, 257] width 1128 height 515
click at [255, 329] on icon at bounding box center [564, 257] width 1128 height 515
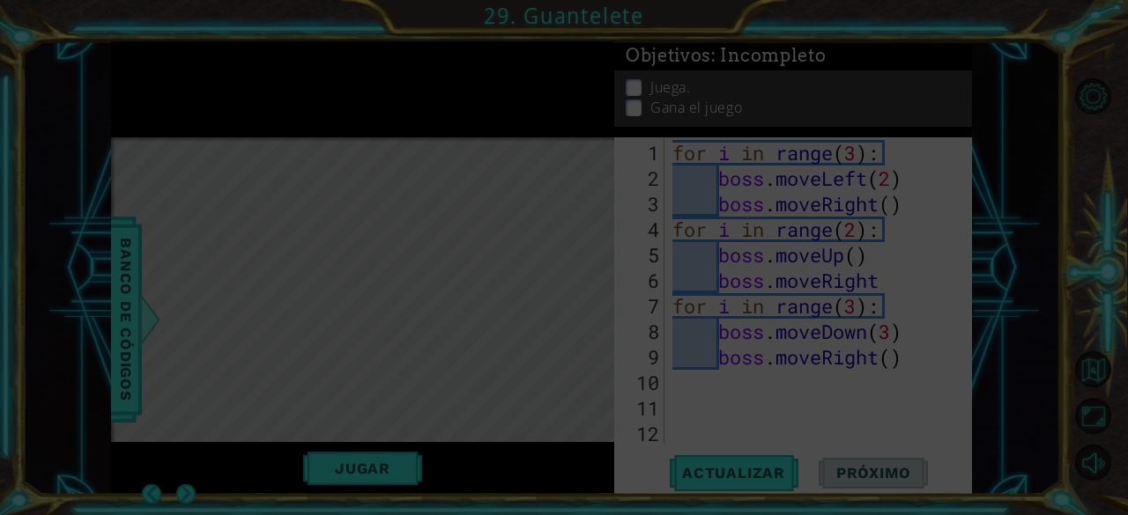
click at [288, 0] on html "1 ההההההההההההההההההההההההההההההההההההההההההההההההההההההההההההההההההההההההההההה…" at bounding box center [564, 257] width 1128 height 515
click at [818, 350] on div "for i in range ( 3 ) : boss . moveLeft ( 2 ) boss . moveRight ( ) for i in rang…" at bounding box center [817, 344] width 294 height 409
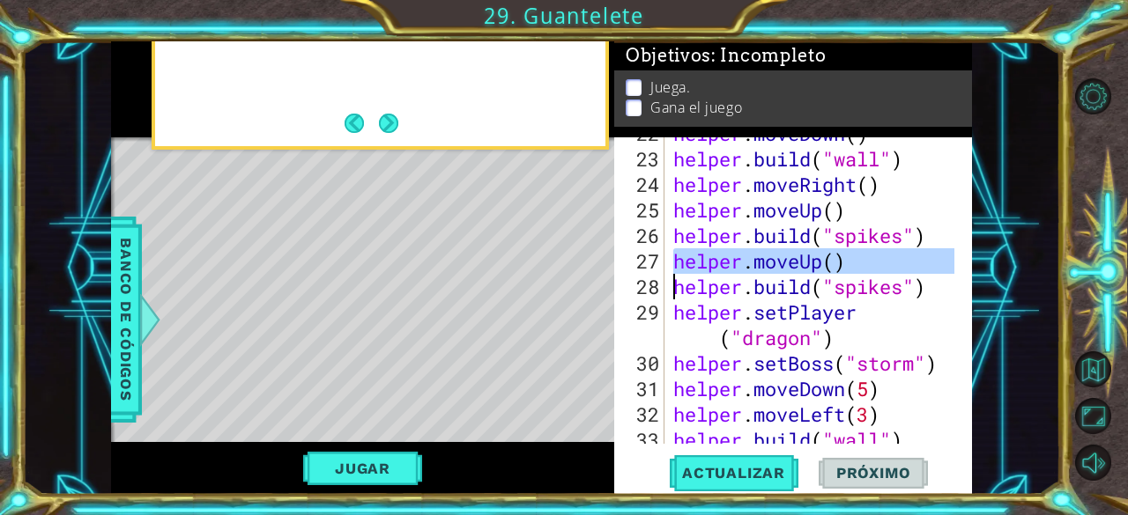
click at [818, 350] on div "helper . moveDown ( ) helper . build ( "wall" ) helper . moveRight ( ) helper .…" at bounding box center [817, 300] width 294 height 358
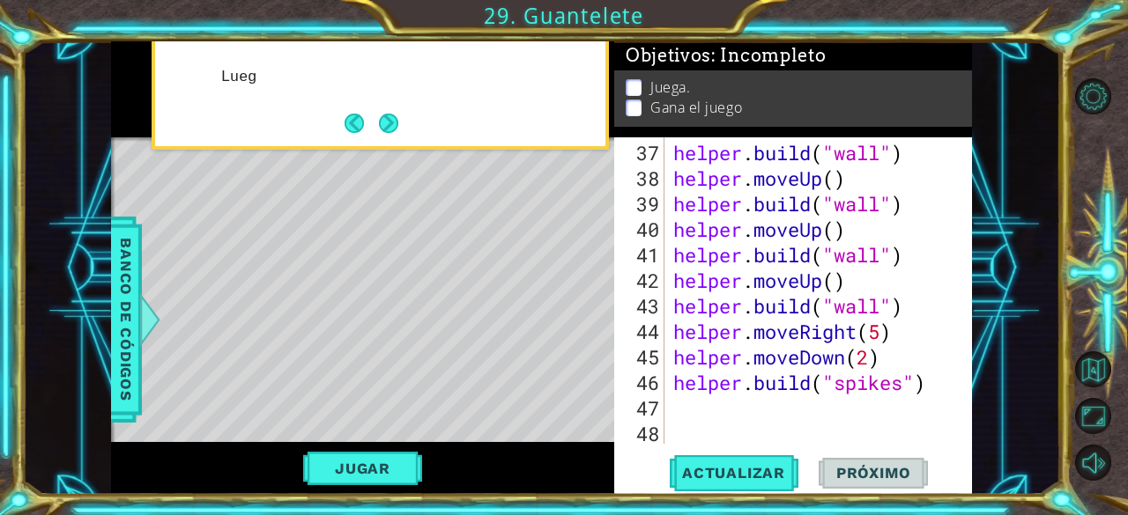
scroll to position [1099, 0]
click at [897, 377] on div "helper . build ( "wall" ) helper . moveUp ( ) helper . build ( "wall" ) helper …" at bounding box center [817, 319] width 294 height 358
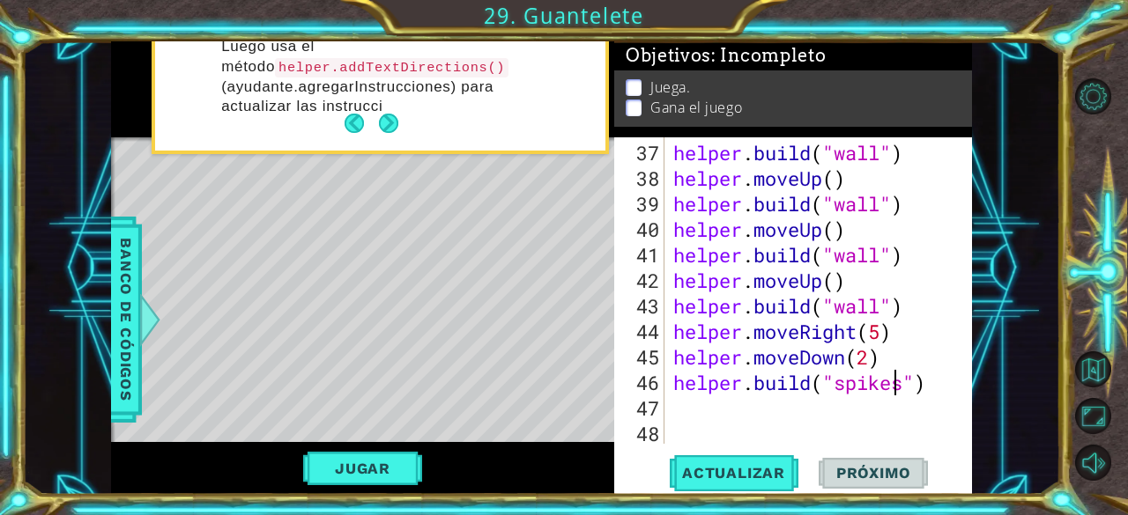
scroll to position [0, 10]
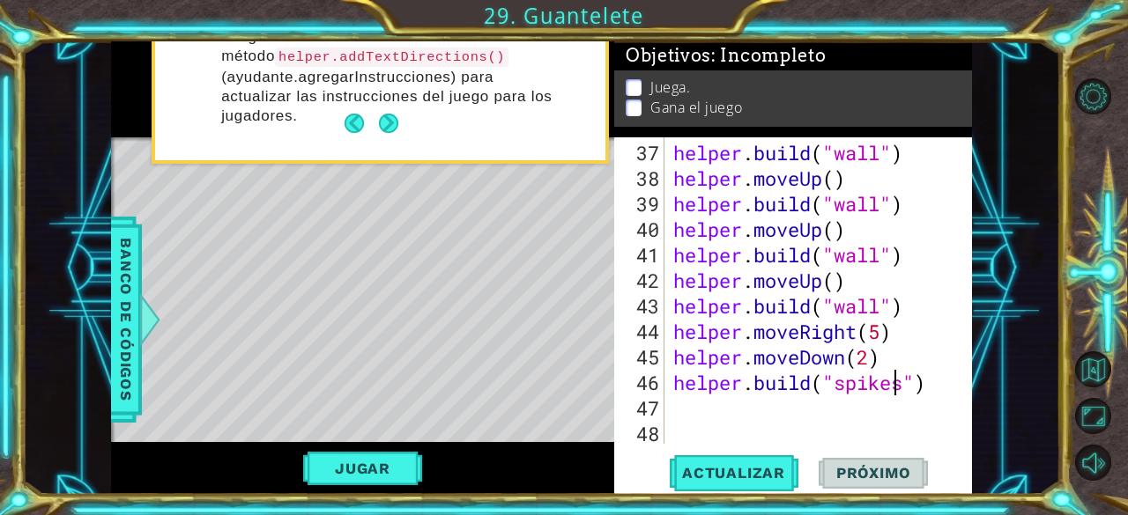
type textarea "[DOMAIN_NAME]("spikes")"
click at [726, 114] on div "Juega. Gana el juego" at bounding box center [793, 98] width 358 height 56
click at [317, 468] on button "Jugar" at bounding box center [362, 468] width 119 height 33
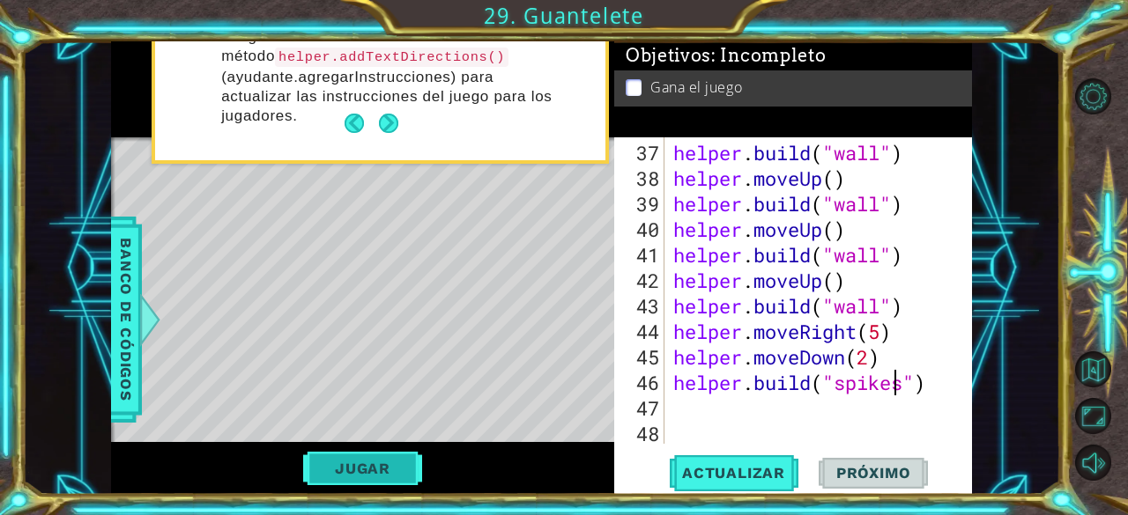
click at [317, 470] on button "Jugar" at bounding box center [362, 468] width 119 height 33
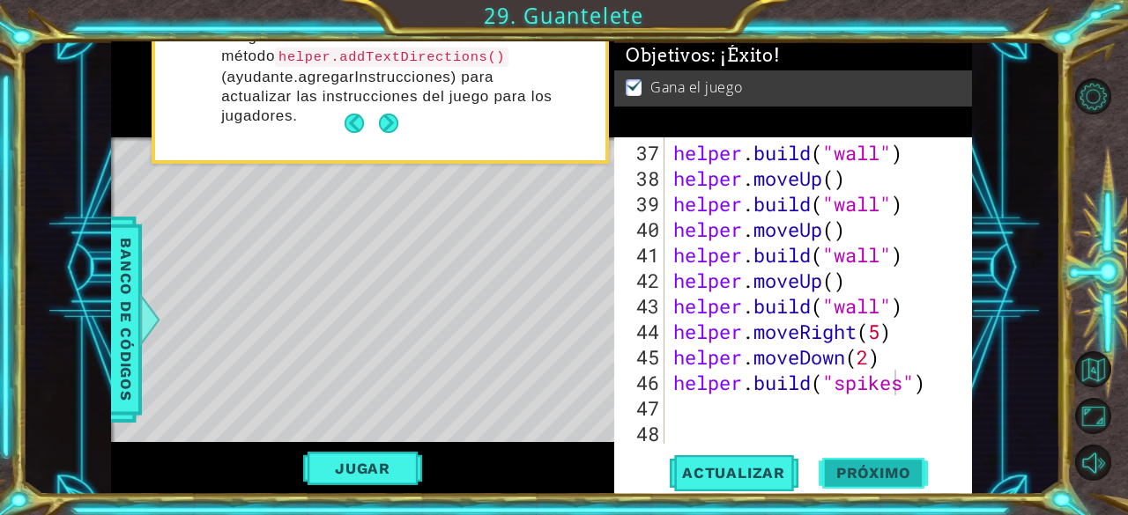
click at [862, 465] on span "Próximo" at bounding box center [872, 474] width 109 height 18
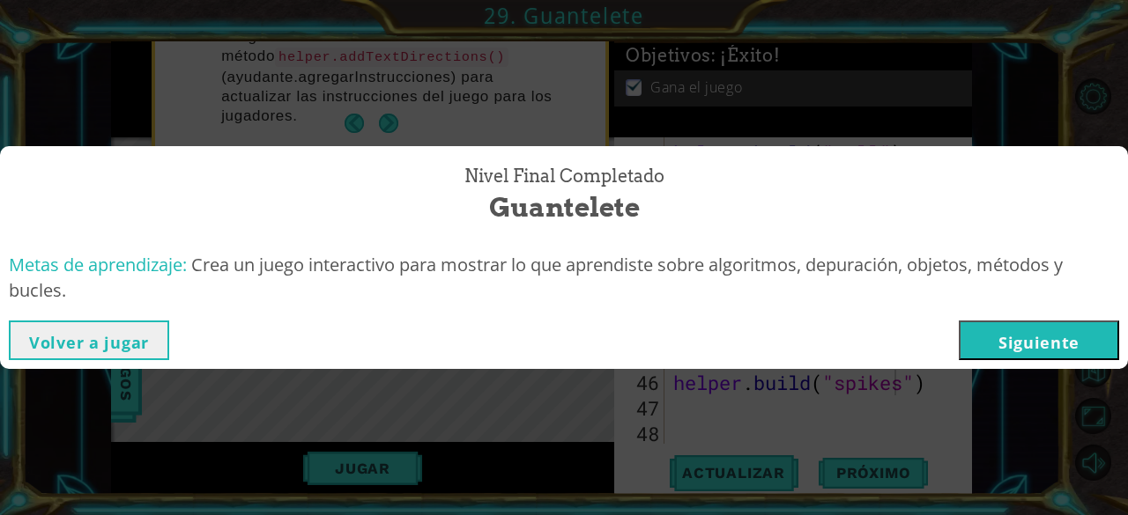
click at [1025, 344] on button "Siguiente" at bounding box center [1038, 341] width 160 height 40
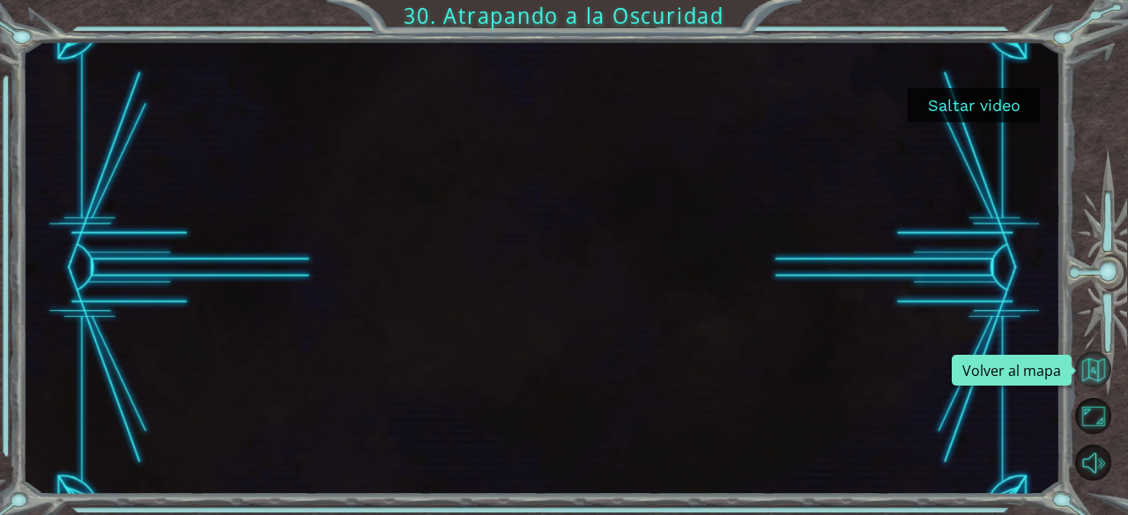
click at [1093, 382] on button "Volver al mapa" at bounding box center [1093, 370] width 36 height 36
